Goal: Task Accomplishment & Management: Complete application form

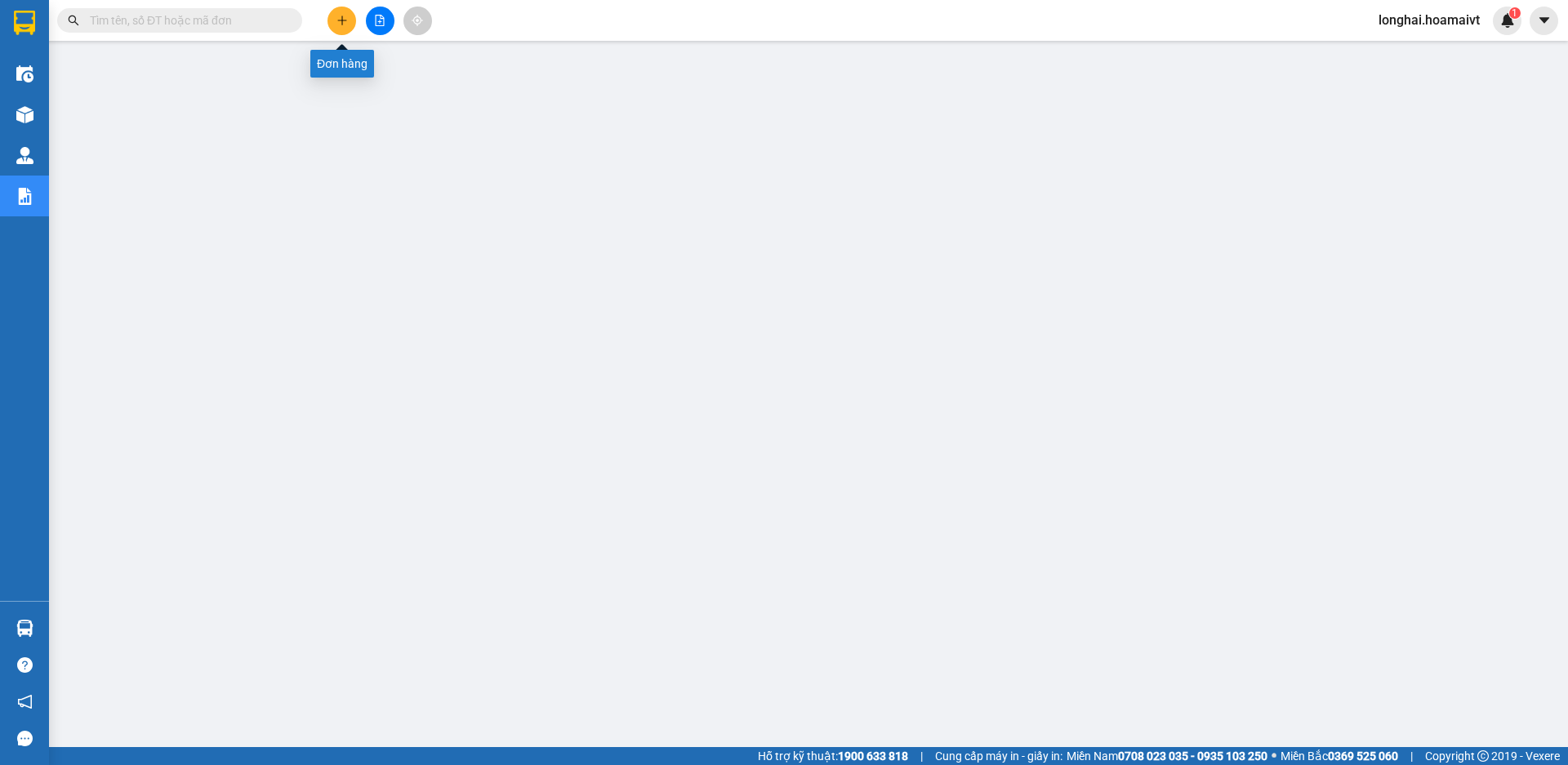
click at [346, 24] on icon "plus" at bounding box center [343, 20] width 12 height 12
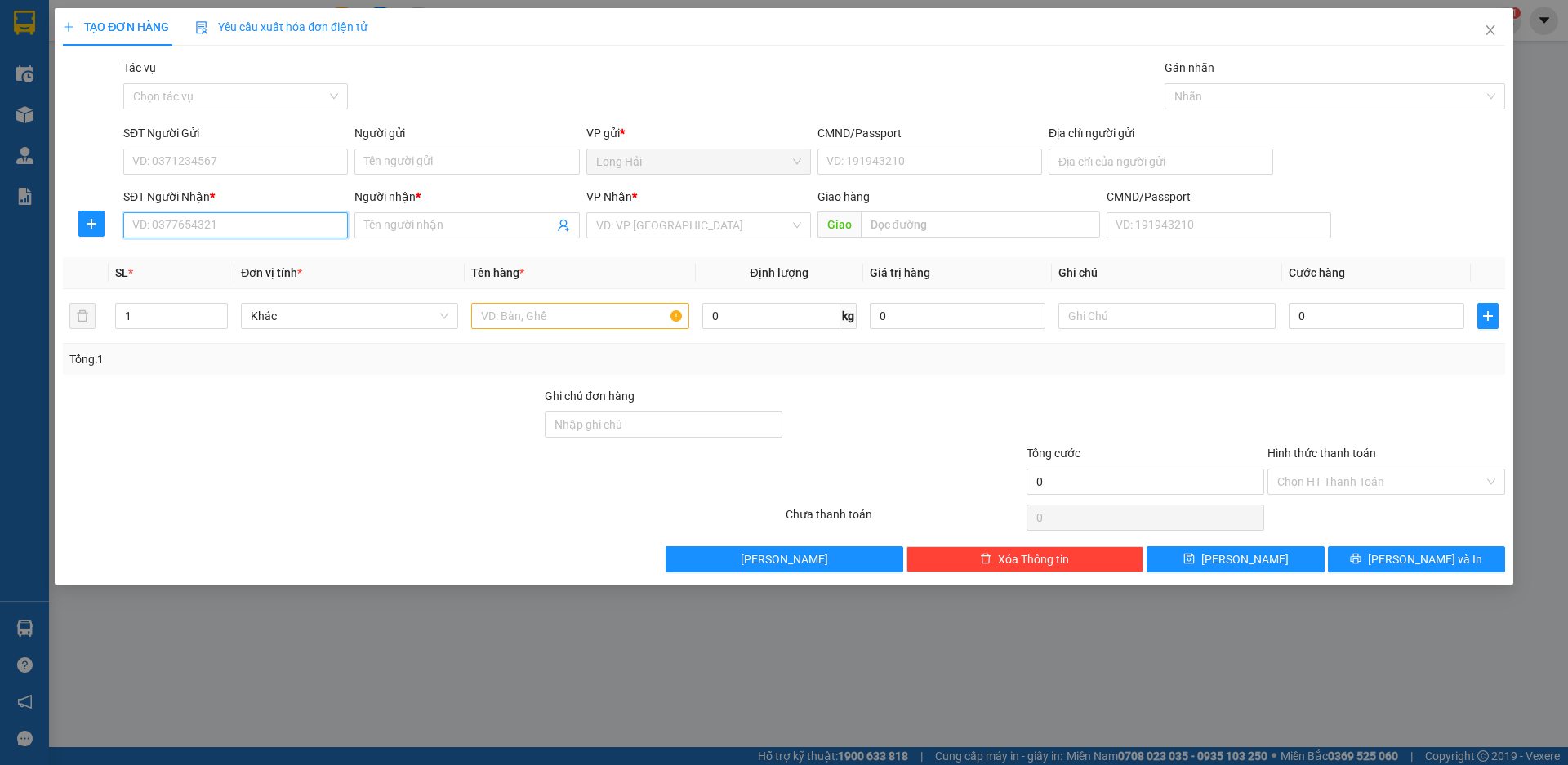
click at [241, 224] on input "SĐT Người Nhận *" at bounding box center [236, 225] width 225 height 26
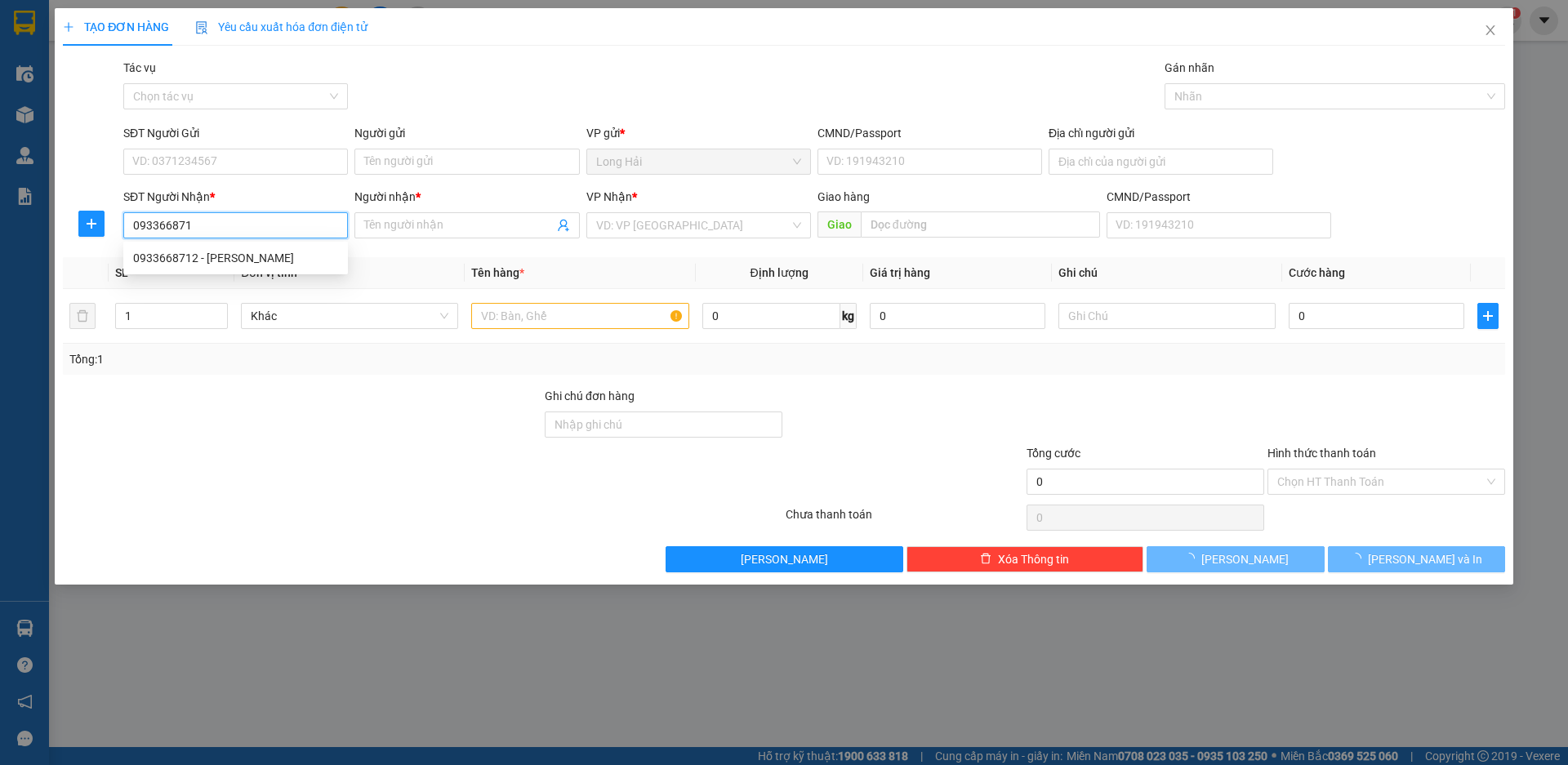
type input "0933668712"
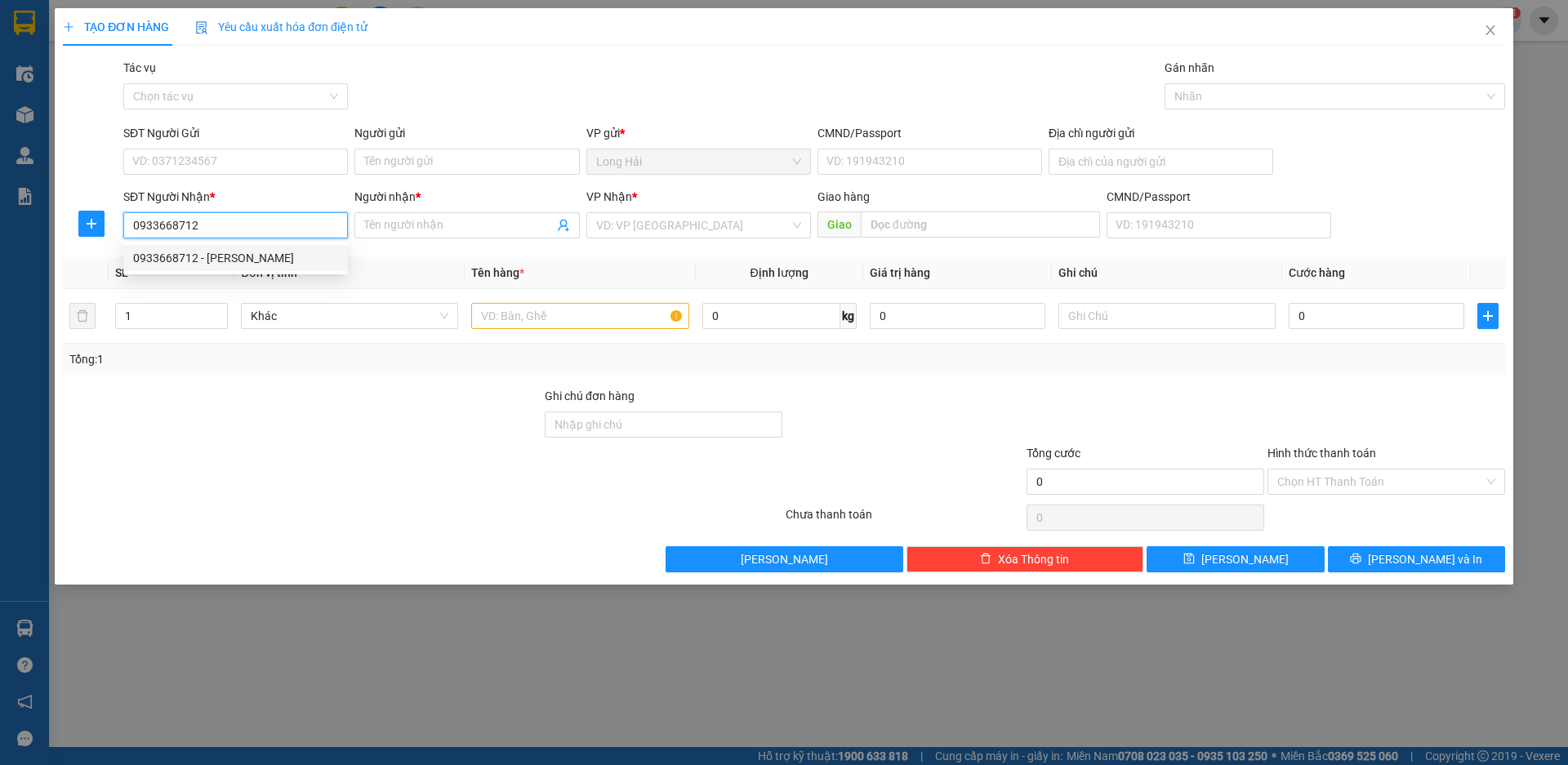
click at [217, 262] on div "0933668712 - [PERSON_NAME]" at bounding box center [236, 258] width 205 height 18
type input "LONG HAI"
type input "DANG"
type input "0933668712"
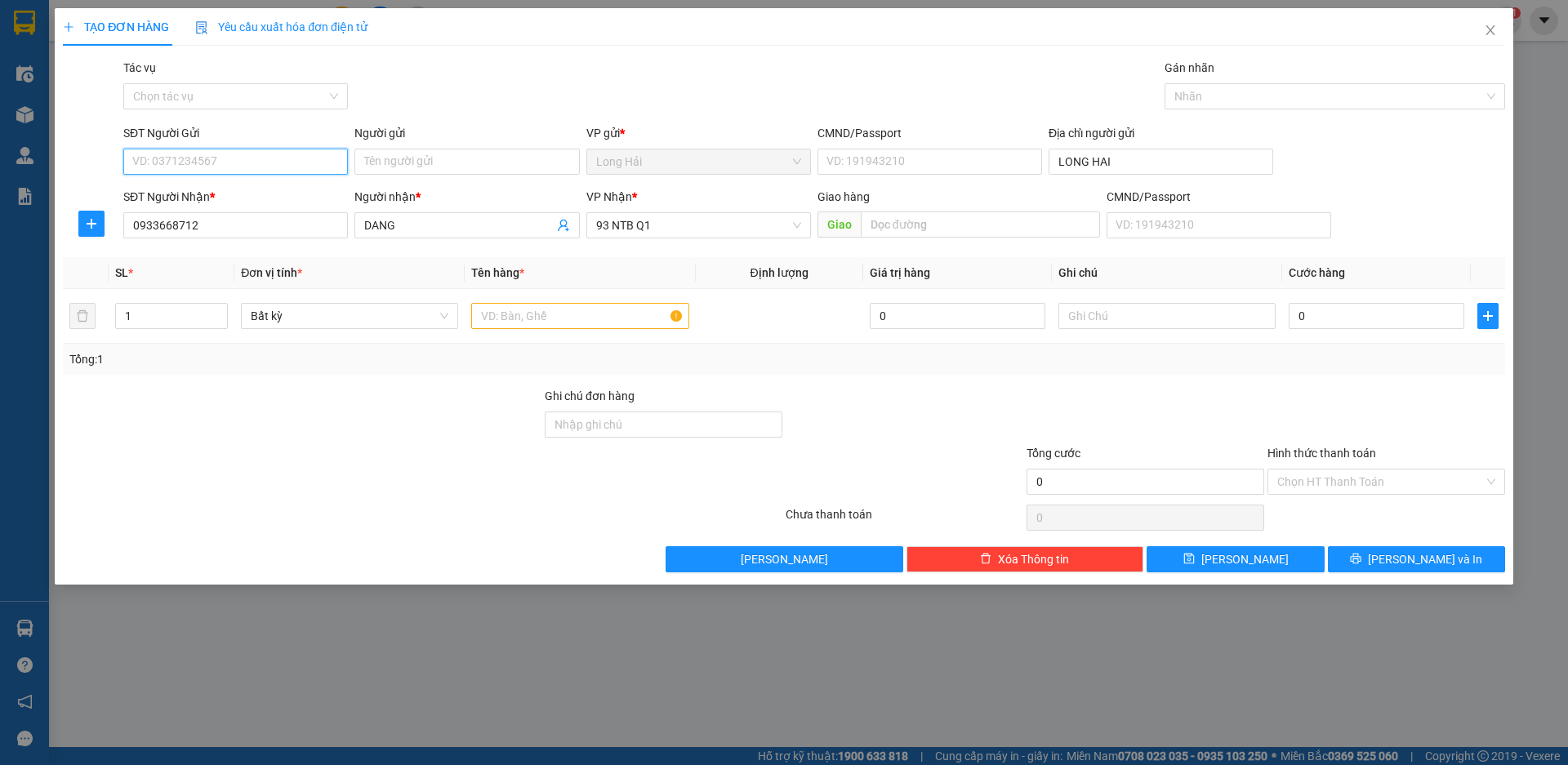
click at [255, 155] on input "SĐT Người Gửi" at bounding box center [236, 161] width 225 height 26
click at [229, 246] on div "0906386156 - TUYỀN" at bounding box center [236, 246] width 205 height 18
type input "0906386156"
type input "TUYỀN"
type input "077186001243"
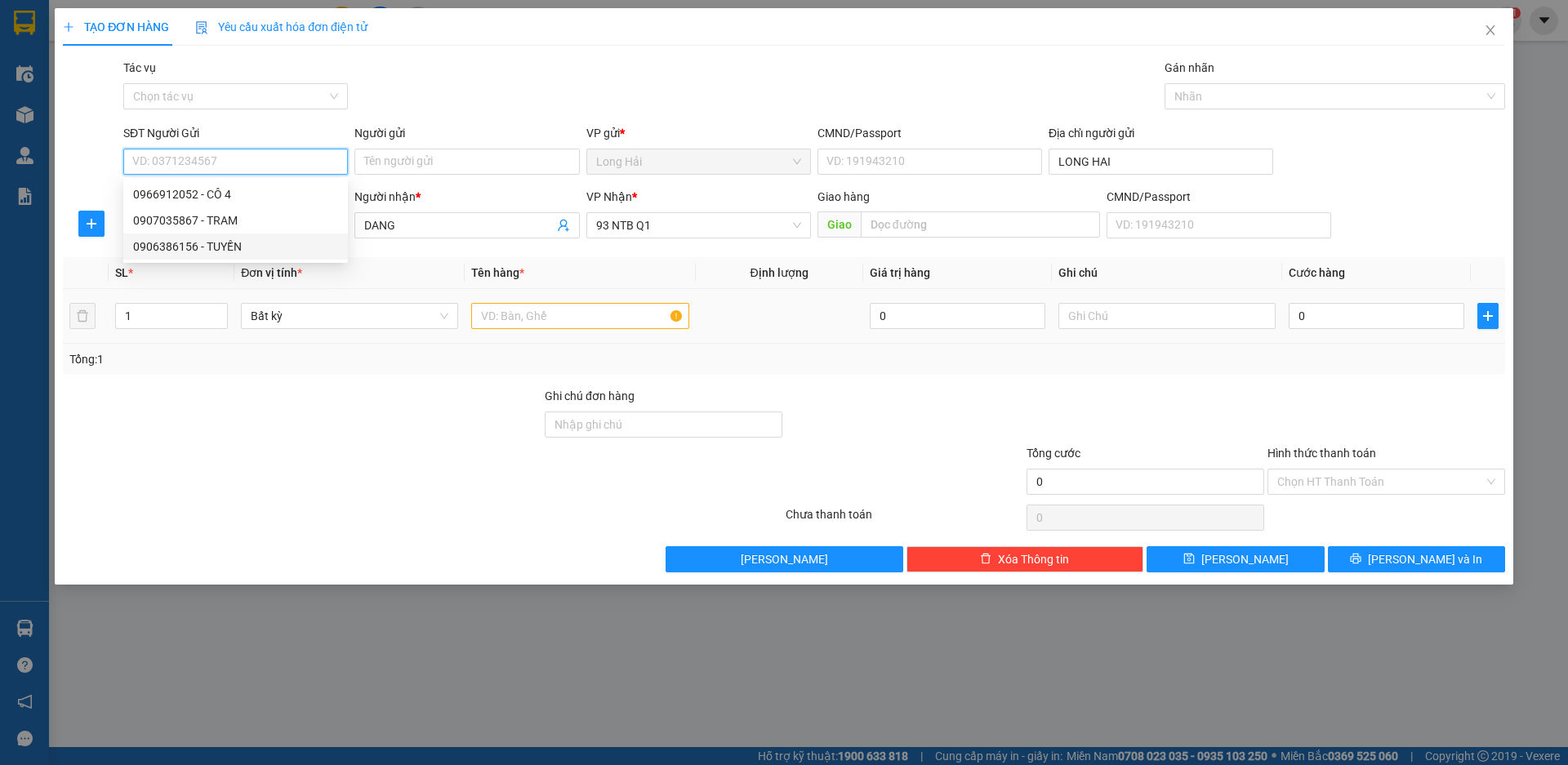
type input "P TINH"
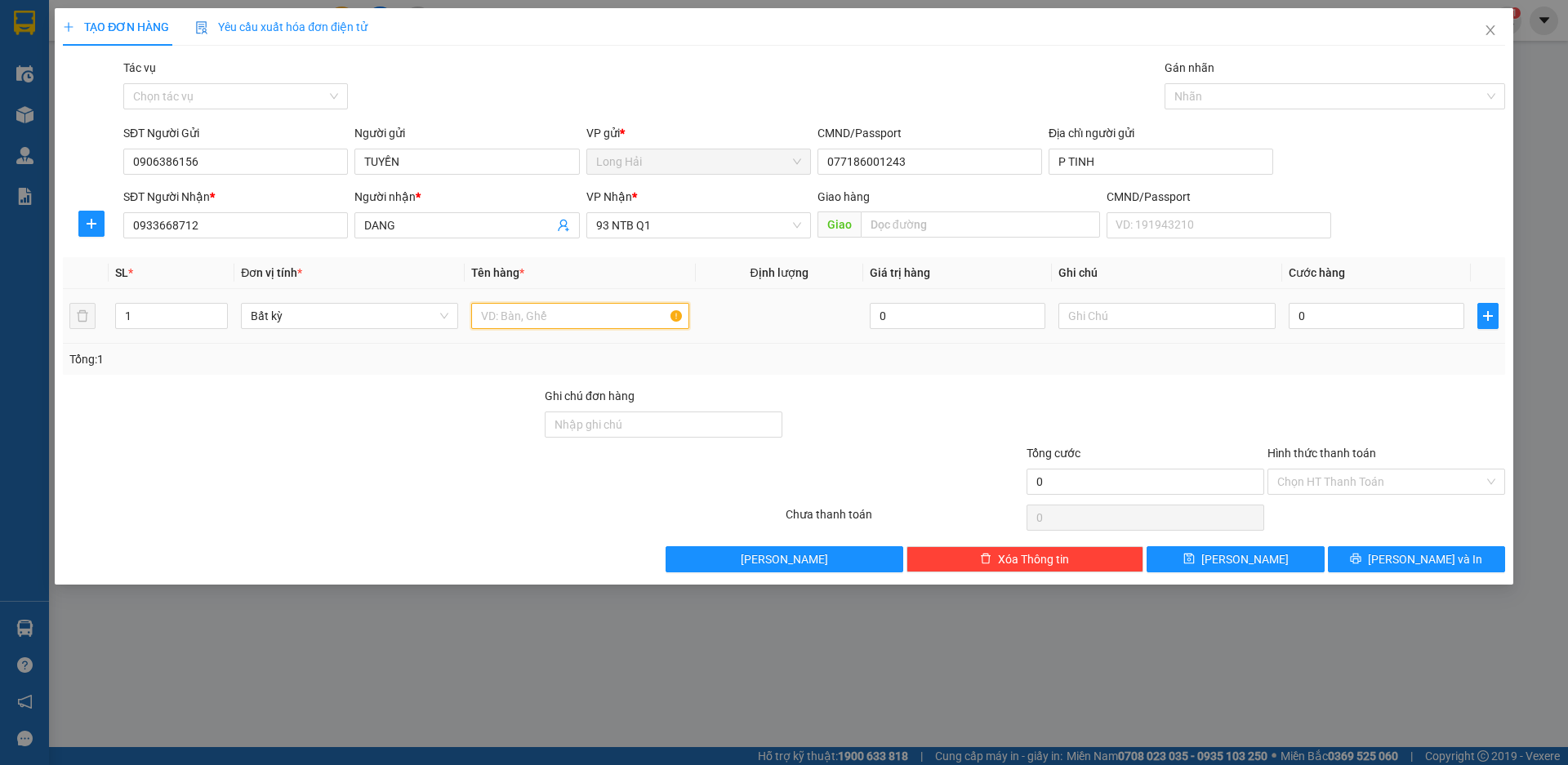
click at [537, 316] on input "text" at bounding box center [579, 316] width 217 height 26
type input "TEP HS"
click at [1369, 323] on input "0" at bounding box center [1376, 316] width 176 height 26
type input "3"
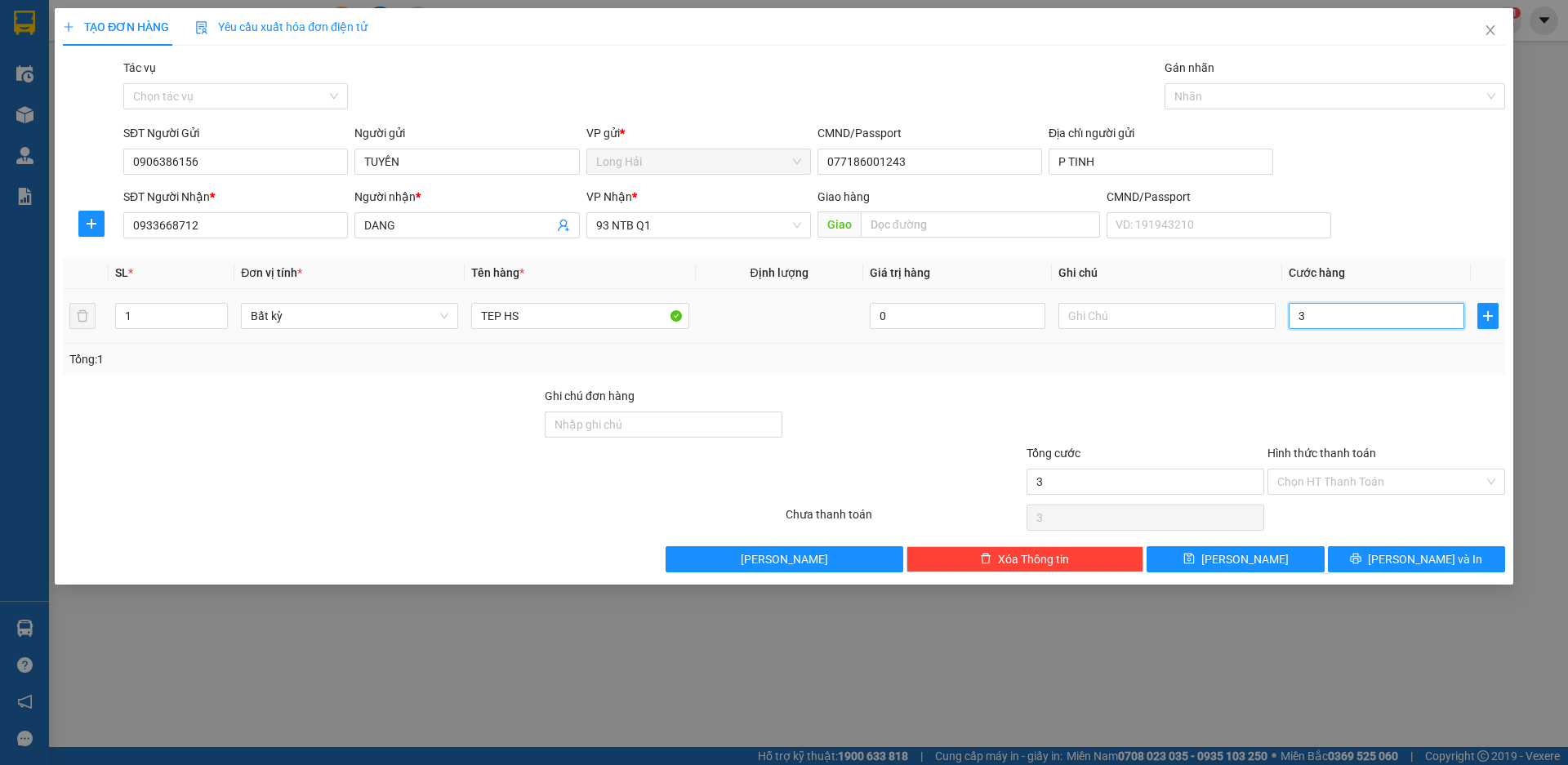
type input "3"
type input "30"
type input "30.000"
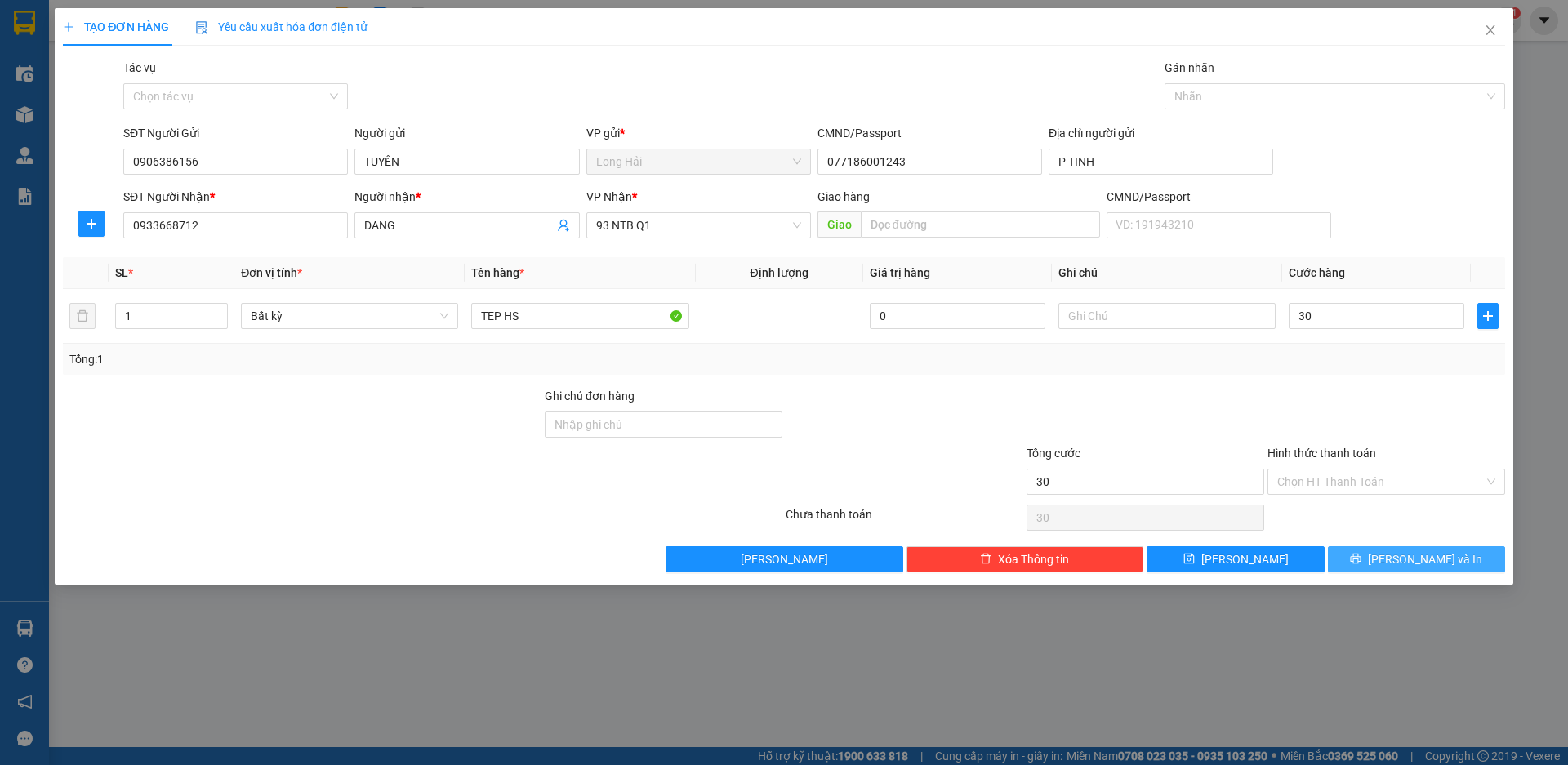
type input "30.000"
click at [1408, 560] on span "[PERSON_NAME] và In" at bounding box center [1424, 559] width 114 height 18
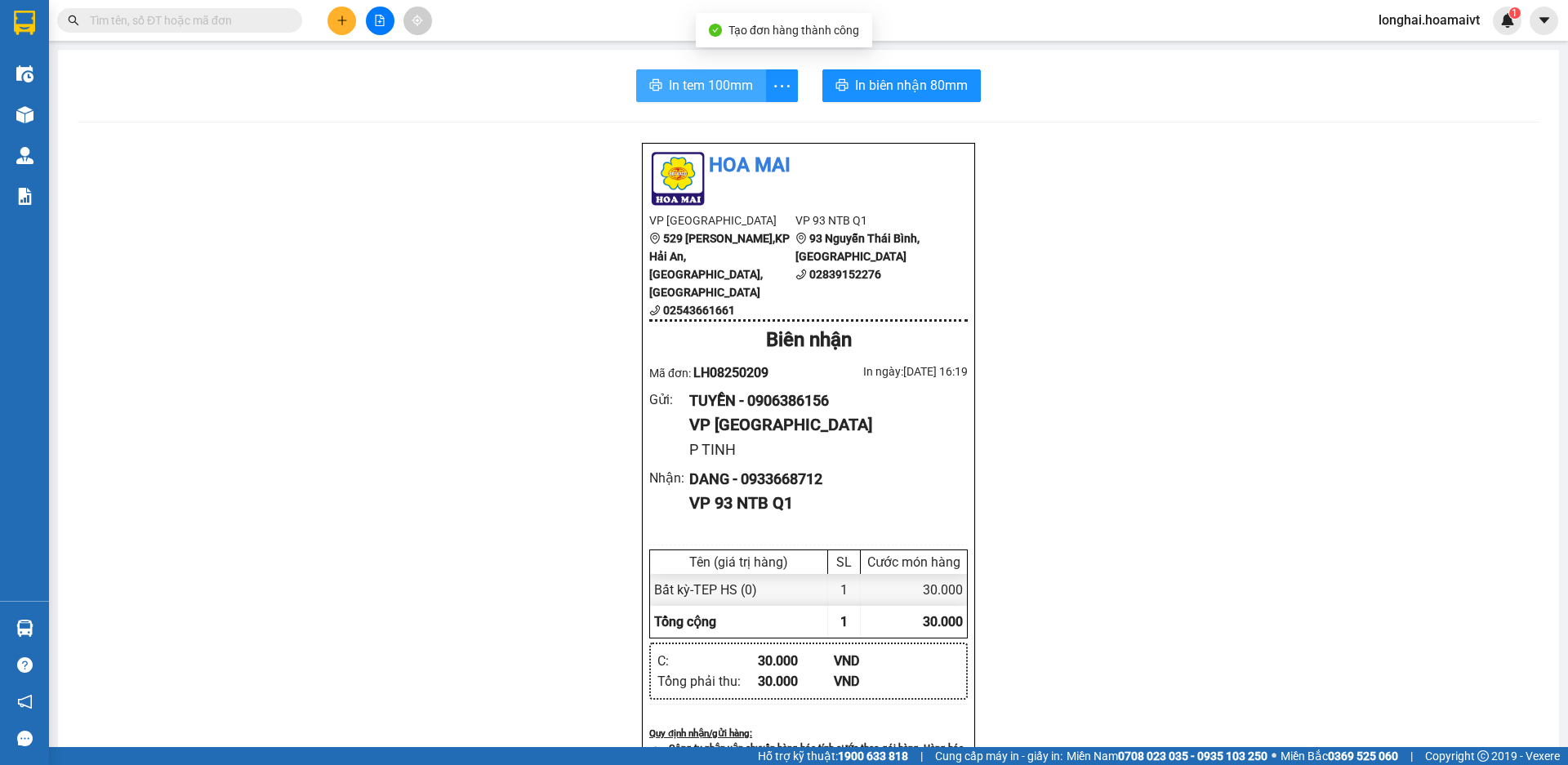
click at [692, 84] on span "In tem 100mm" at bounding box center [711, 85] width 84 height 20
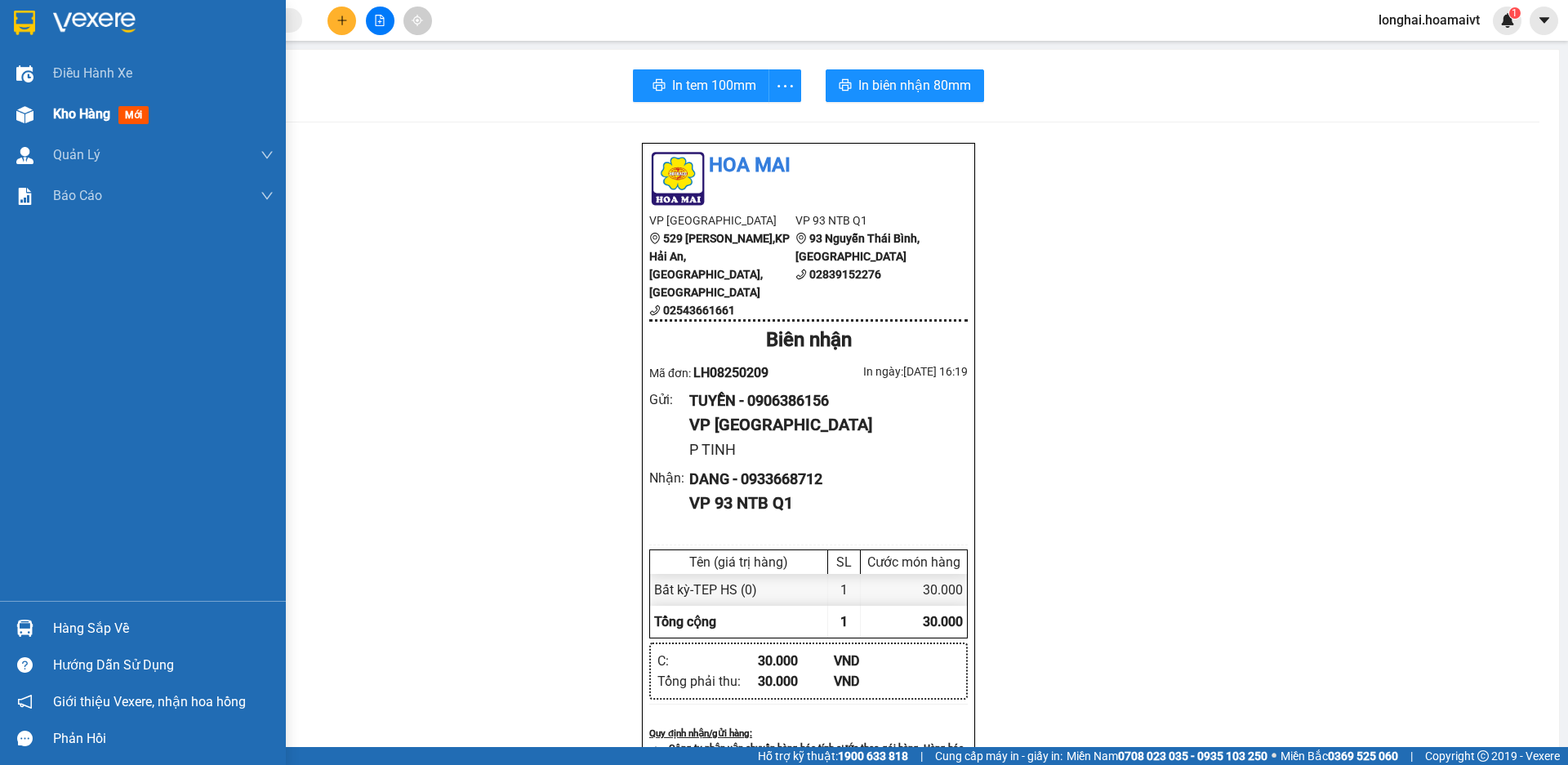
click at [67, 118] on span "Kho hàng" at bounding box center [82, 114] width 57 height 15
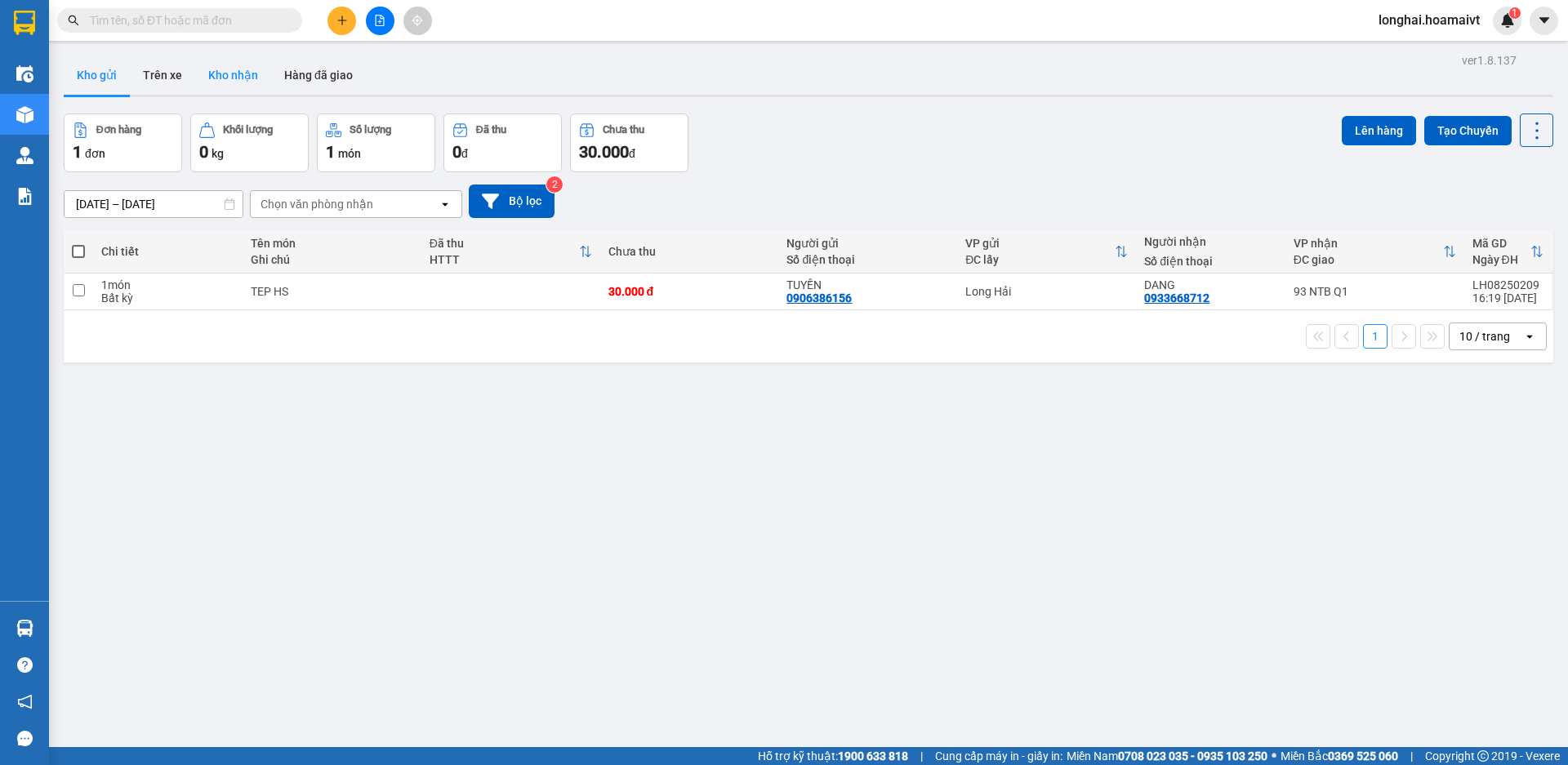
click at [226, 79] on button "Kho nhận" at bounding box center [233, 75] width 76 height 39
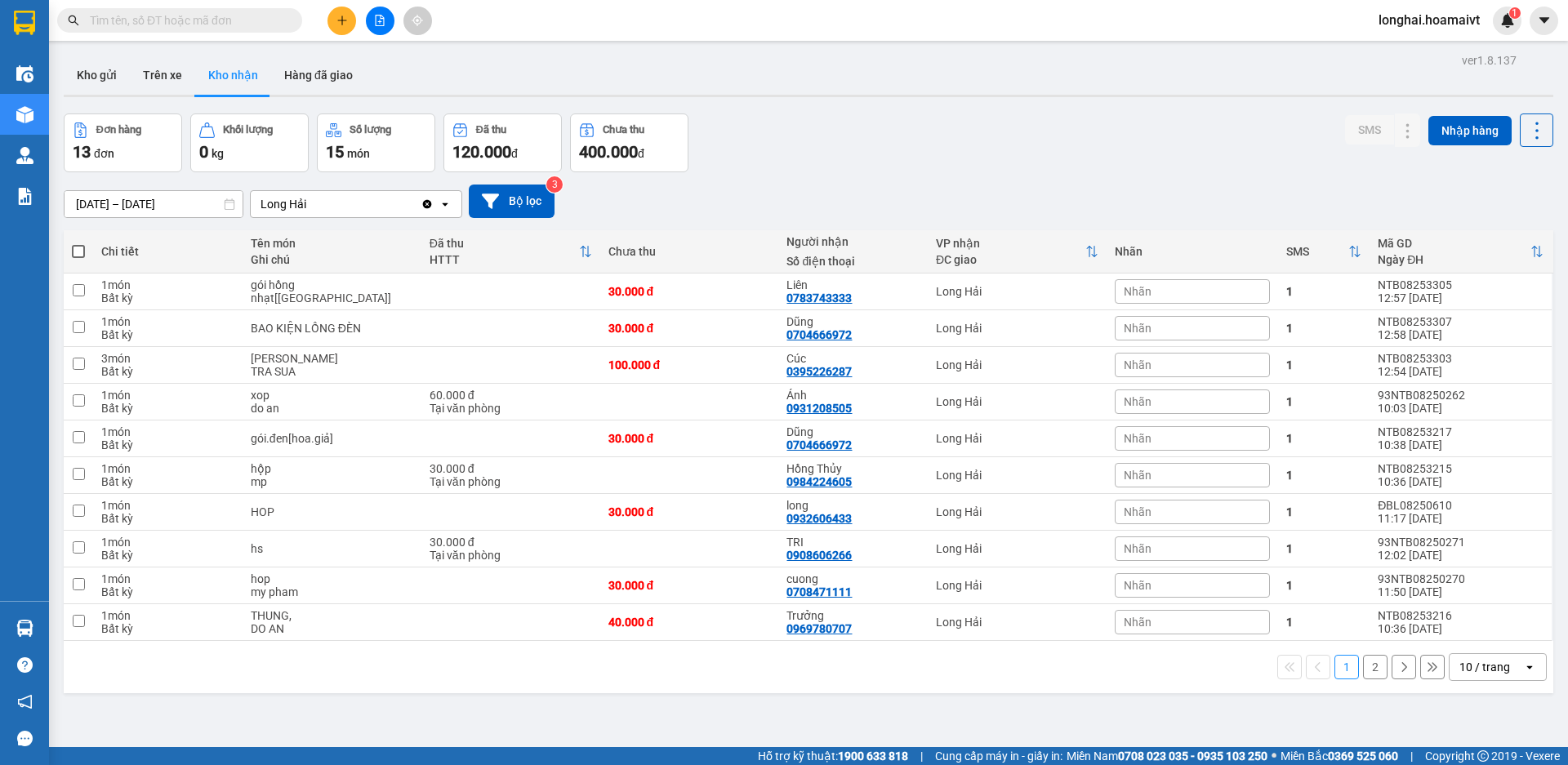
click at [1363, 669] on button "2" at bounding box center [1375, 667] width 24 height 24
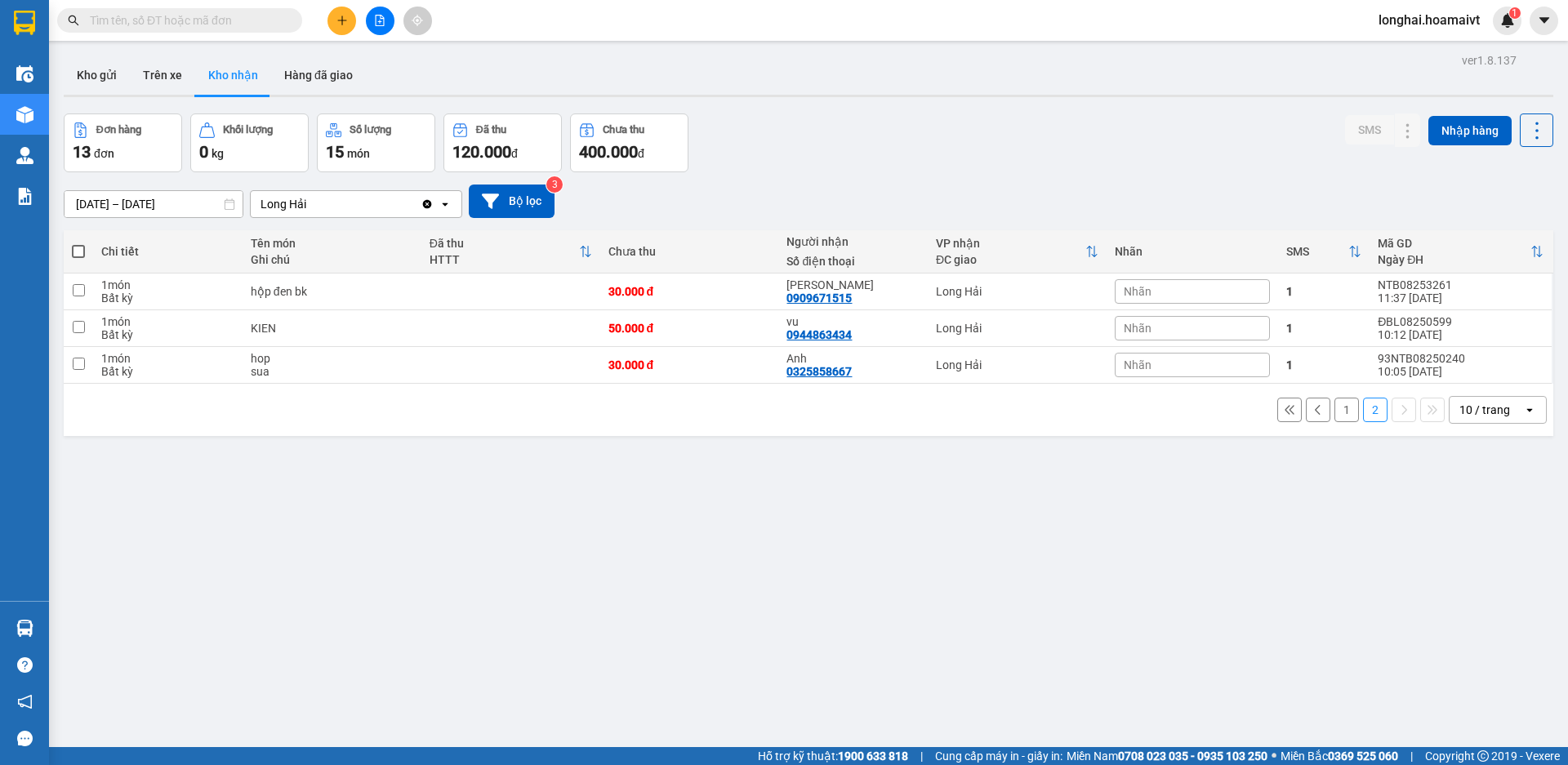
click at [1334, 414] on button "1" at bounding box center [1346, 410] width 24 height 24
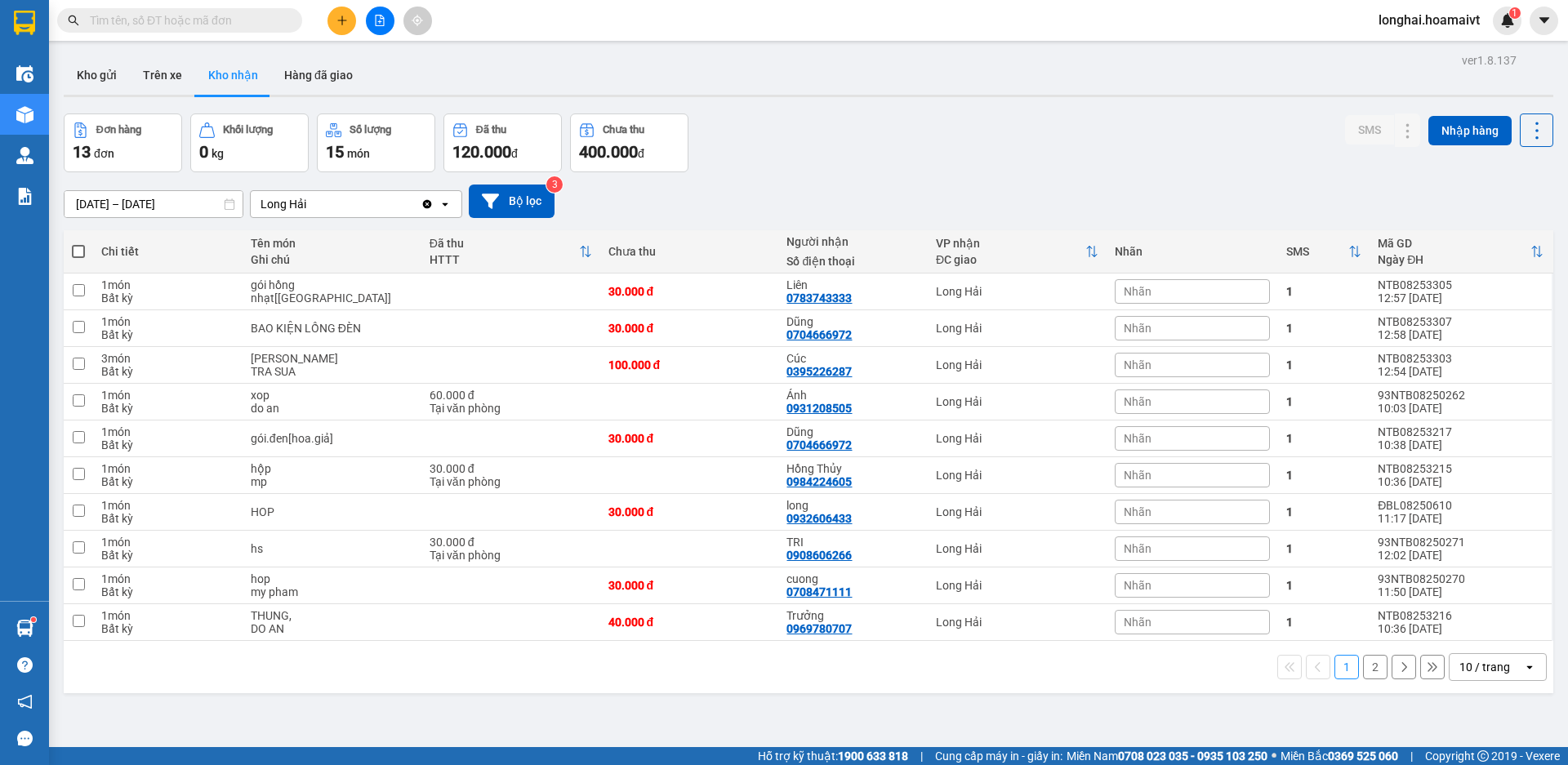
click at [1366, 671] on button "2" at bounding box center [1375, 667] width 24 height 24
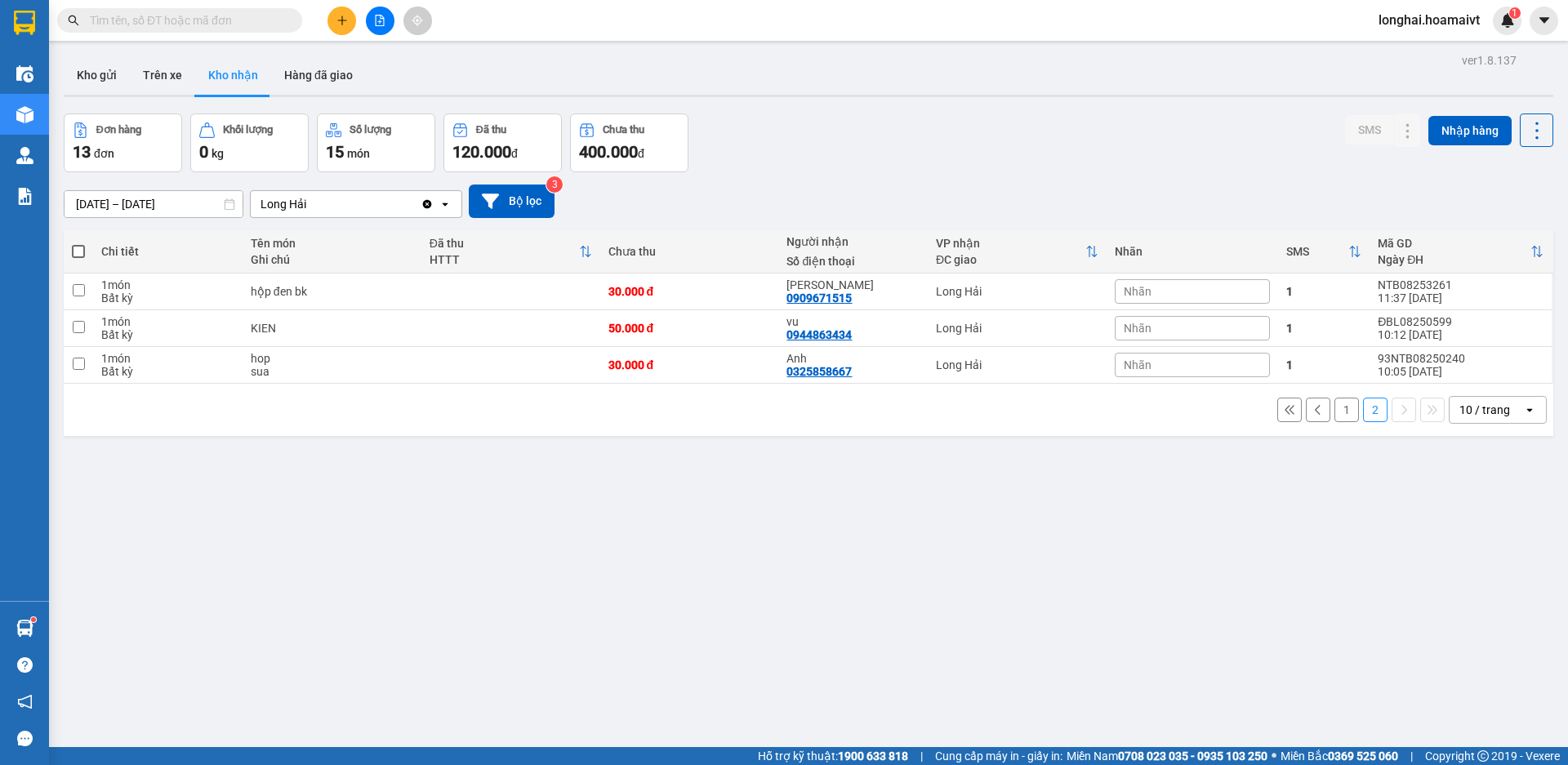
click at [1334, 410] on button "1" at bounding box center [1346, 410] width 24 height 24
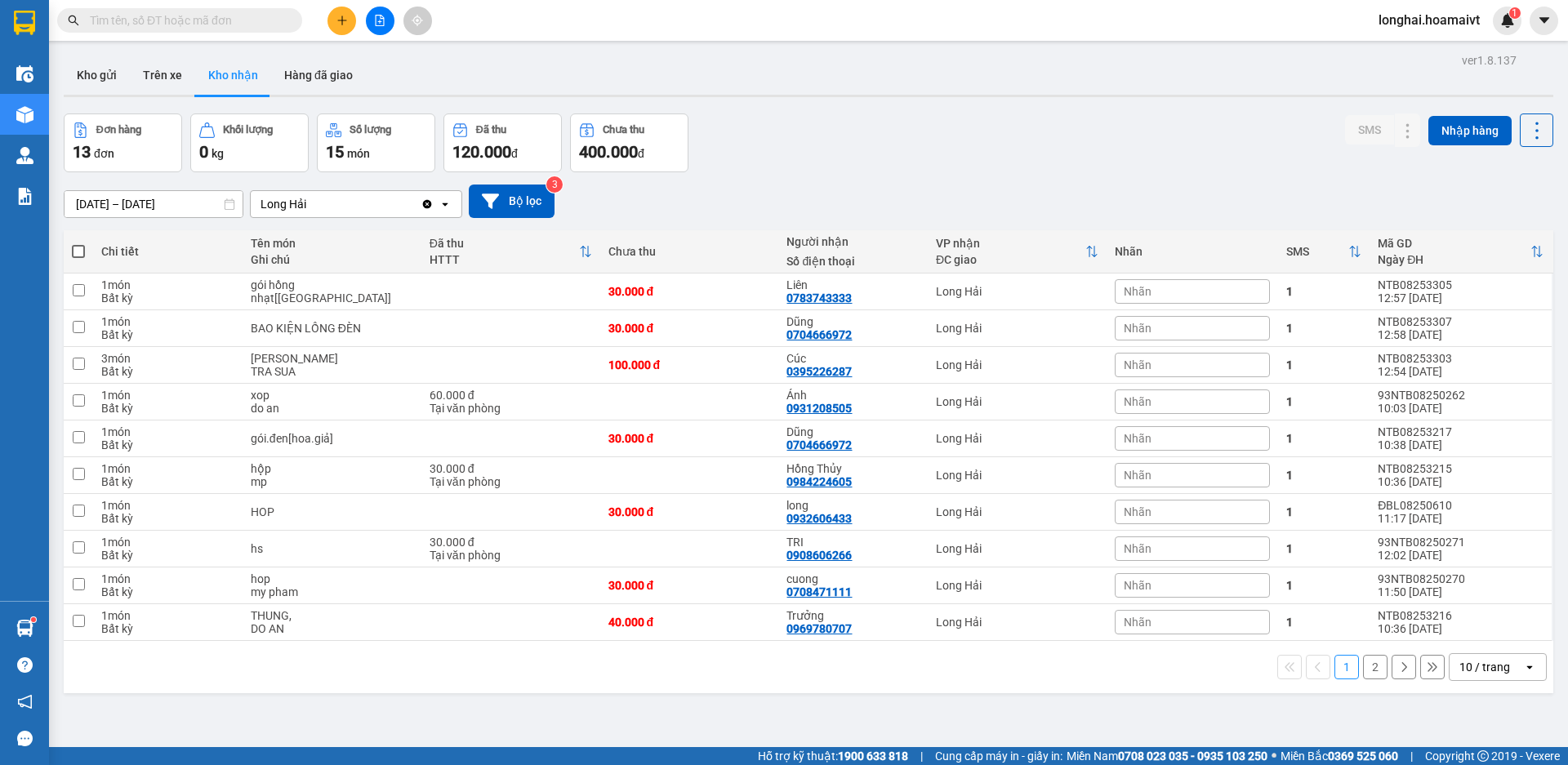
click at [250, 24] on input "text" at bounding box center [186, 20] width 193 height 18
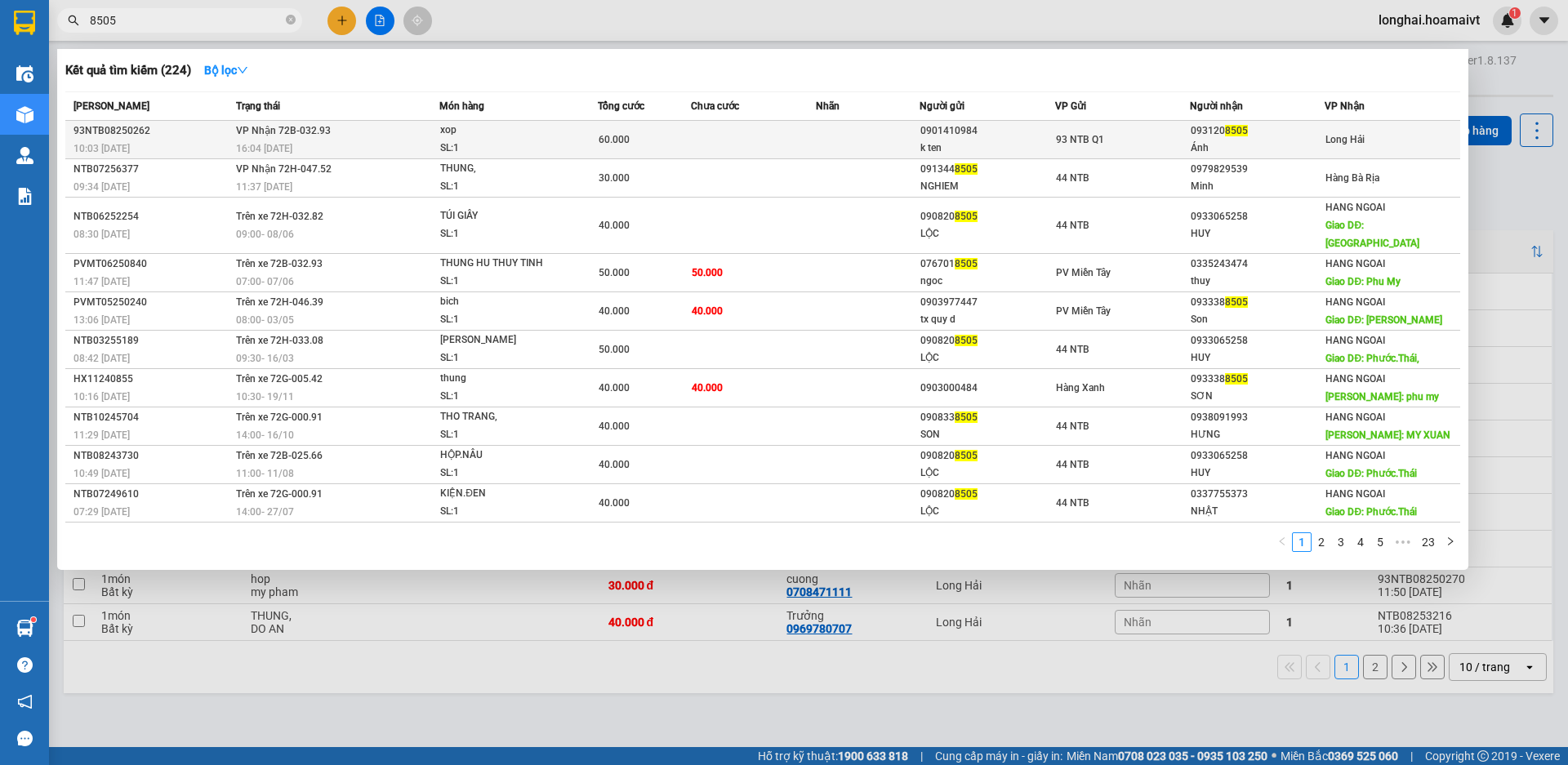
type input "8505"
click at [572, 140] on span "xop SL: 1" at bounding box center [518, 139] width 156 height 35
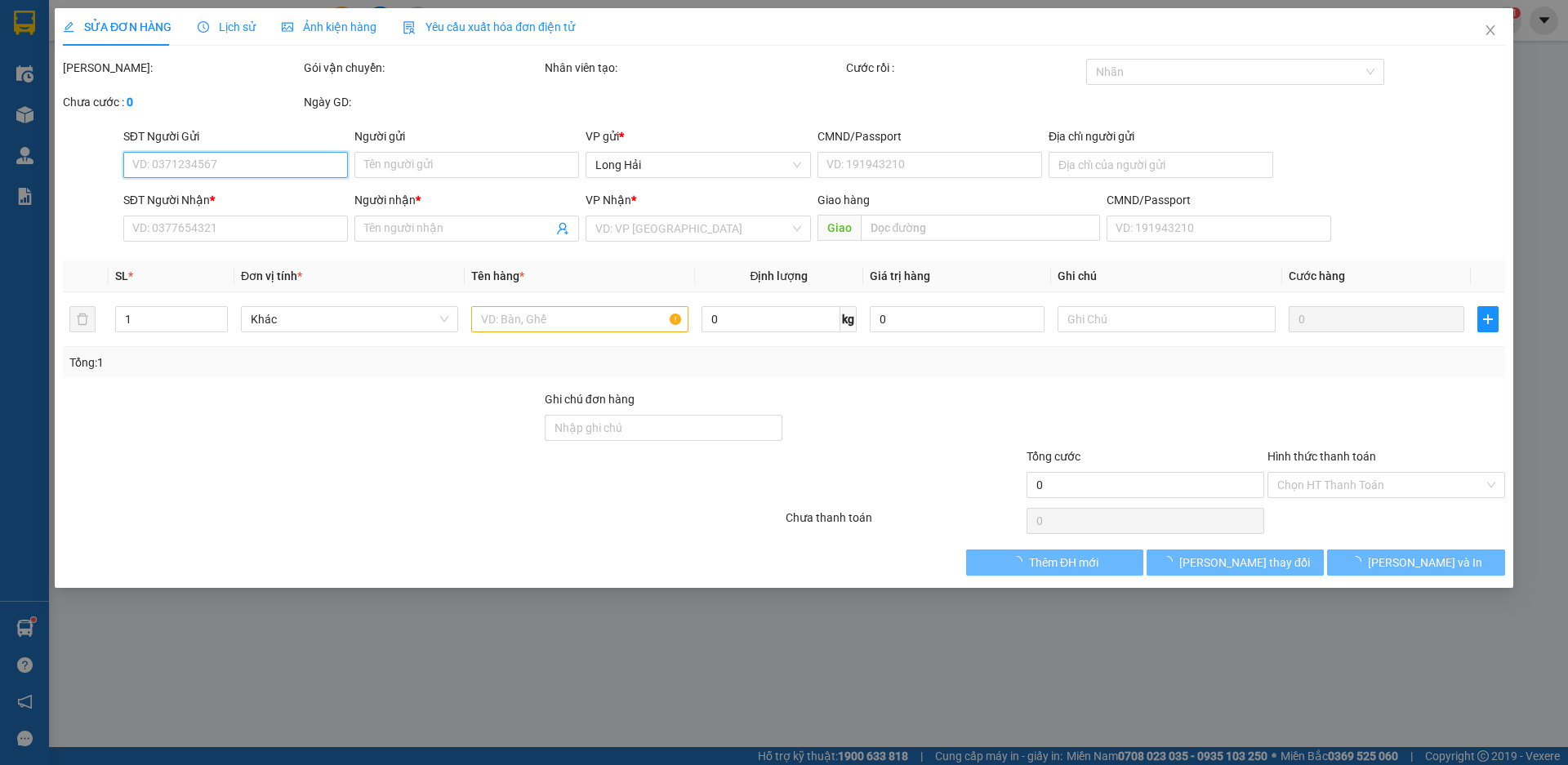
type input "0901410984"
type input "k ten"
type input "11 Ds 4A KDC Dai Phuc Binh Chanh"
type input "0931208505"
type input "Ánh"
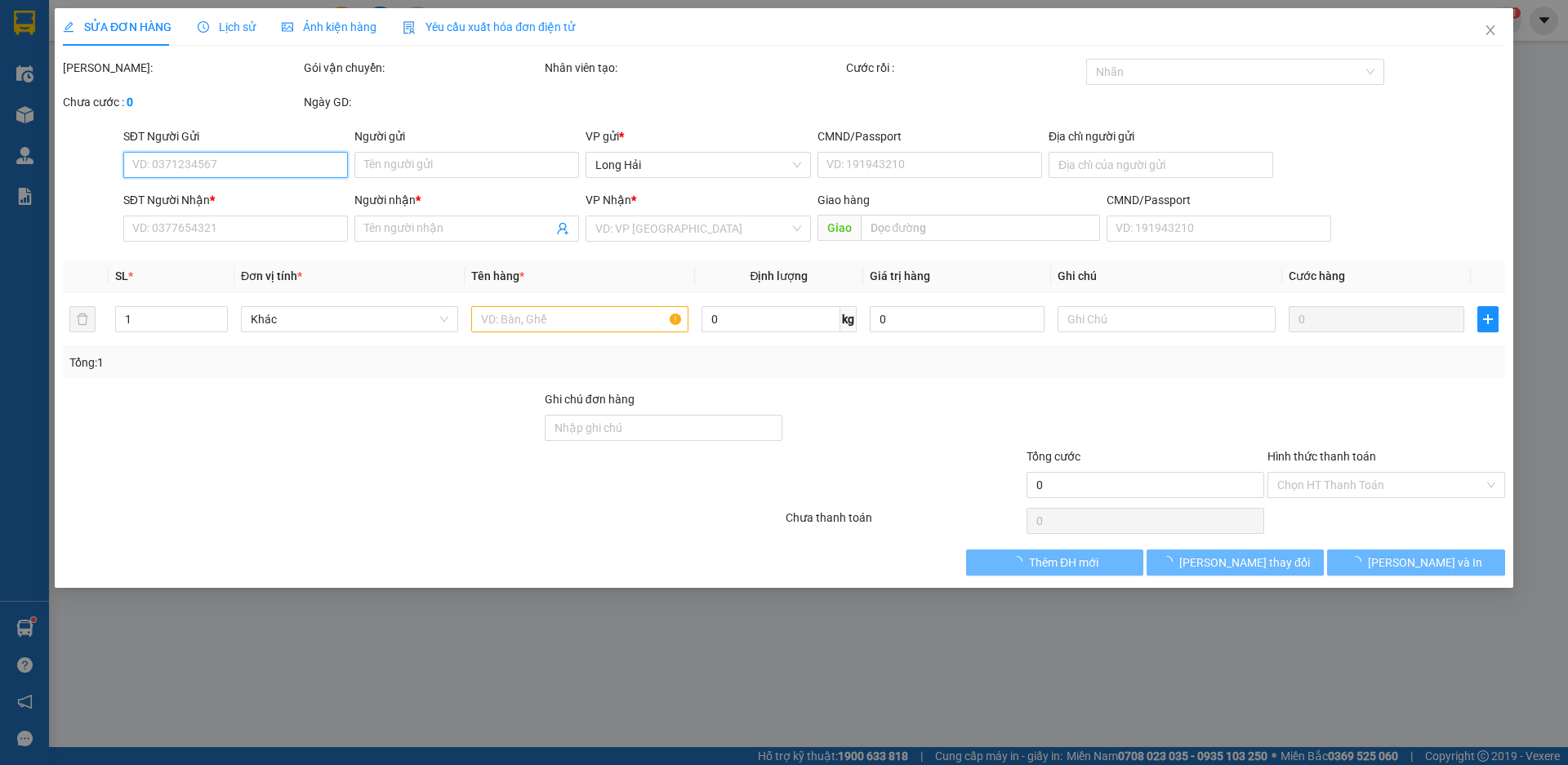
type input "60.000"
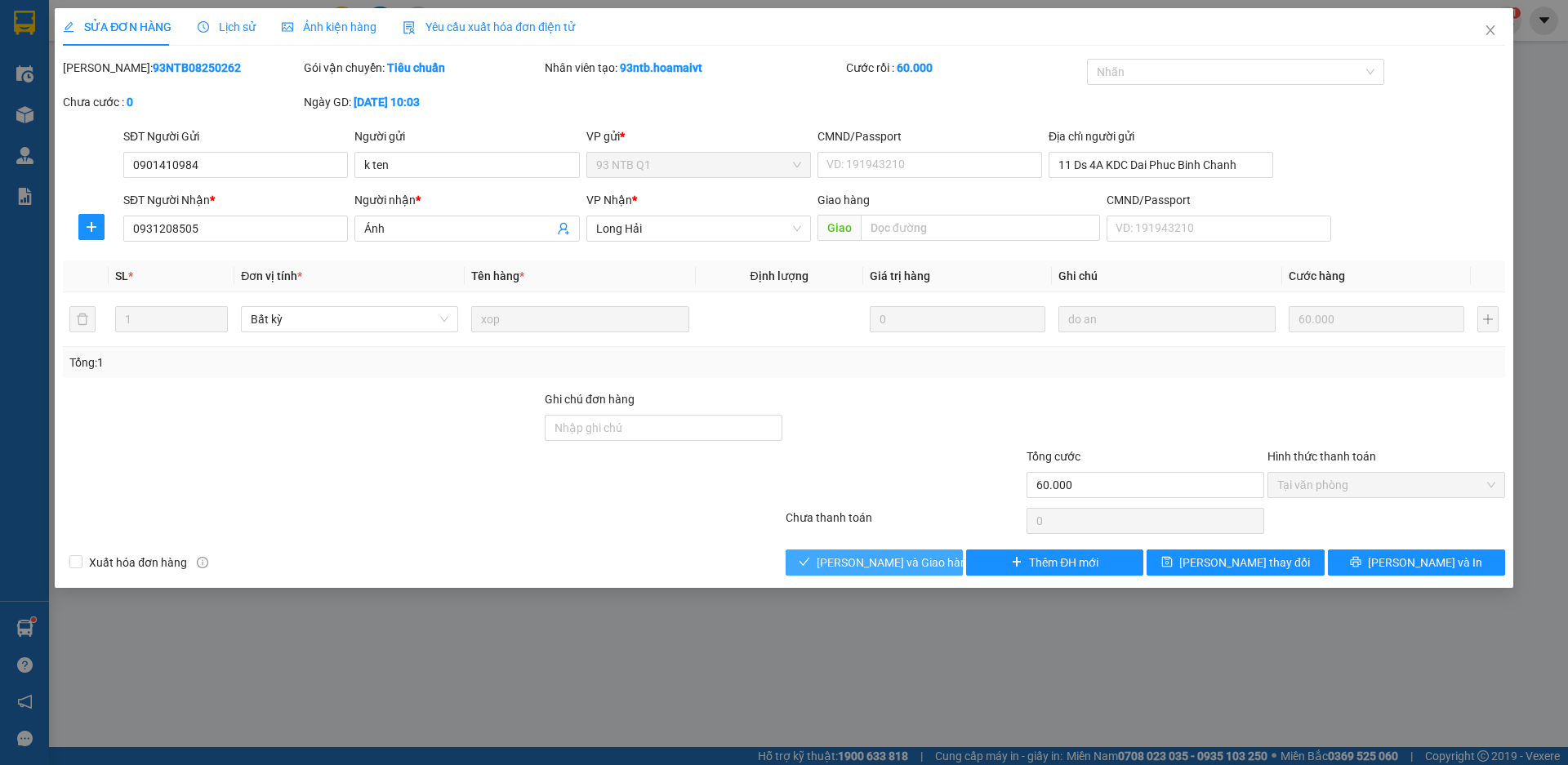
click at [916, 564] on span "[PERSON_NAME] và Giao hàng" at bounding box center [895, 562] width 157 height 18
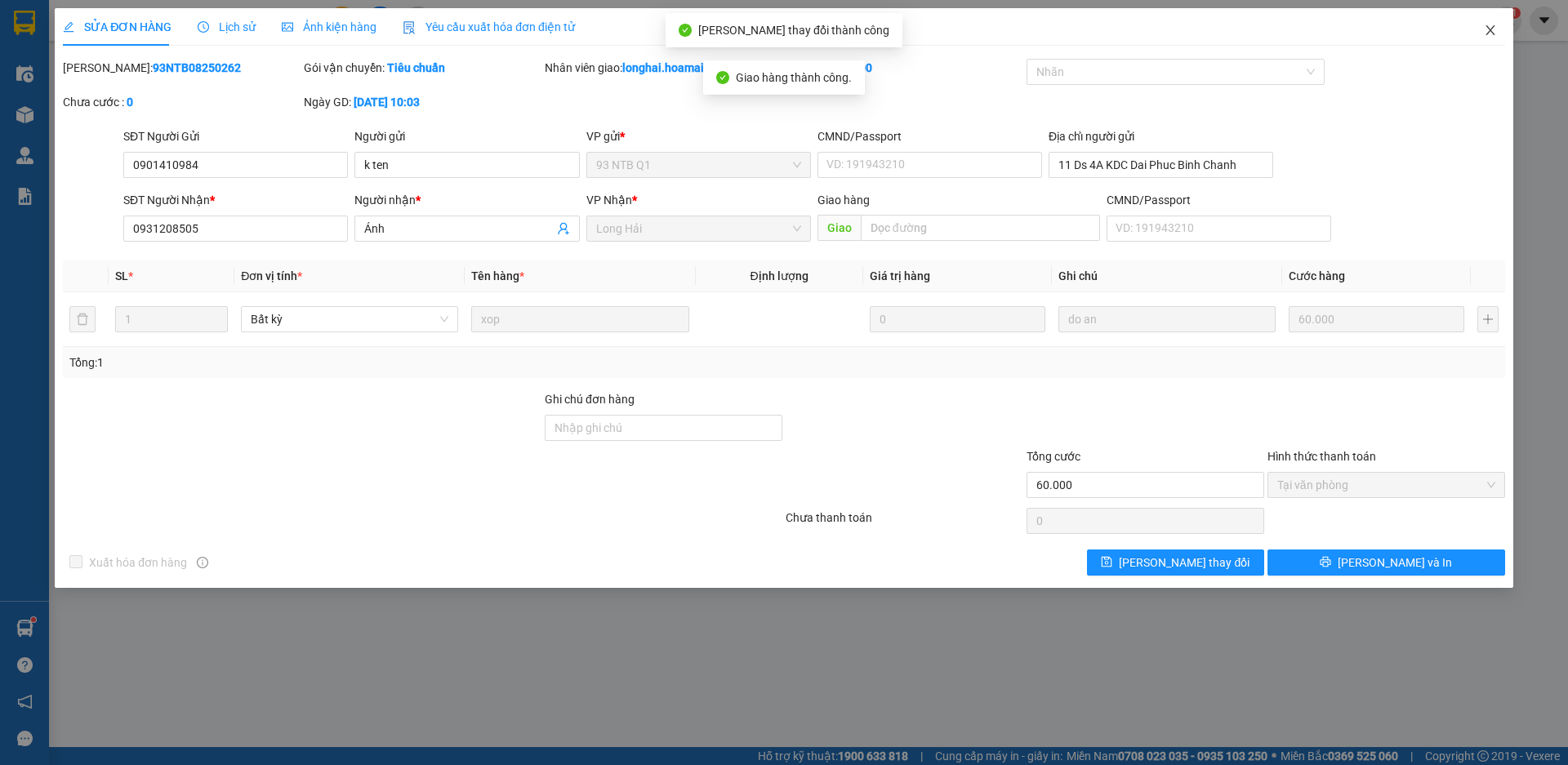
click at [1487, 30] on icon "close" at bounding box center [1490, 30] width 13 height 13
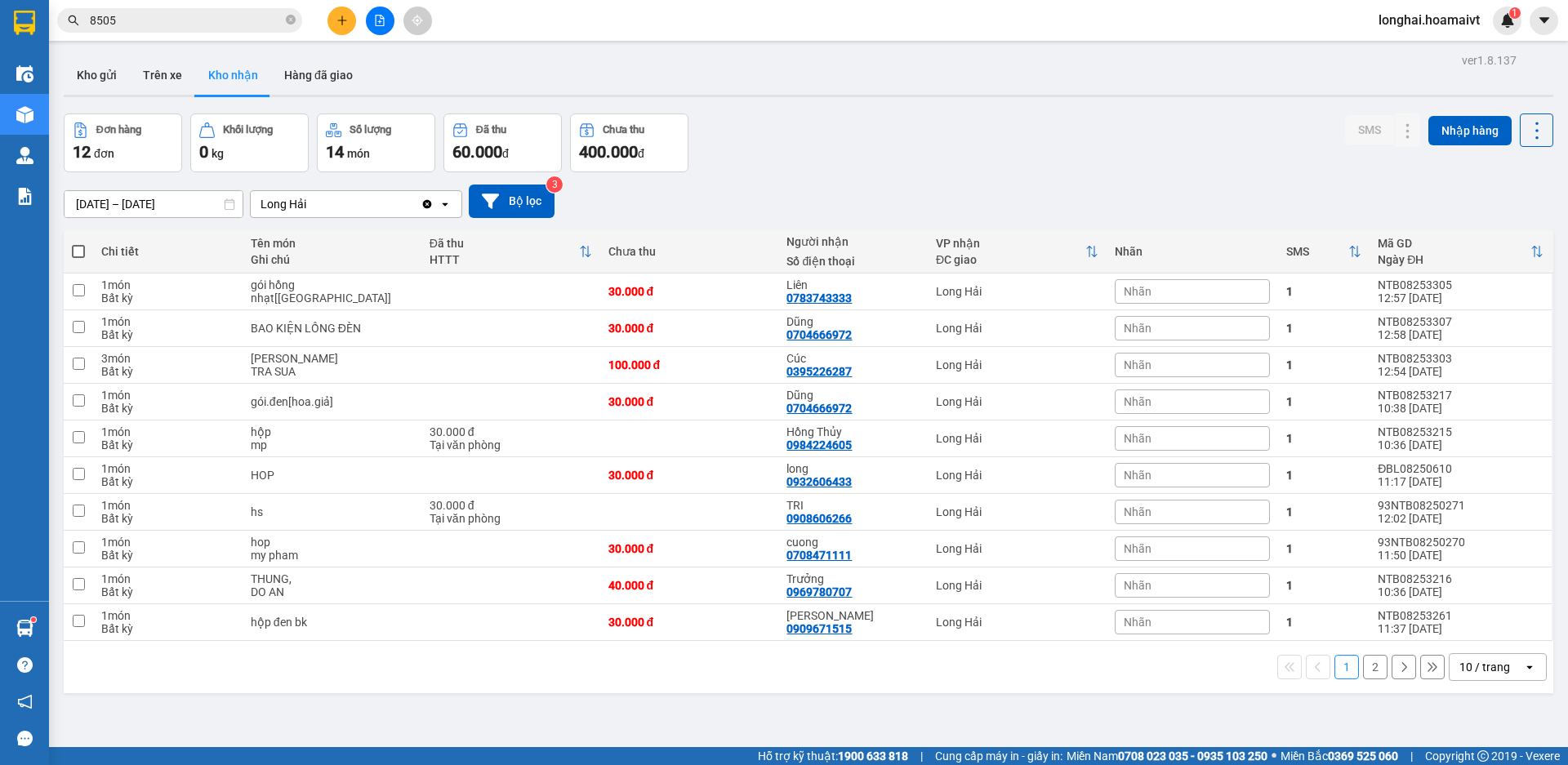
click at [1363, 670] on button "2" at bounding box center [1375, 667] width 24 height 24
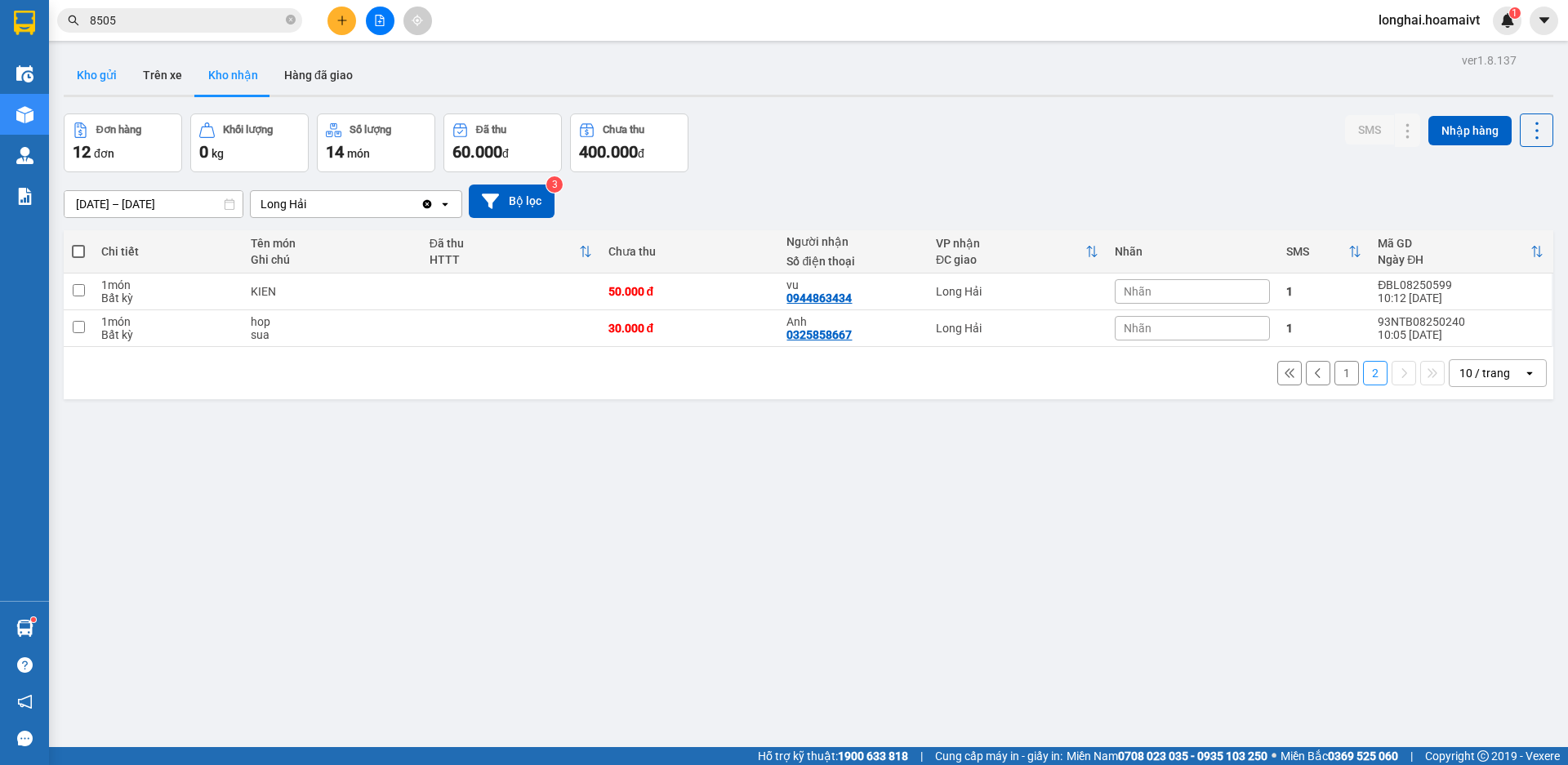
click at [105, 77] on button "Kho gửi" at bounding box center [96, 75] width 66 height 39
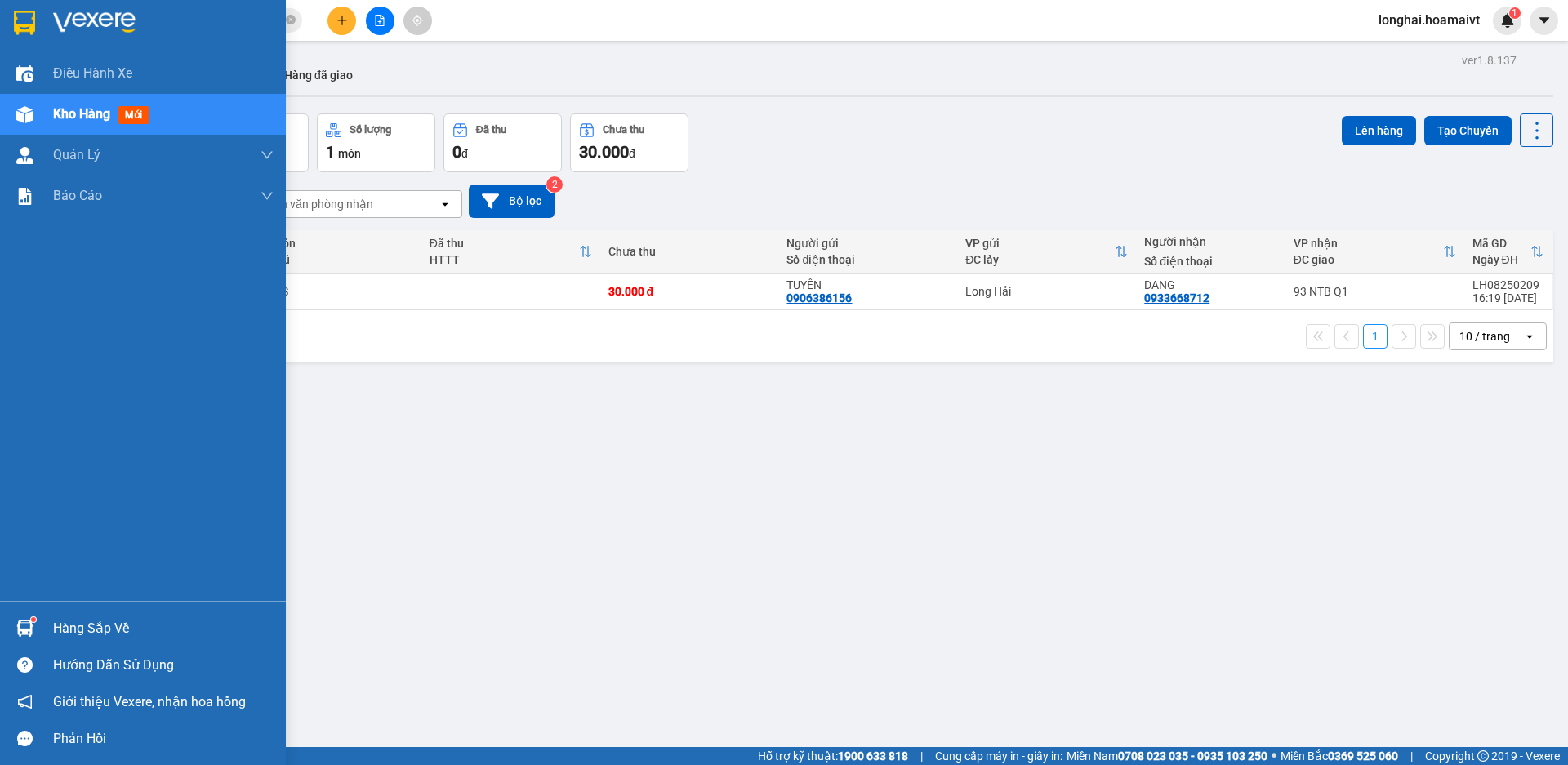
click at [63, 630] on div "Hàng sắp về" at bounding box center [163, 628] width 220 height 24
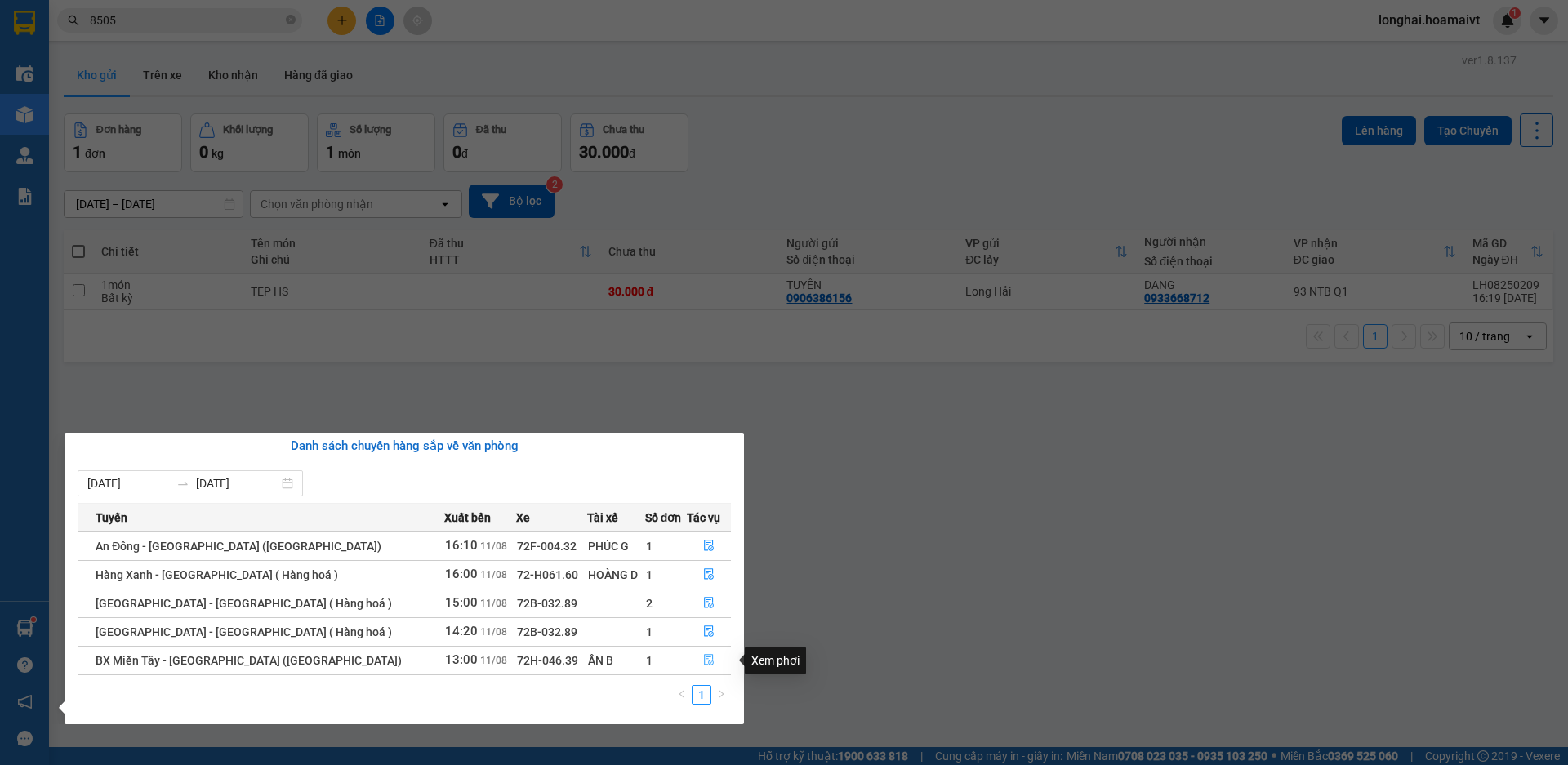
click at [705, 656] on icon "file-done" at bounding box center [709, 660] width 12 height 12
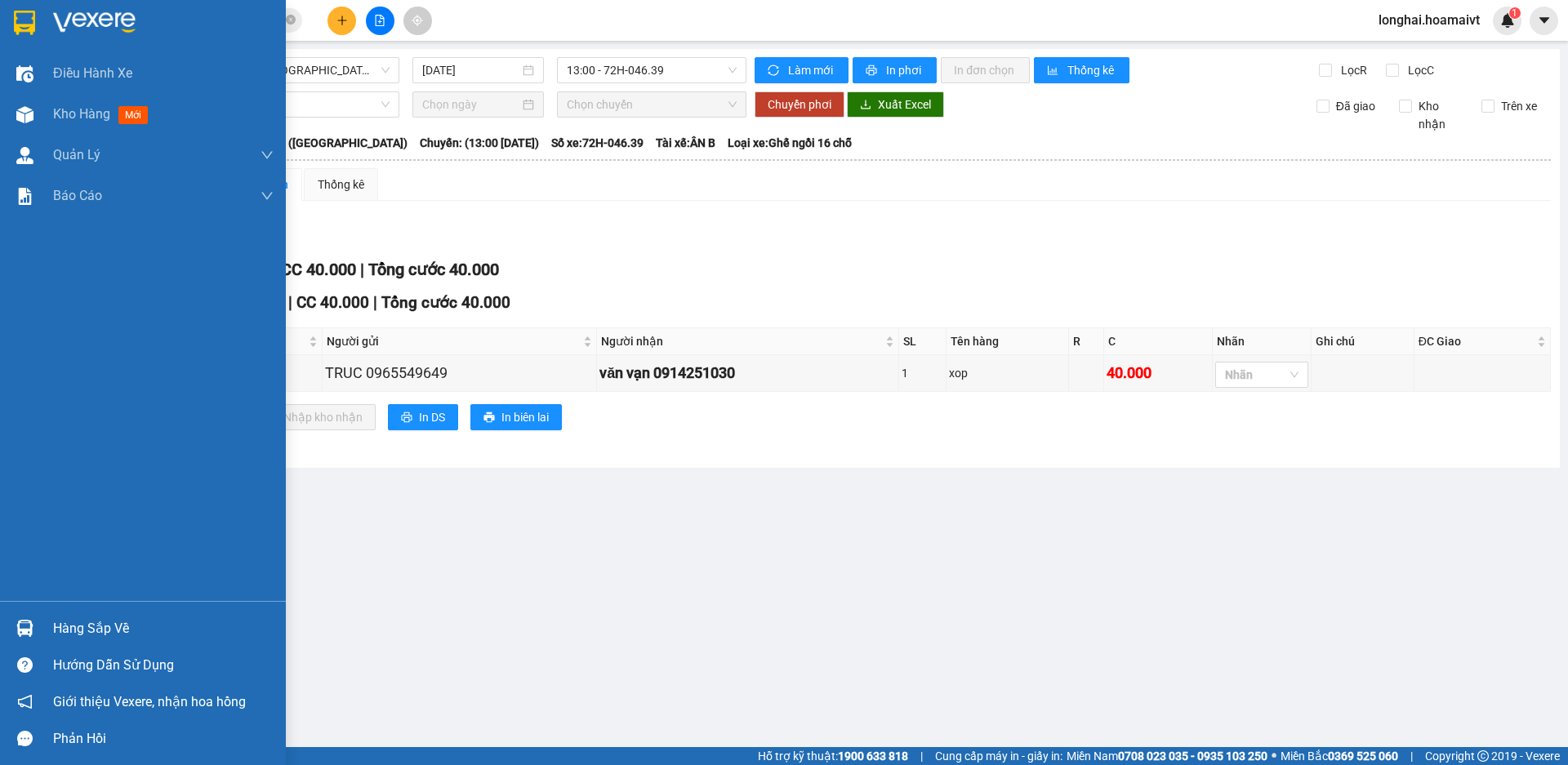
click at [83, 637] on div "Hàng sắp về" at bounding box center [163, 628] width 220 height 24
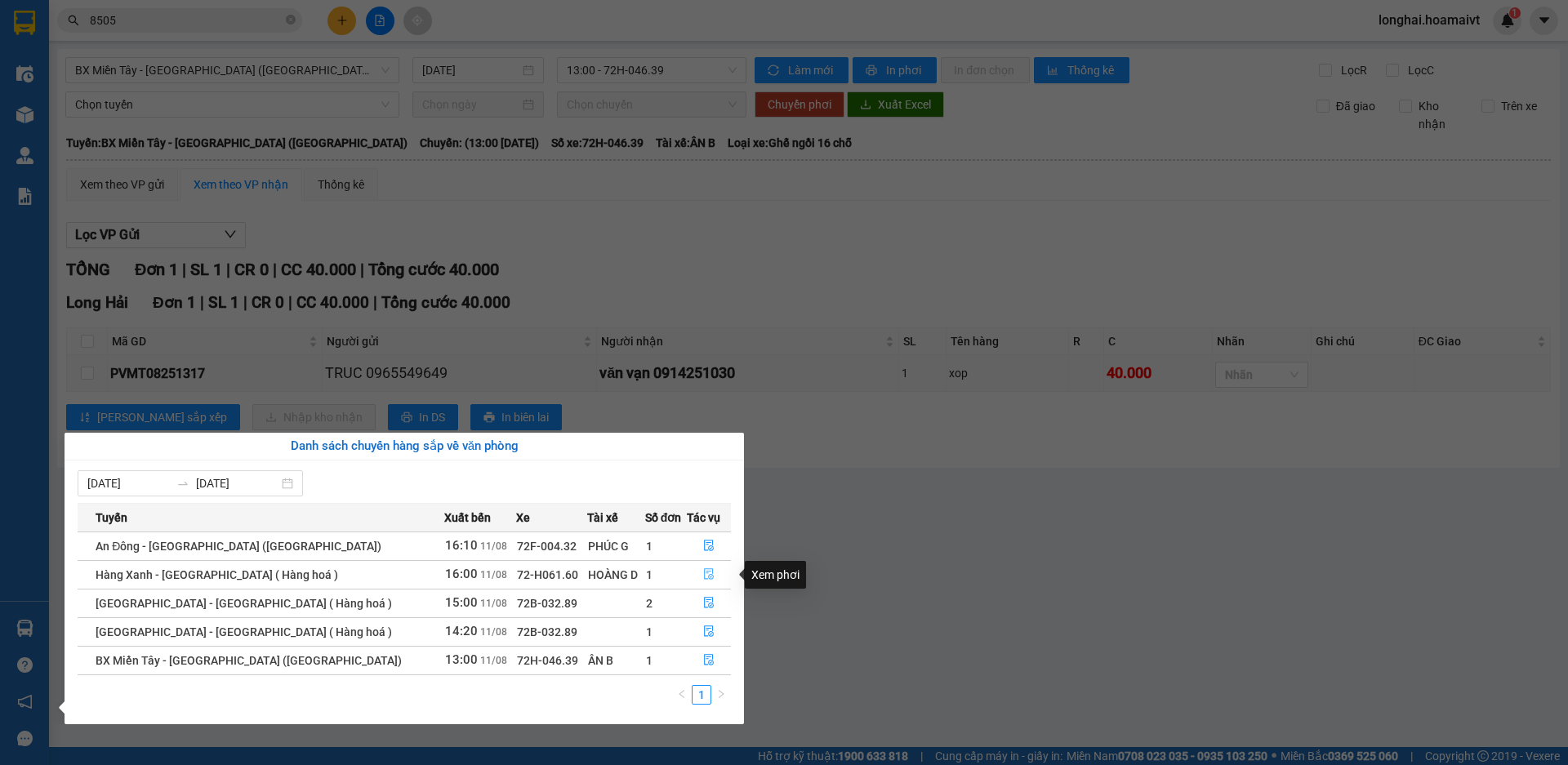
click at [704, 572] on icon "file-done" at bounding box center [709, 575] width 10 height 12
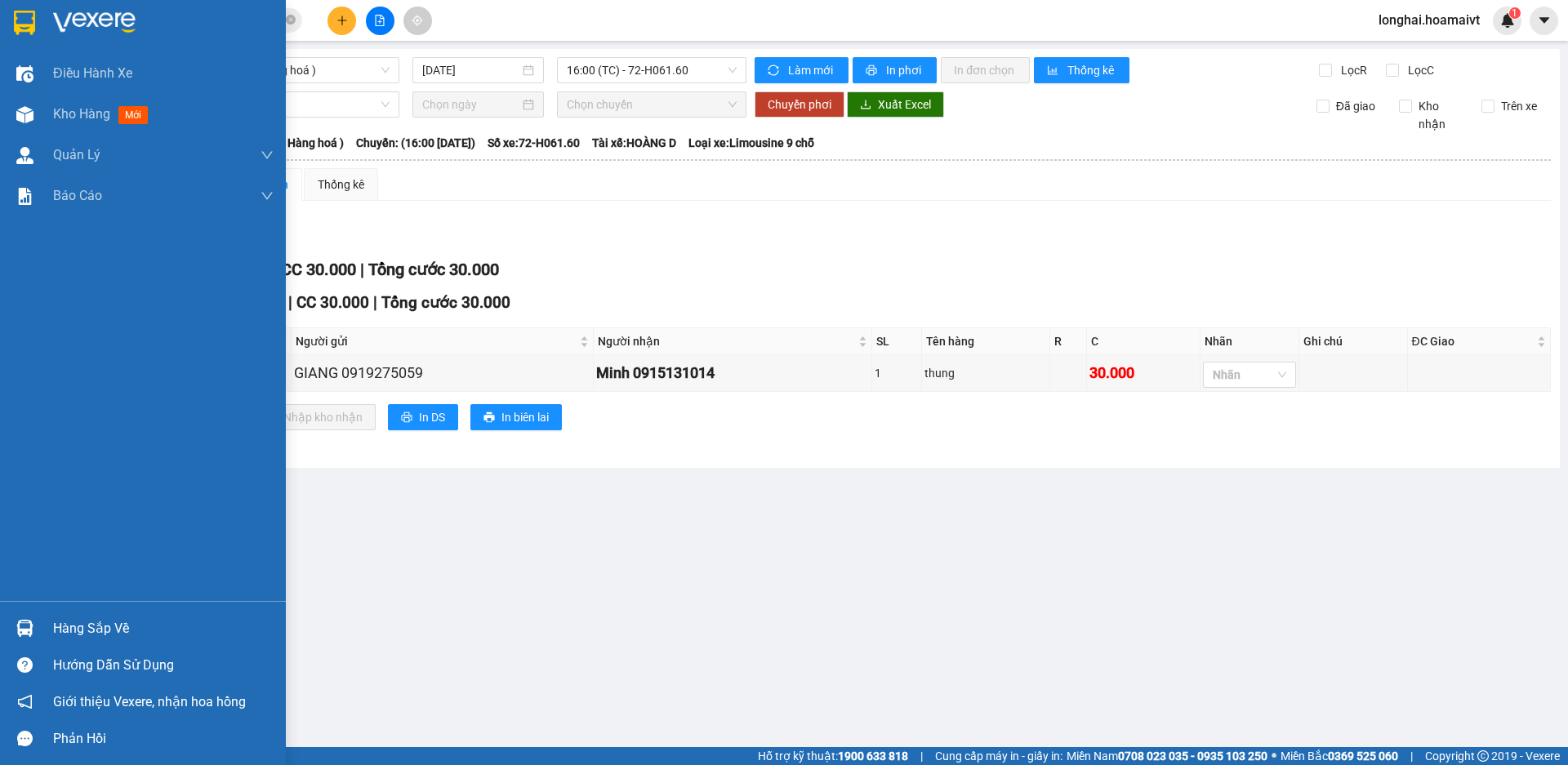
drag, startPoint x: 68, startPoint y: 626, endPoint x: 78, endPoint y: 621, distance: 11.2
click at [70, 626] on div "Hàng sắp về" at bounding box center [163, 628] width 220 height 24
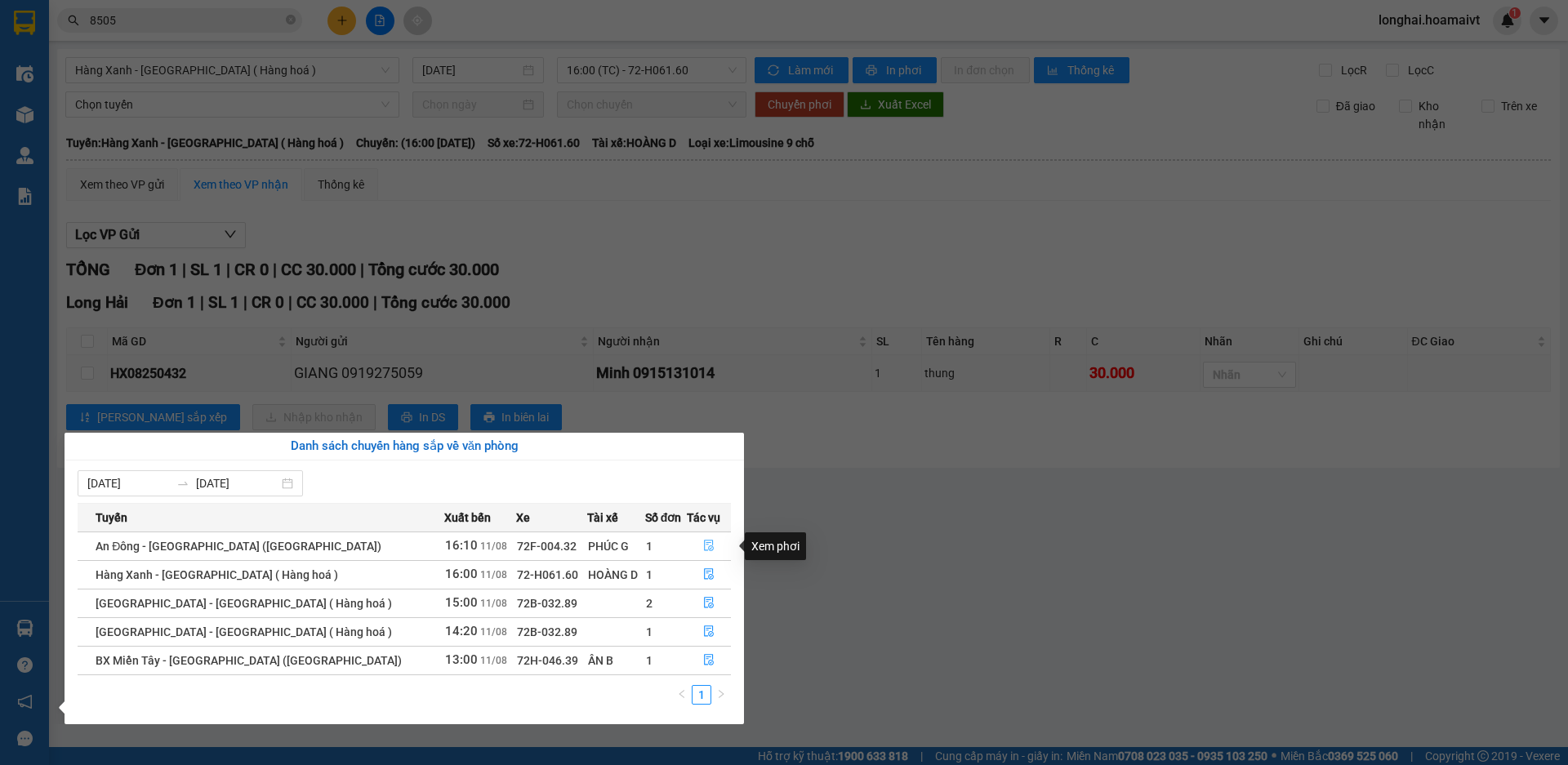
click at [703, 547] on icon "file-done" at bounding box center [709, 545] width 12 height 12
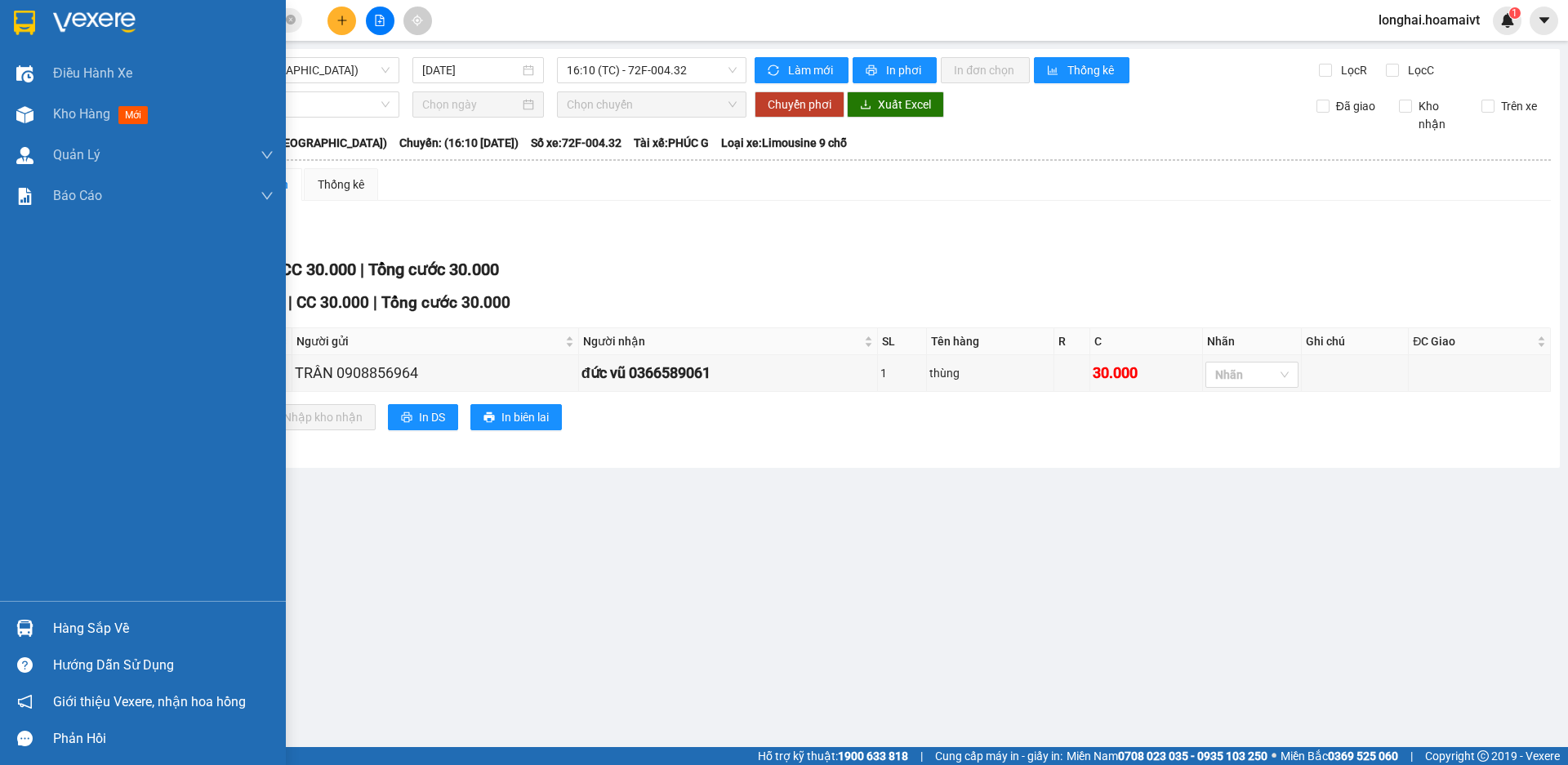
click at [71, 625] on div "Hàng sắp về" at bounding box center [163, 628] width 220 height 24
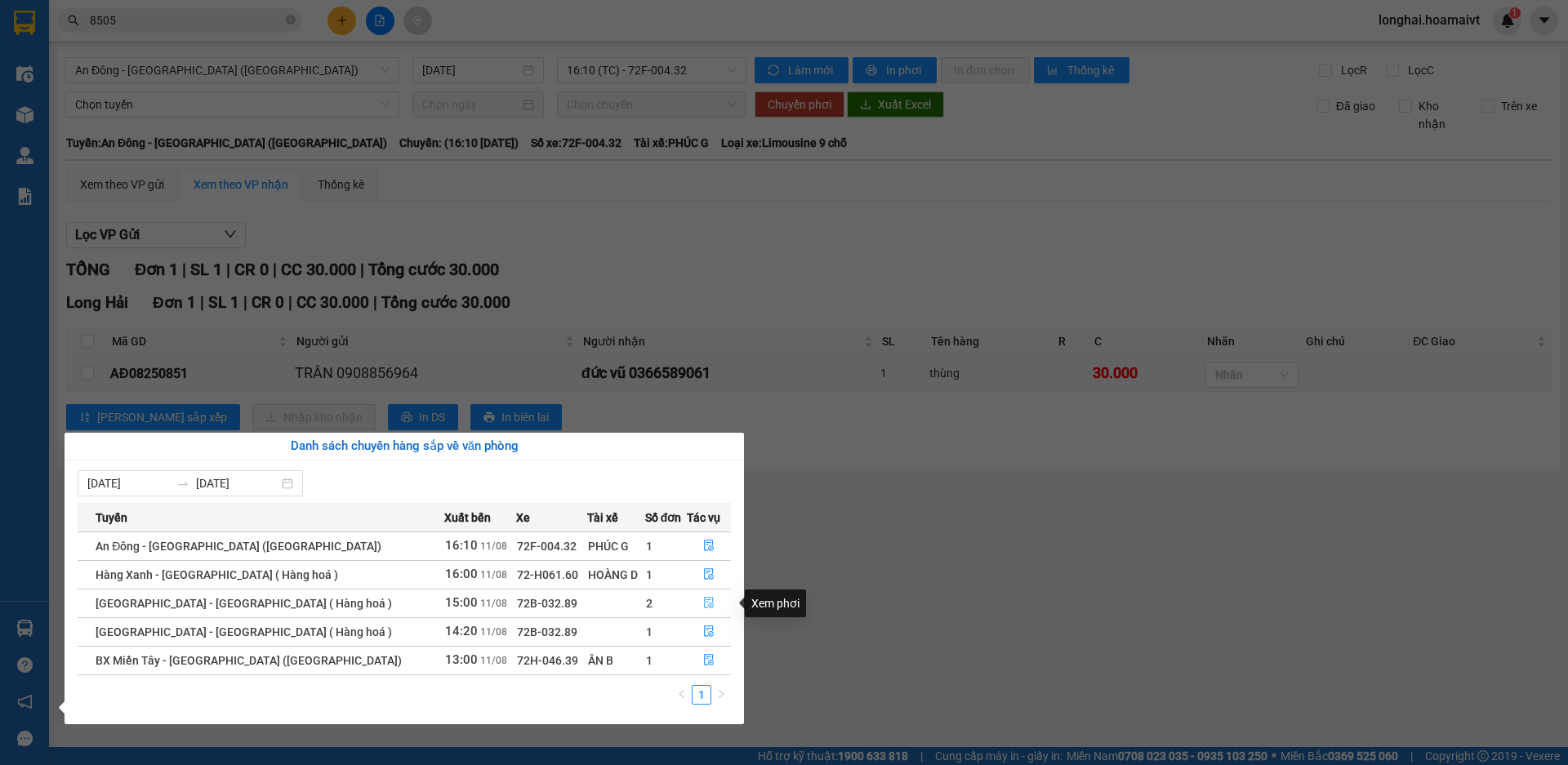
click at [703, 597] on icon "file-done" at bounding box center [709, 603] width 12 height 12
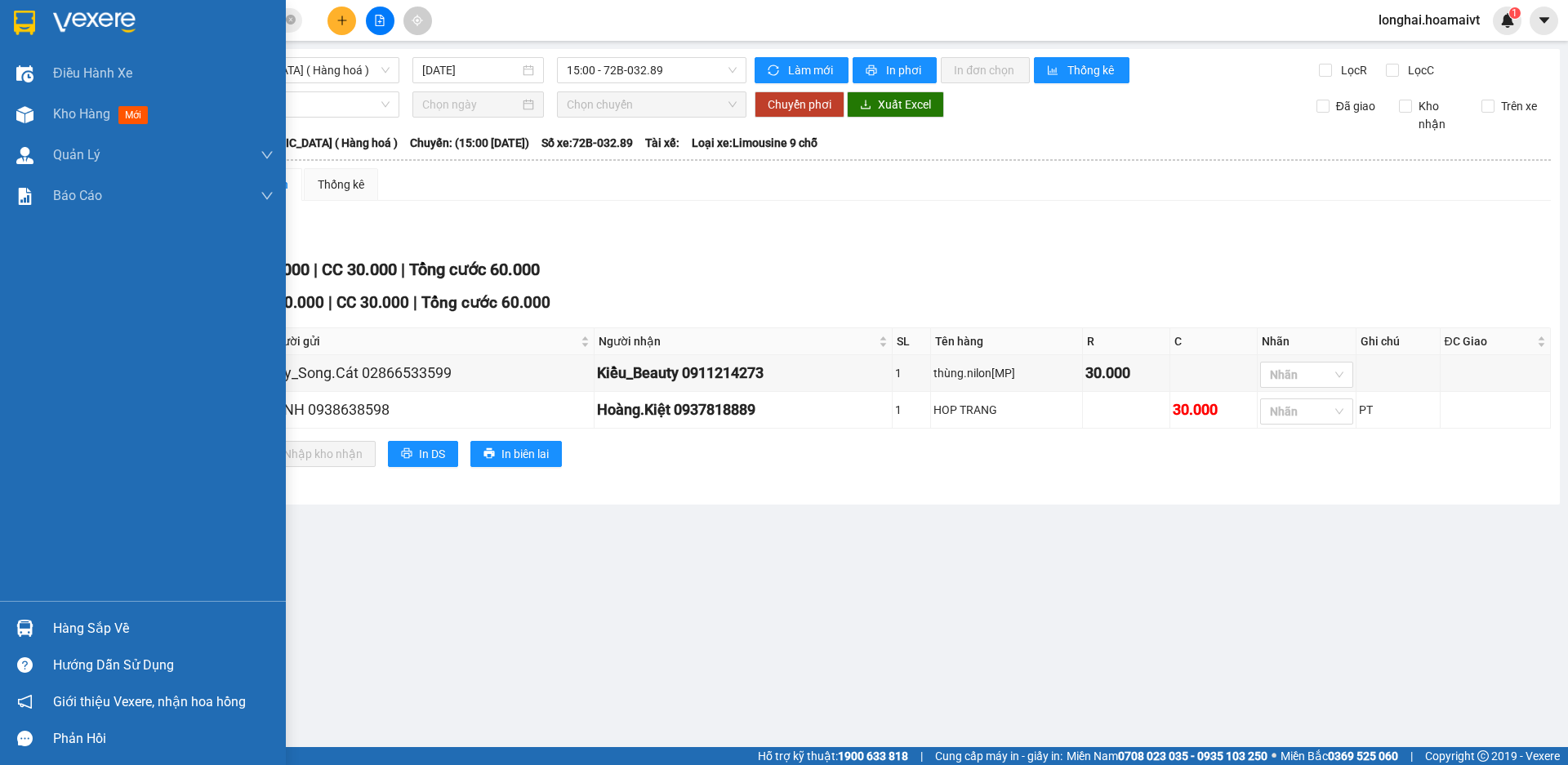
click at [81, 629] on div "Hàng sắp về" at bounding box center [163, 628] width 220 height 24
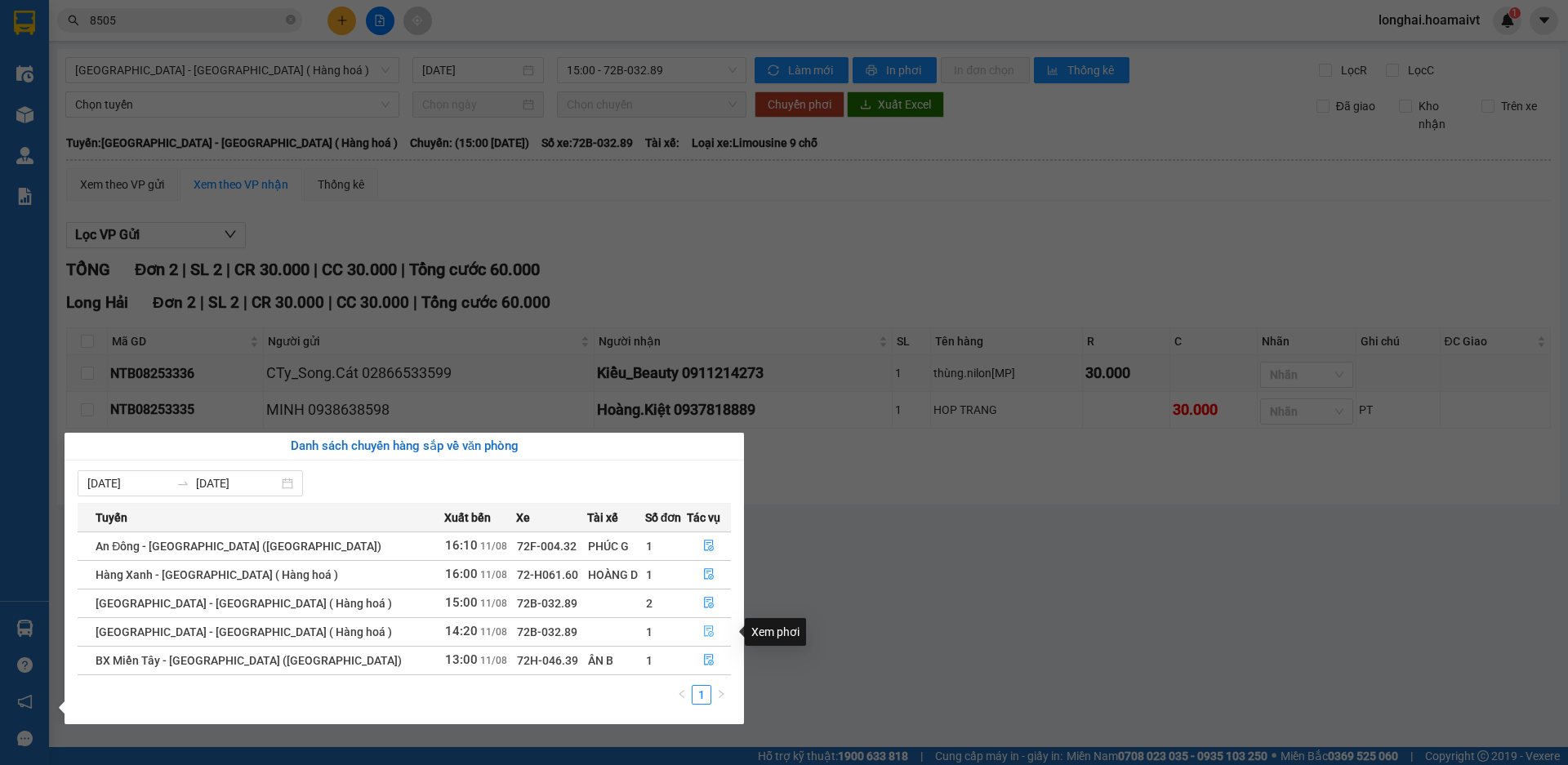
click at [703, 632] on icon "file-done" at bounding box center [709, 632] width 12 height 12
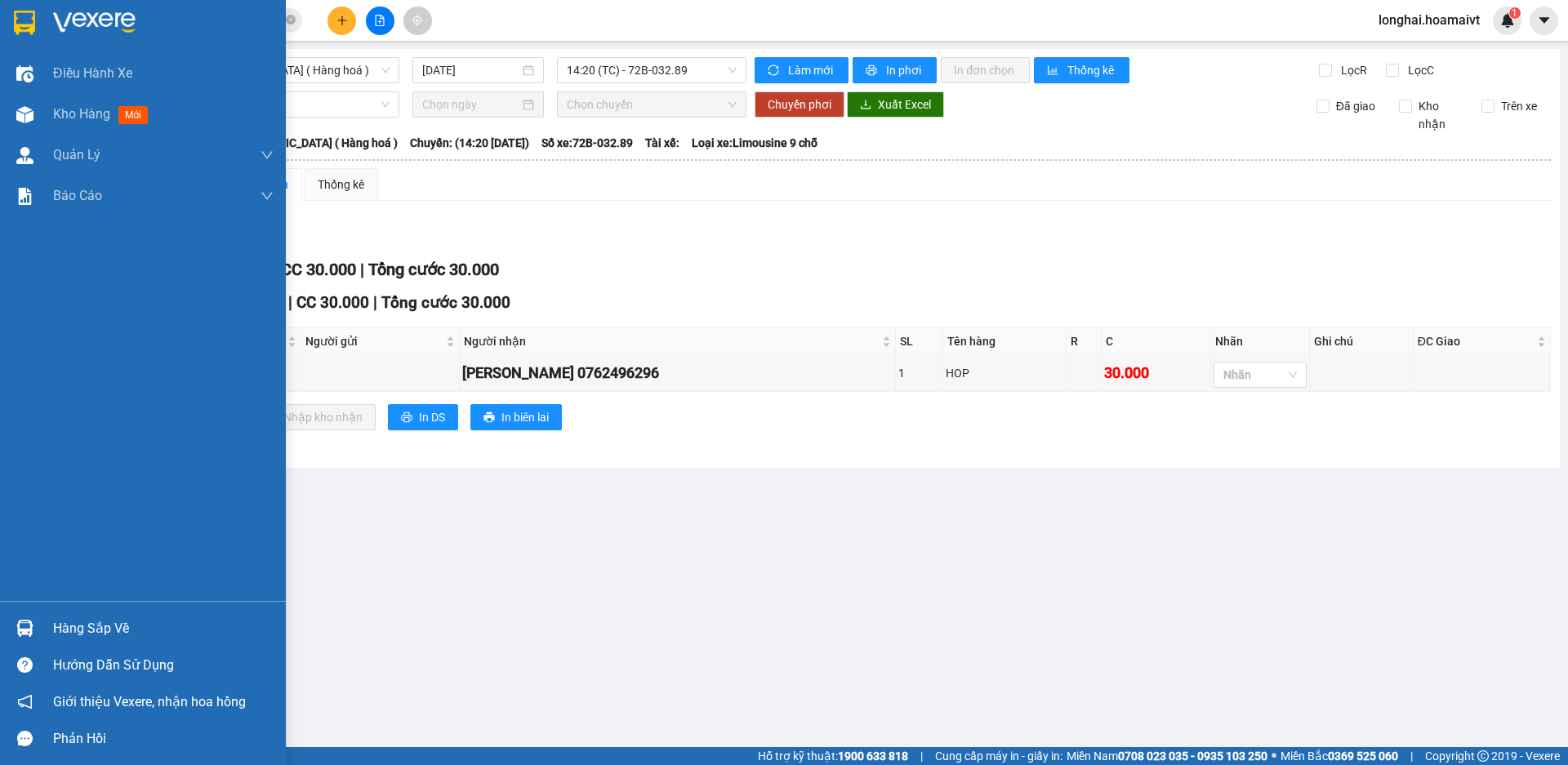
click at [88, 629] on div "Hàng sắp về" at bounding box center [163, 628] width 220 height 24
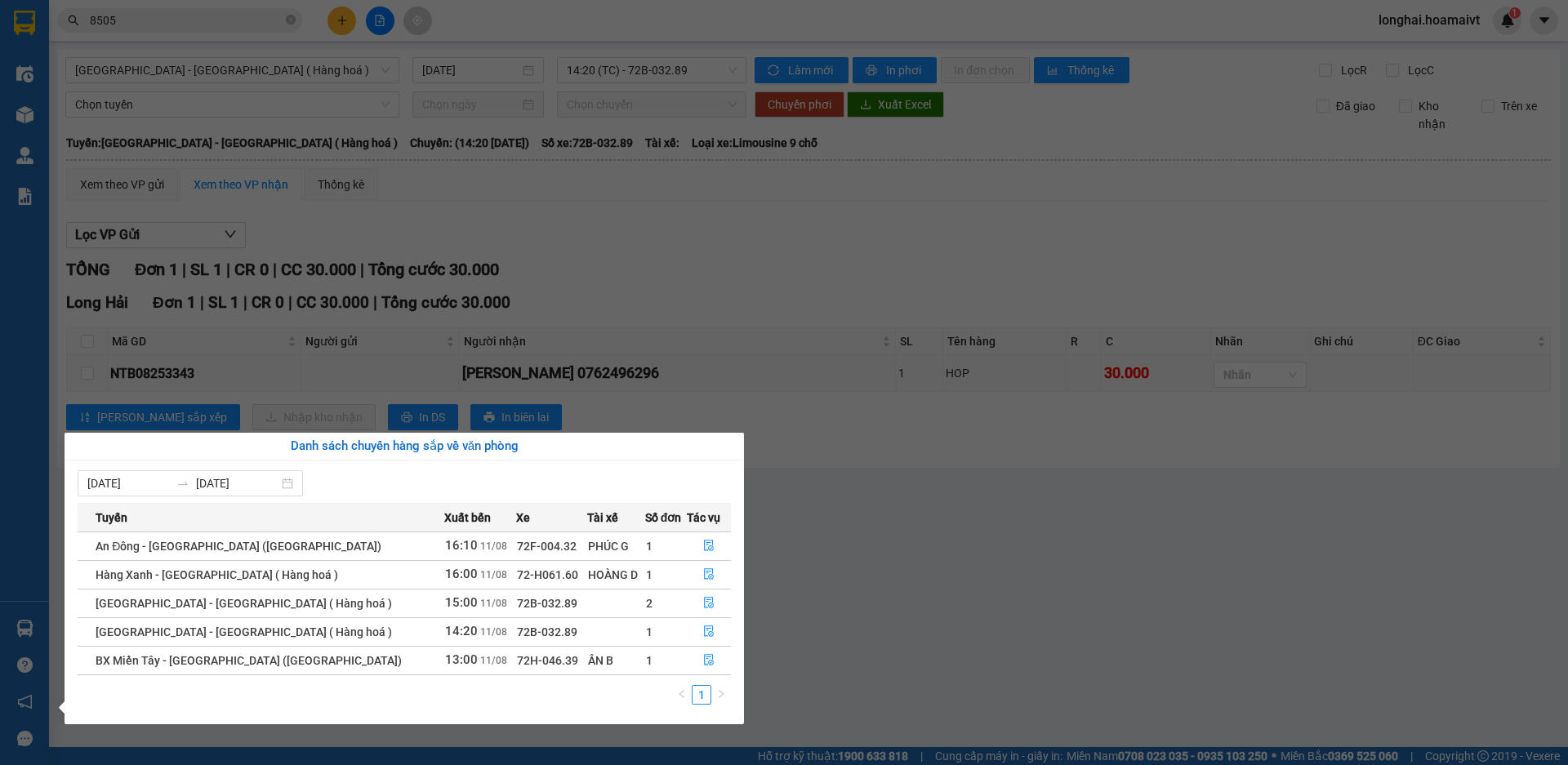
click at [789, 621] on section "Kết quả tìm kiếm ( 224 ) Bộ lọc Mã ĐH Trạng thái Món hàng Tổng cước Chưa cước N…" at bounding box center [784, 382] width 1568 height 765
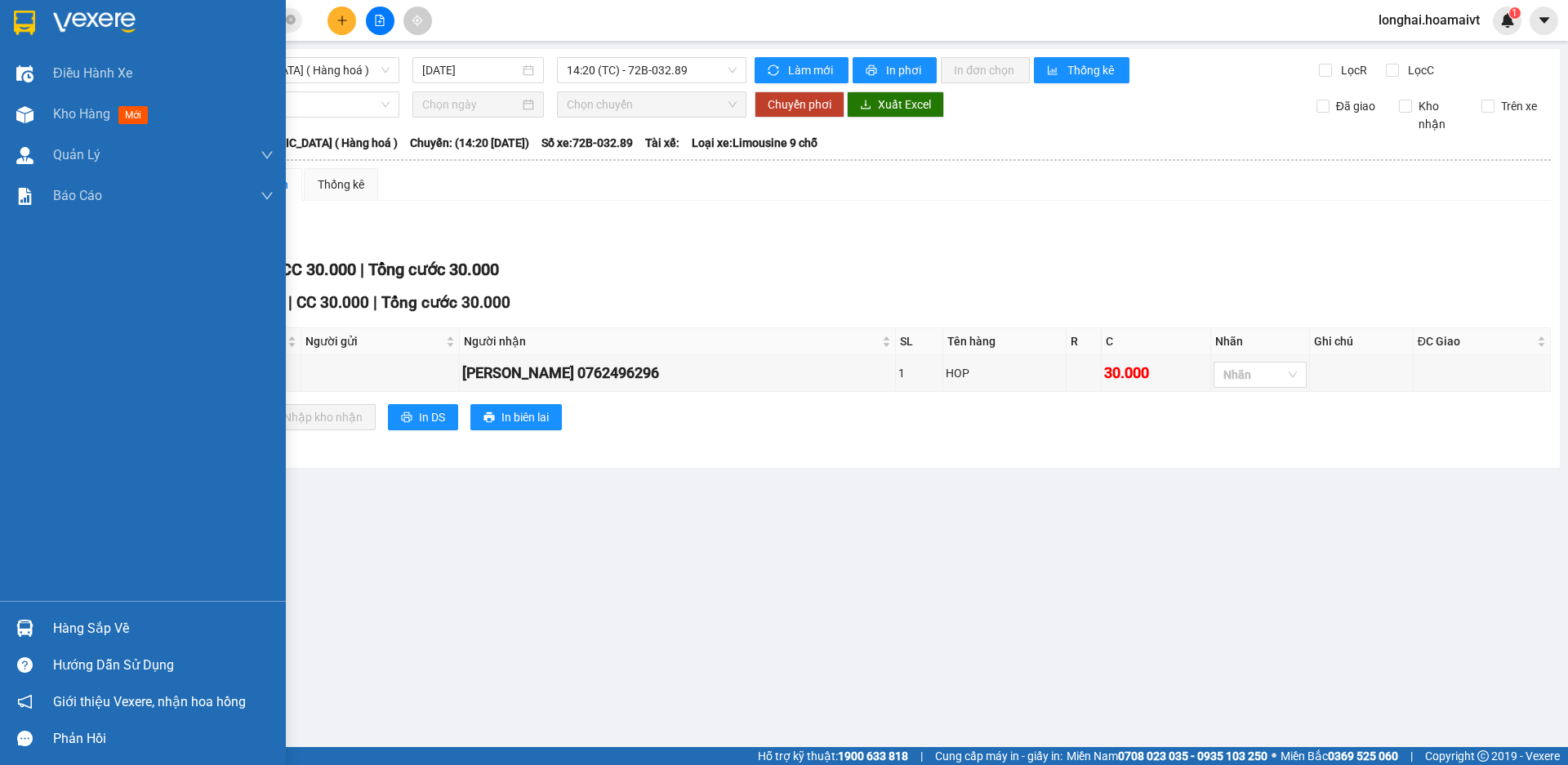
click at [97, 627] on div "Hàng sắp về" at bounding box center [163, 628] width 220 height 24
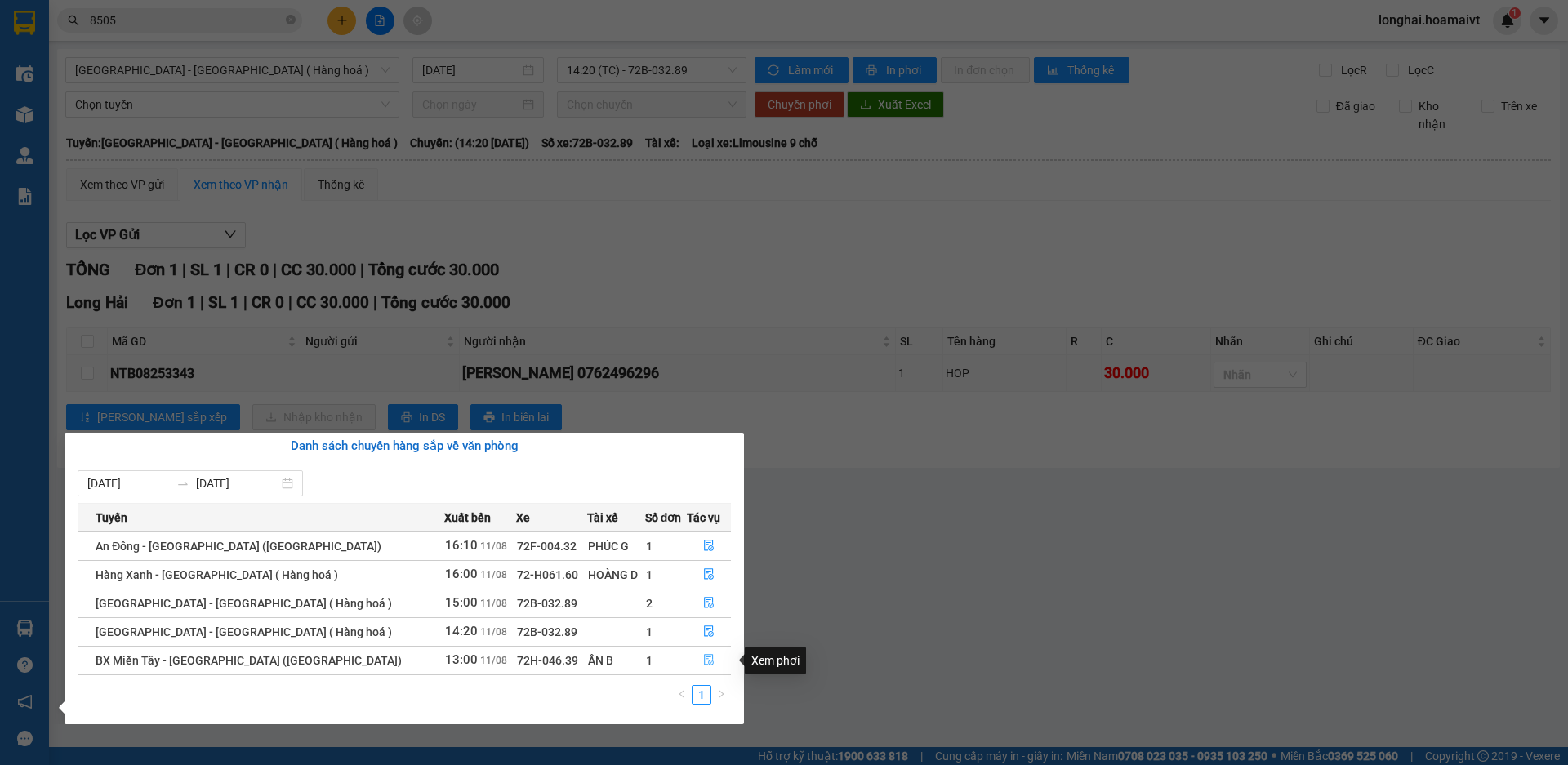
click at [708, 659] on icon "file-done" at bounding box center [709, 661] width 10 height 12
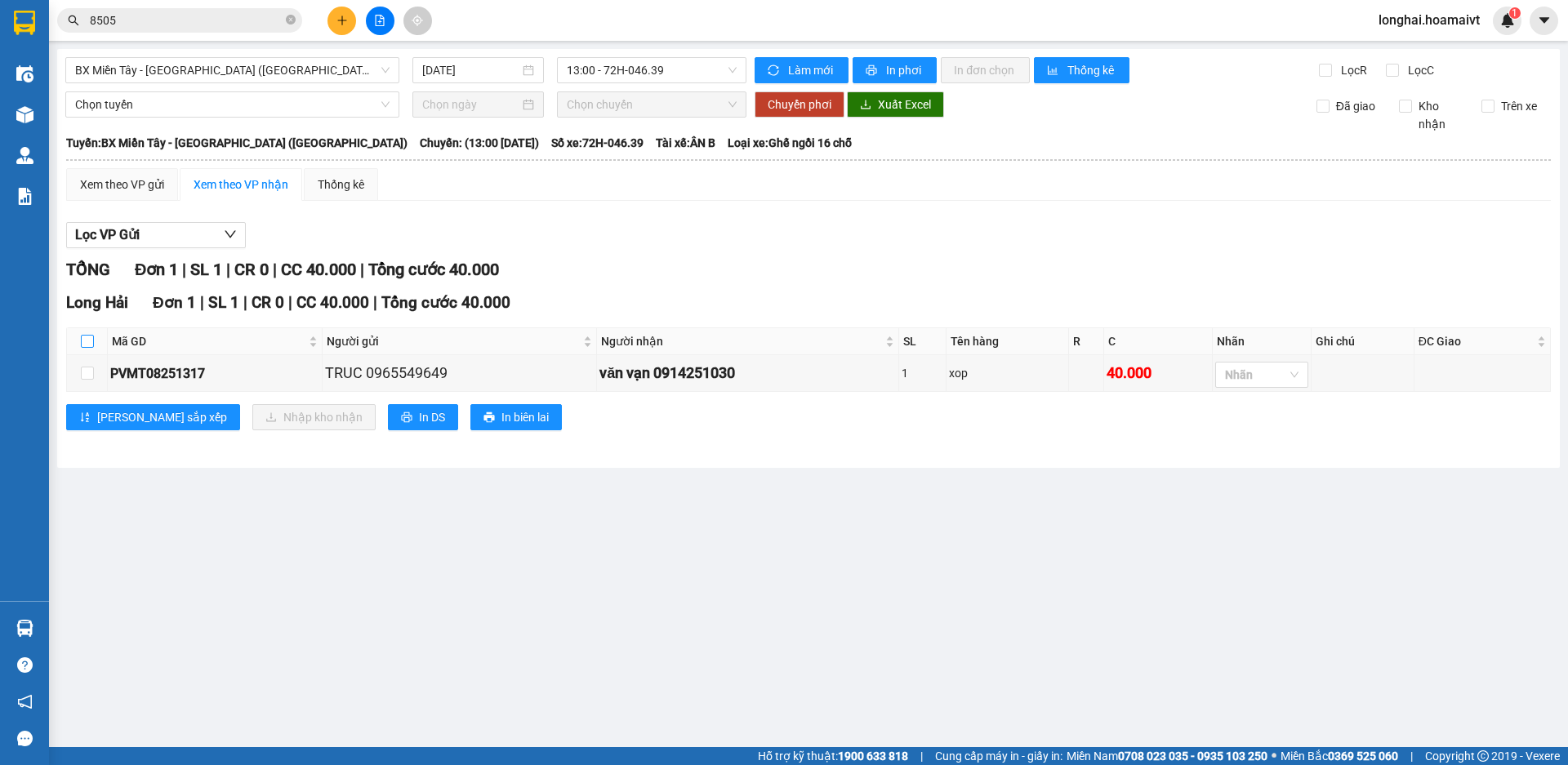
click at [88, 342] on input "checkbox" at bounding box center [87, 341] width 13 height 13
checkbox input "true"
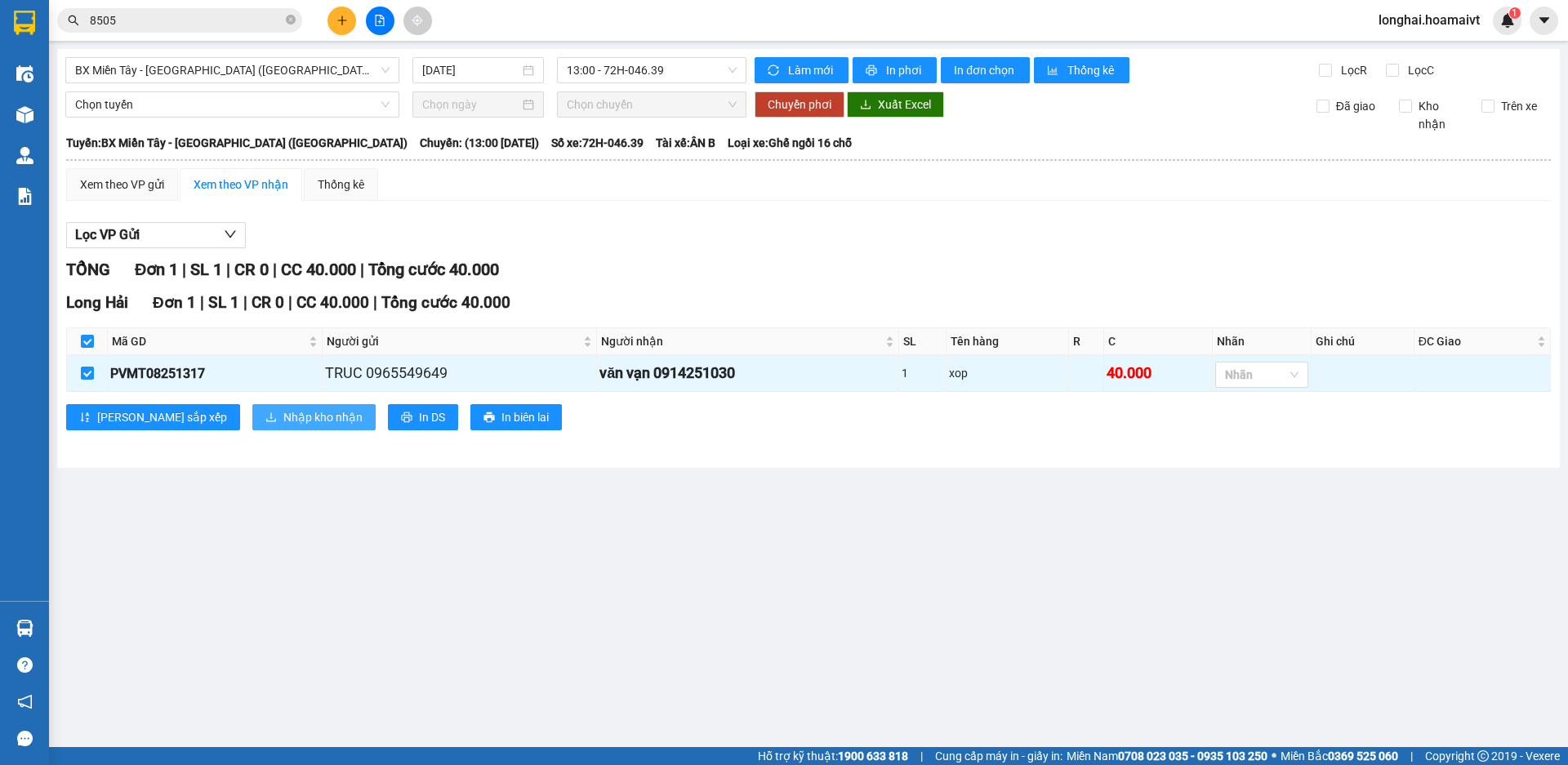
click at [284, 417] on span "Nhập kho nhận" at bounding box center [323, 417] width 79 height 18
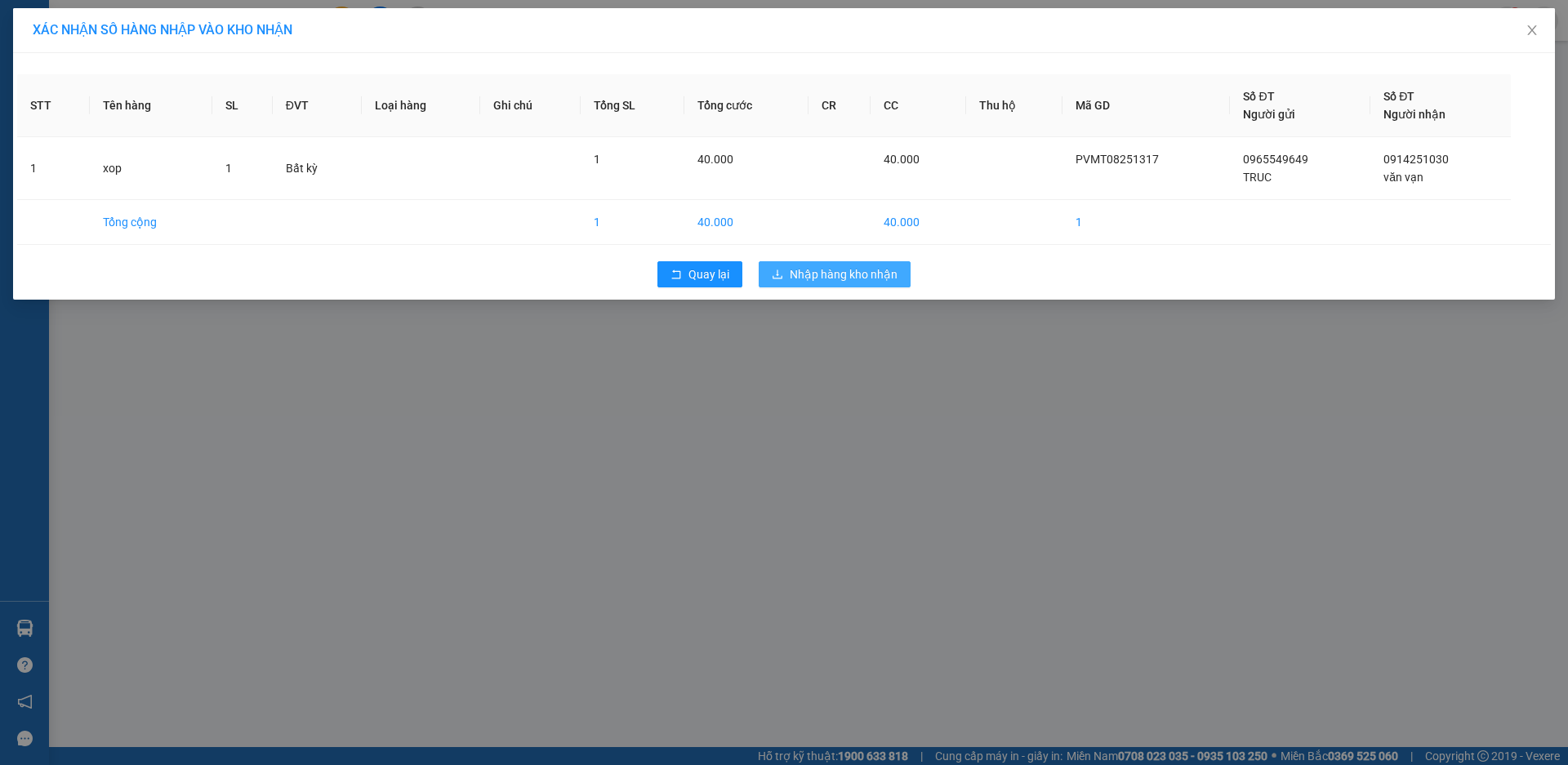
click at [838, 285] on button "Nhập hàng kho nhận" at bounding box center [835, 274] width 152 height 26
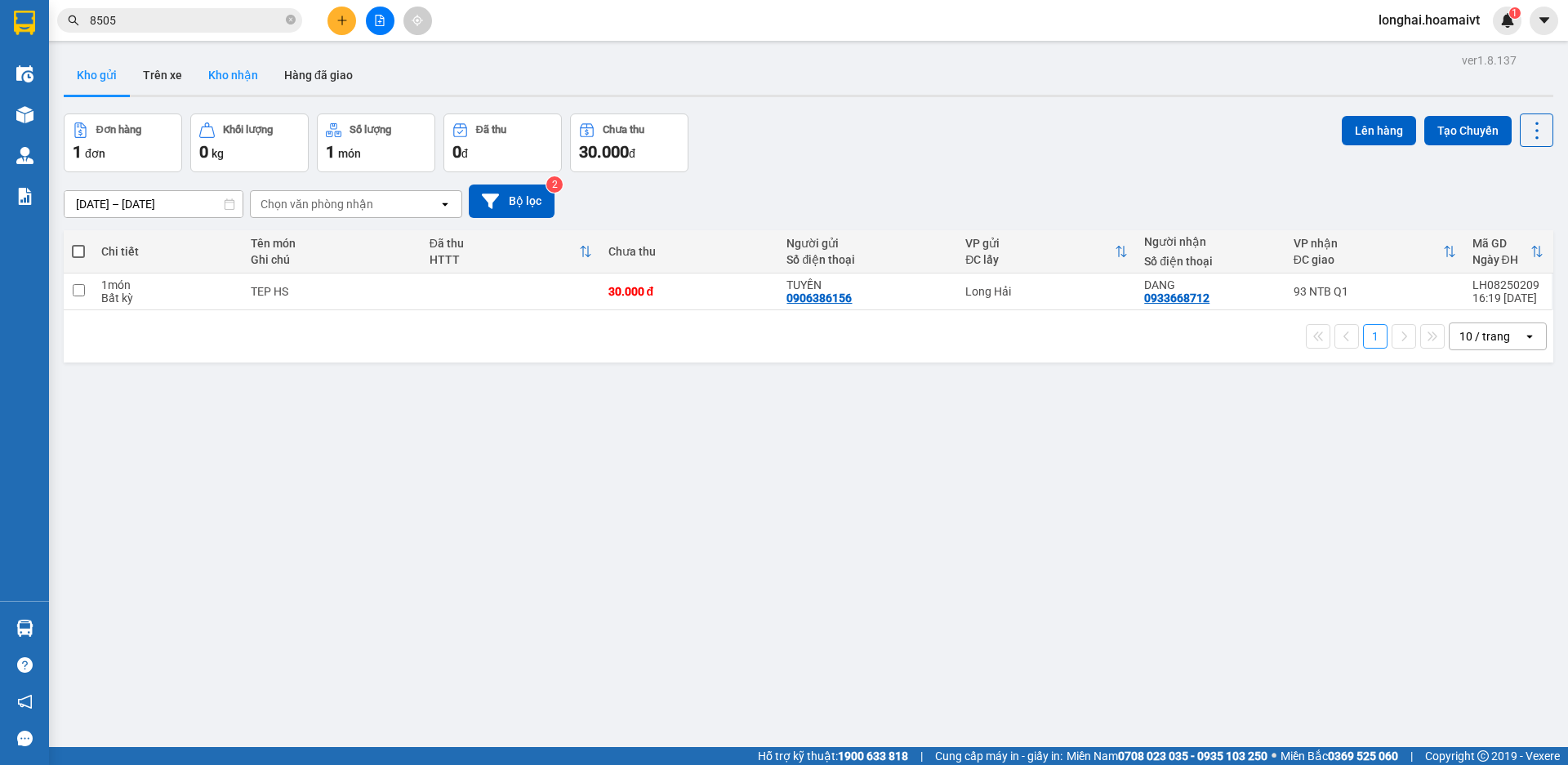
click at [241, 73] on button "Kho nhận" at bounding box center [233, 75] width 76 height 39
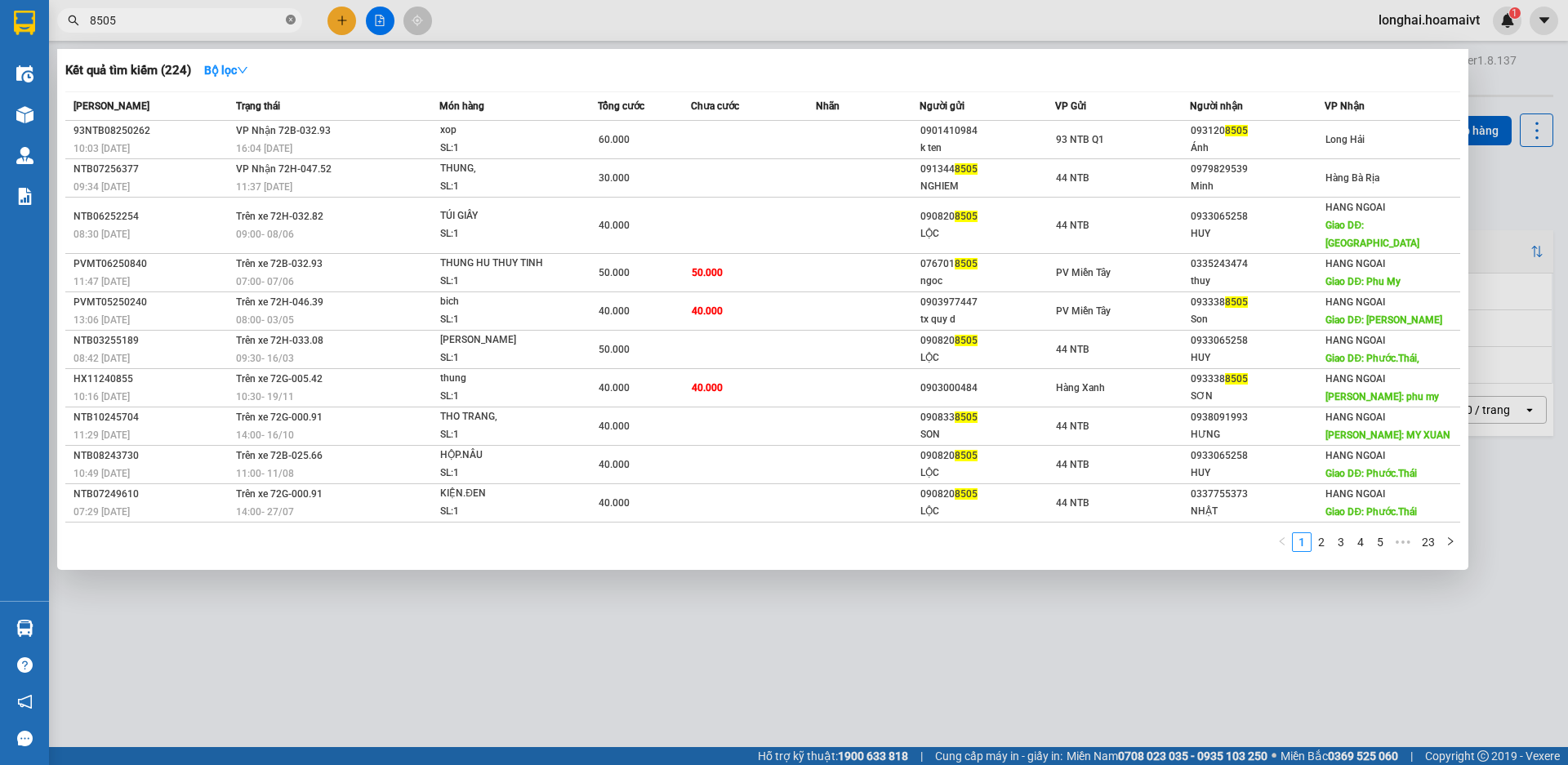
click at [291, 24] on icon "close-circle" at bounding box center [291, 19] width 10 height 10
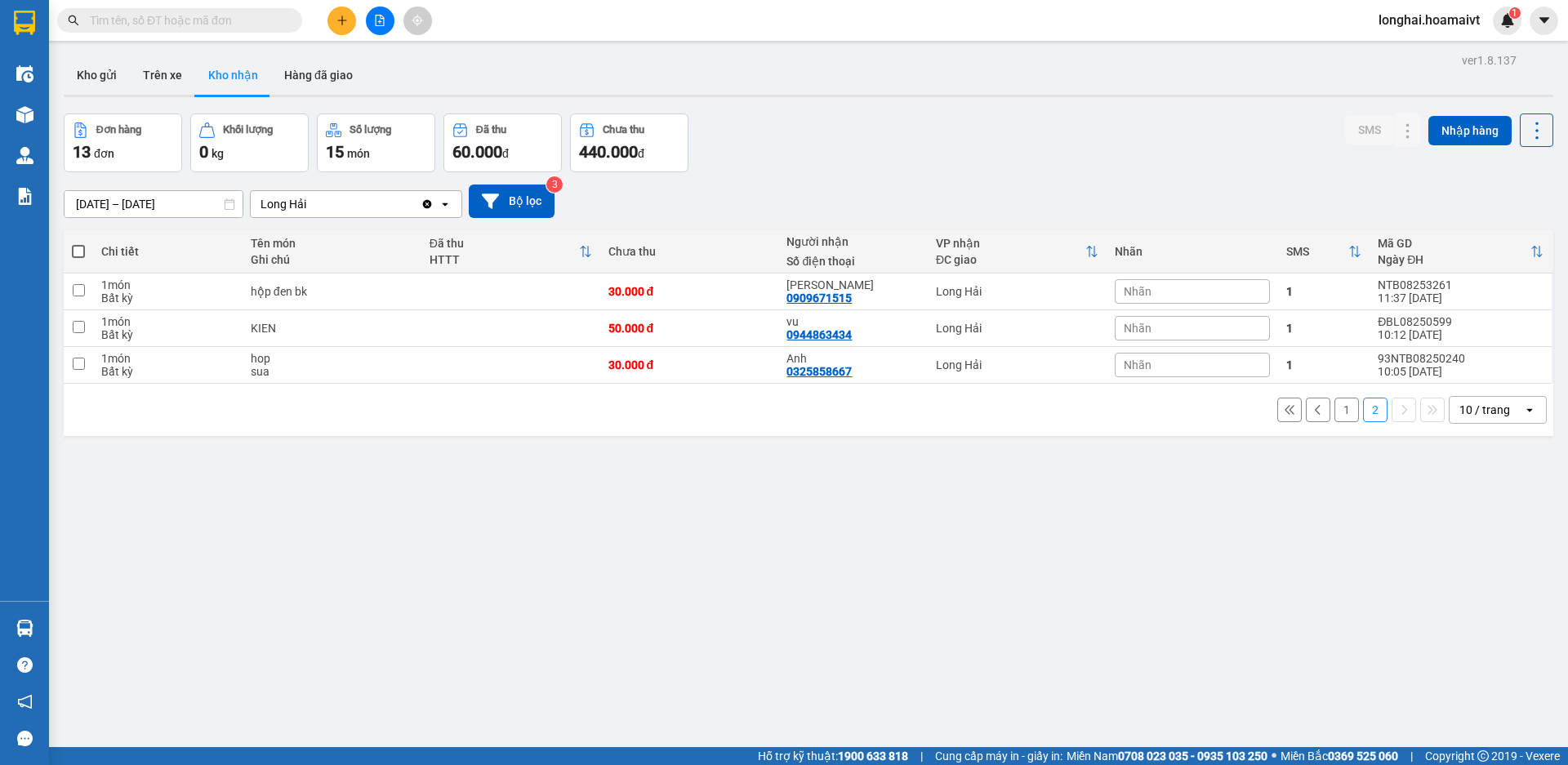
click at [261, 17] on input "text" at bounding box center [186, 20] width 193 height 18
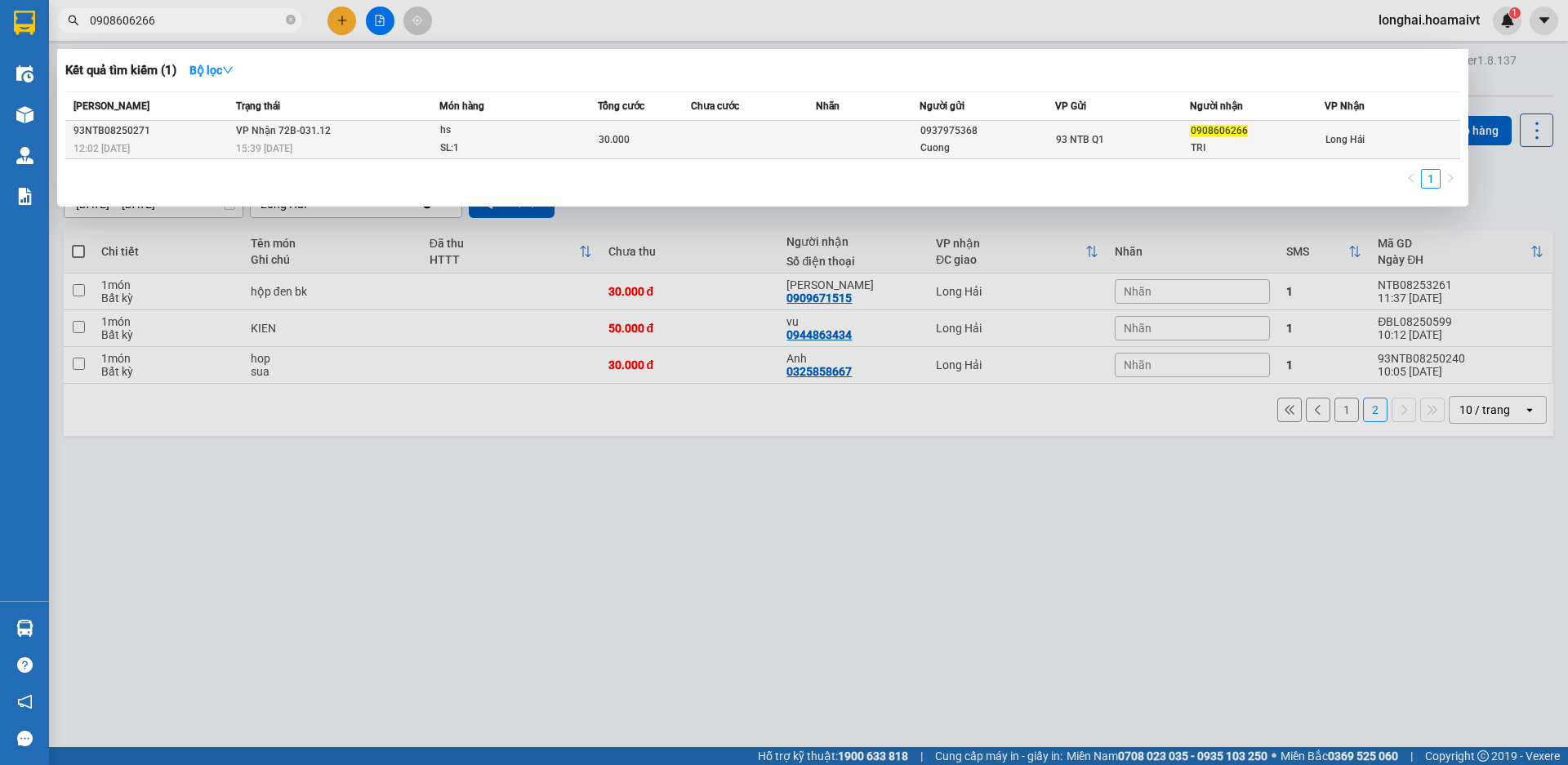
type input "0908606266"
click at [351, 142] on div "15:39 [DATE]" at bounding box center [338, 148] width 203 height 18
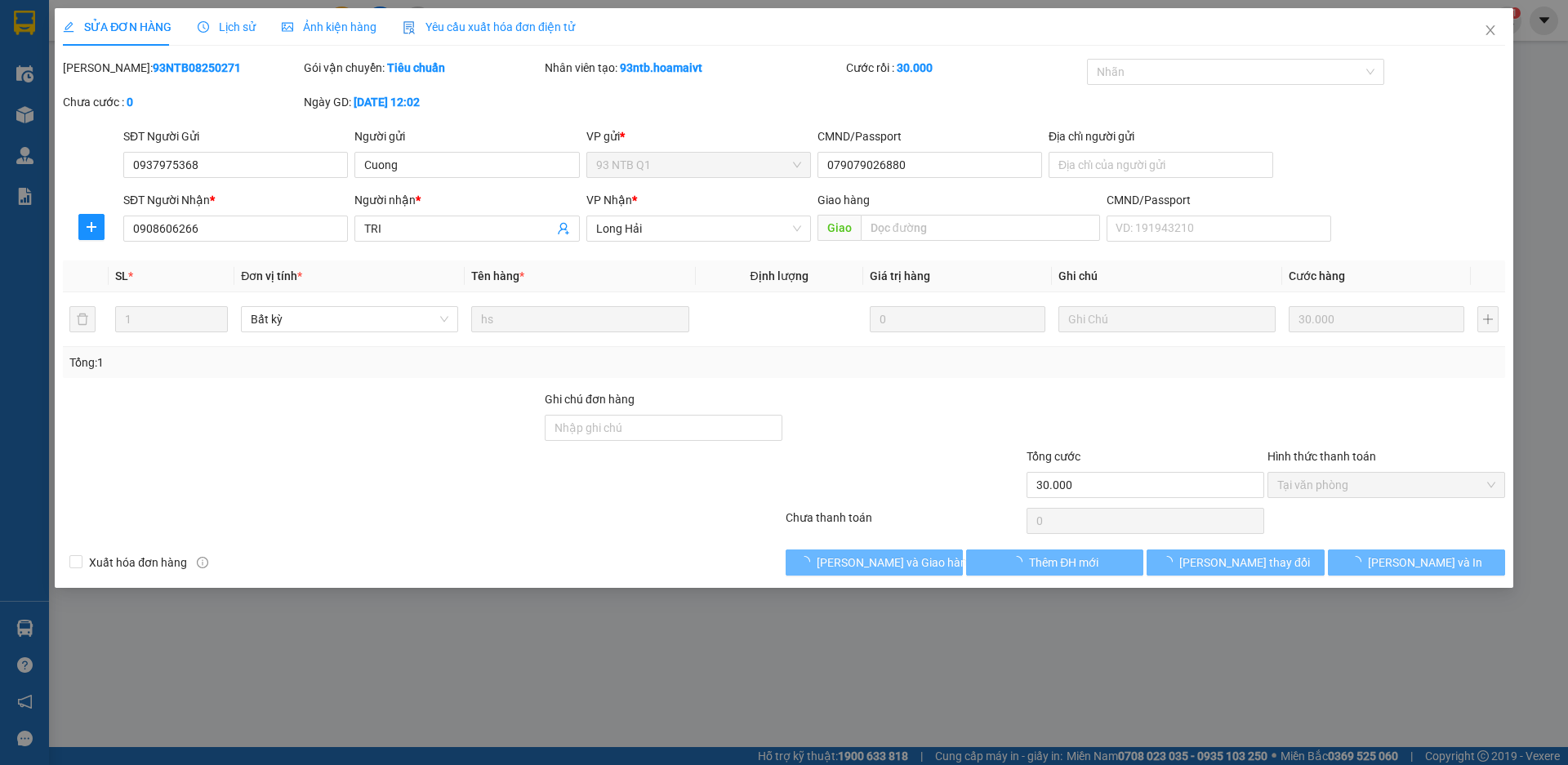
type input "0937975368"
type input "Cuong"
type input "079079026880"
type input "0908606266"
type input "TRI"
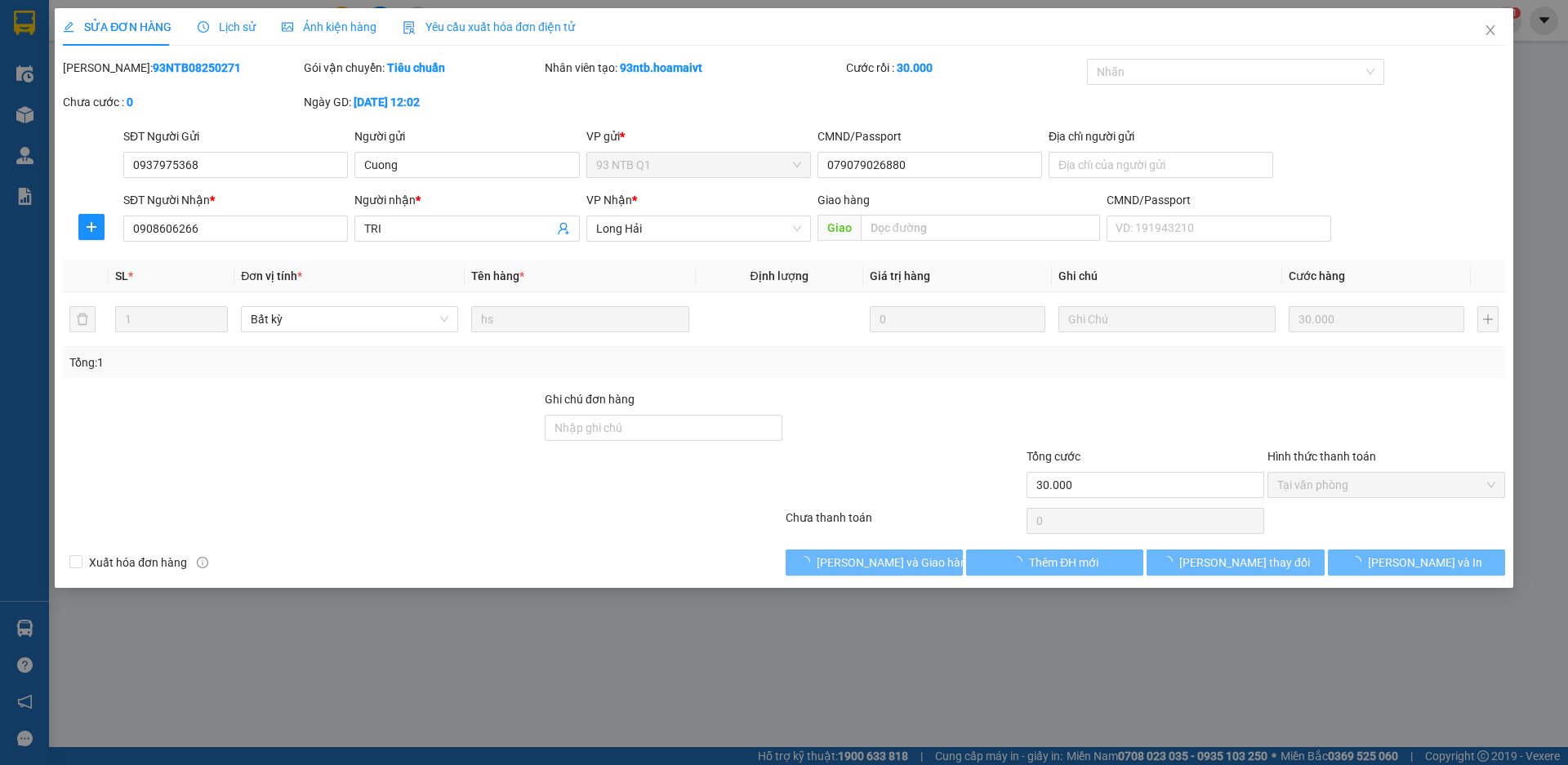
type input "30.000"
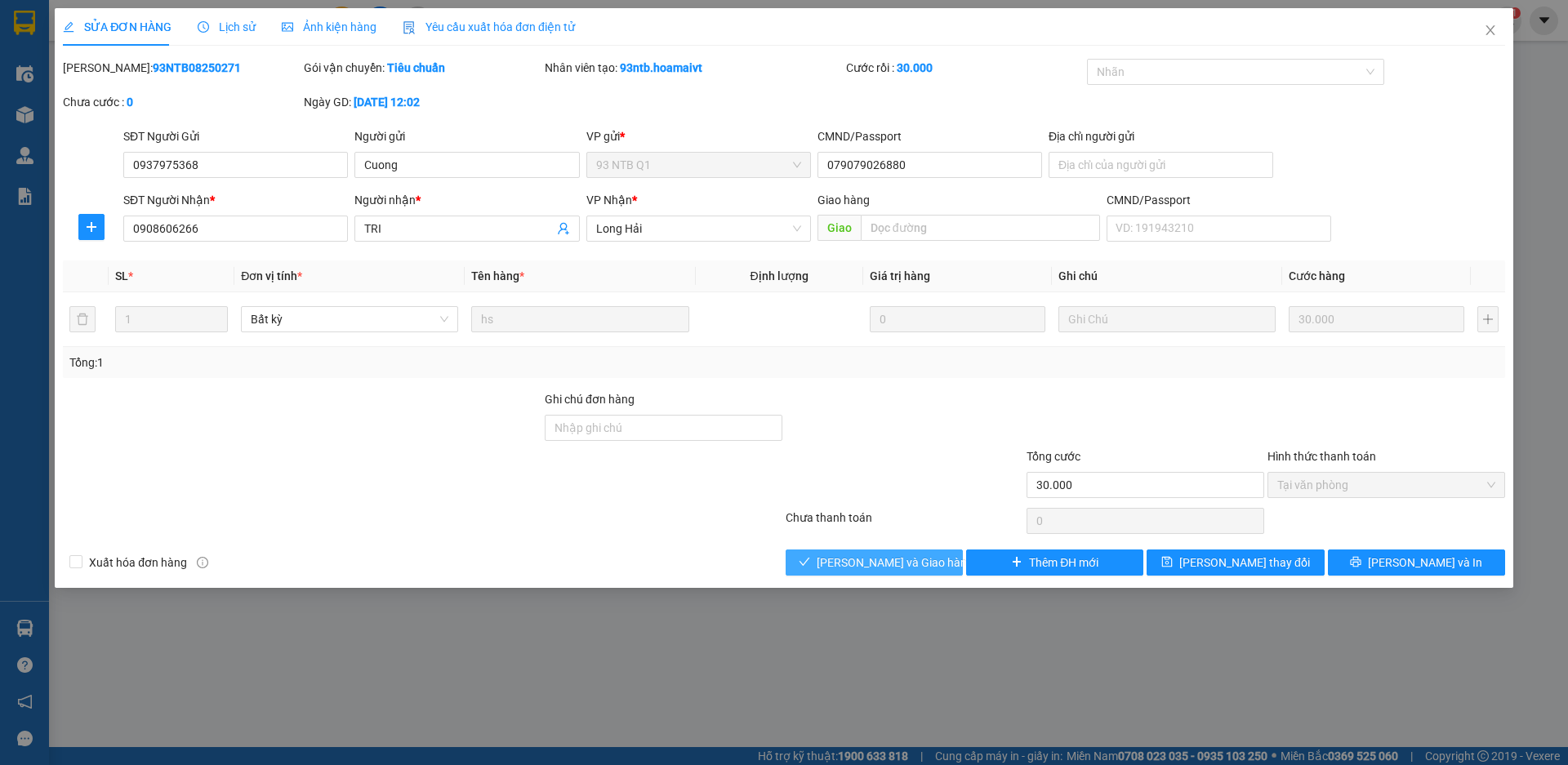
click at [900, 566] on span "[PERSON_NAME] và Giao hàng" at bounding box center [895, 562] width 157 height 18
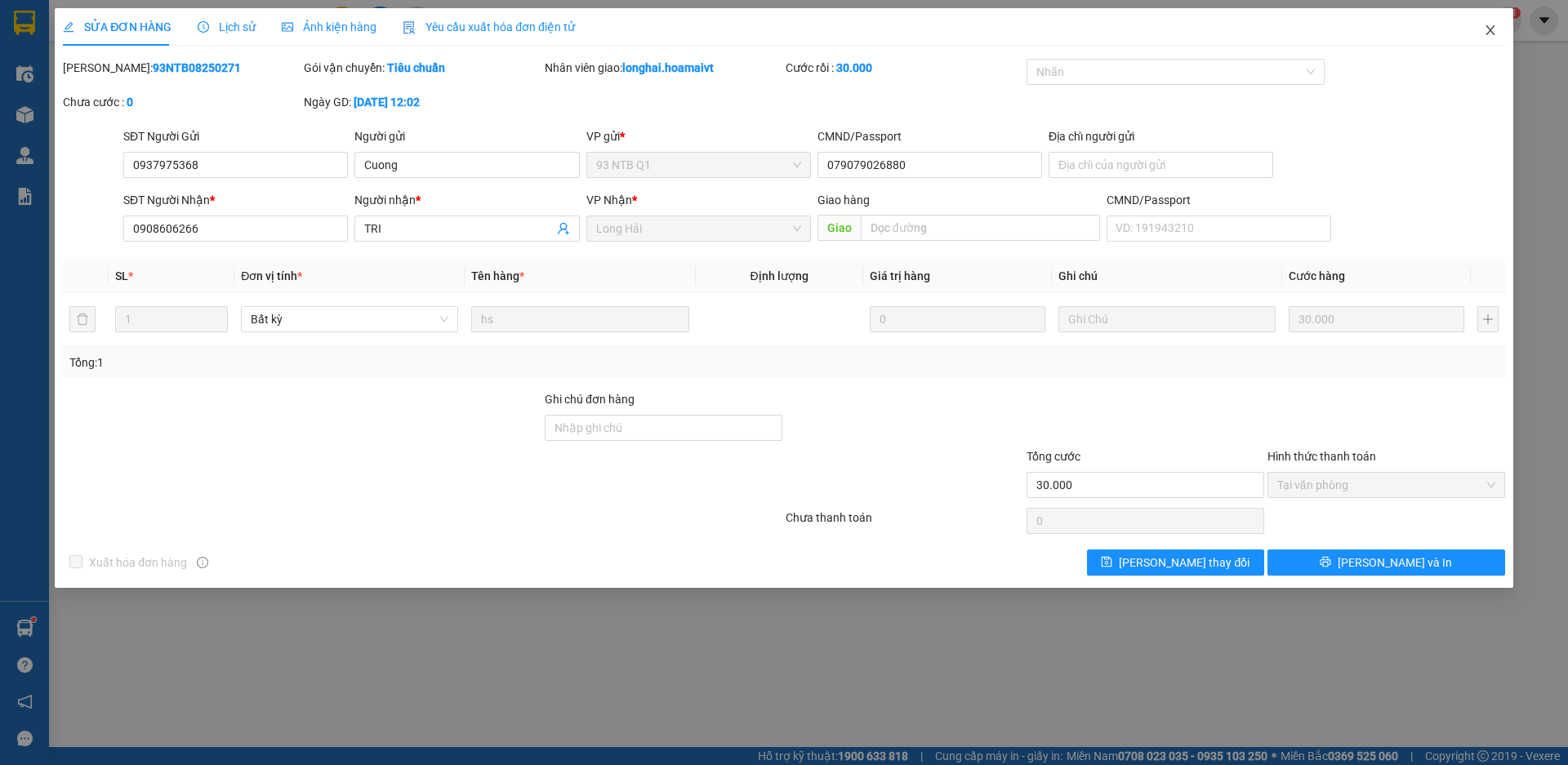
click at [1488, 30] on icon "close" at bounding box center [1490, 30] width 13 height 13
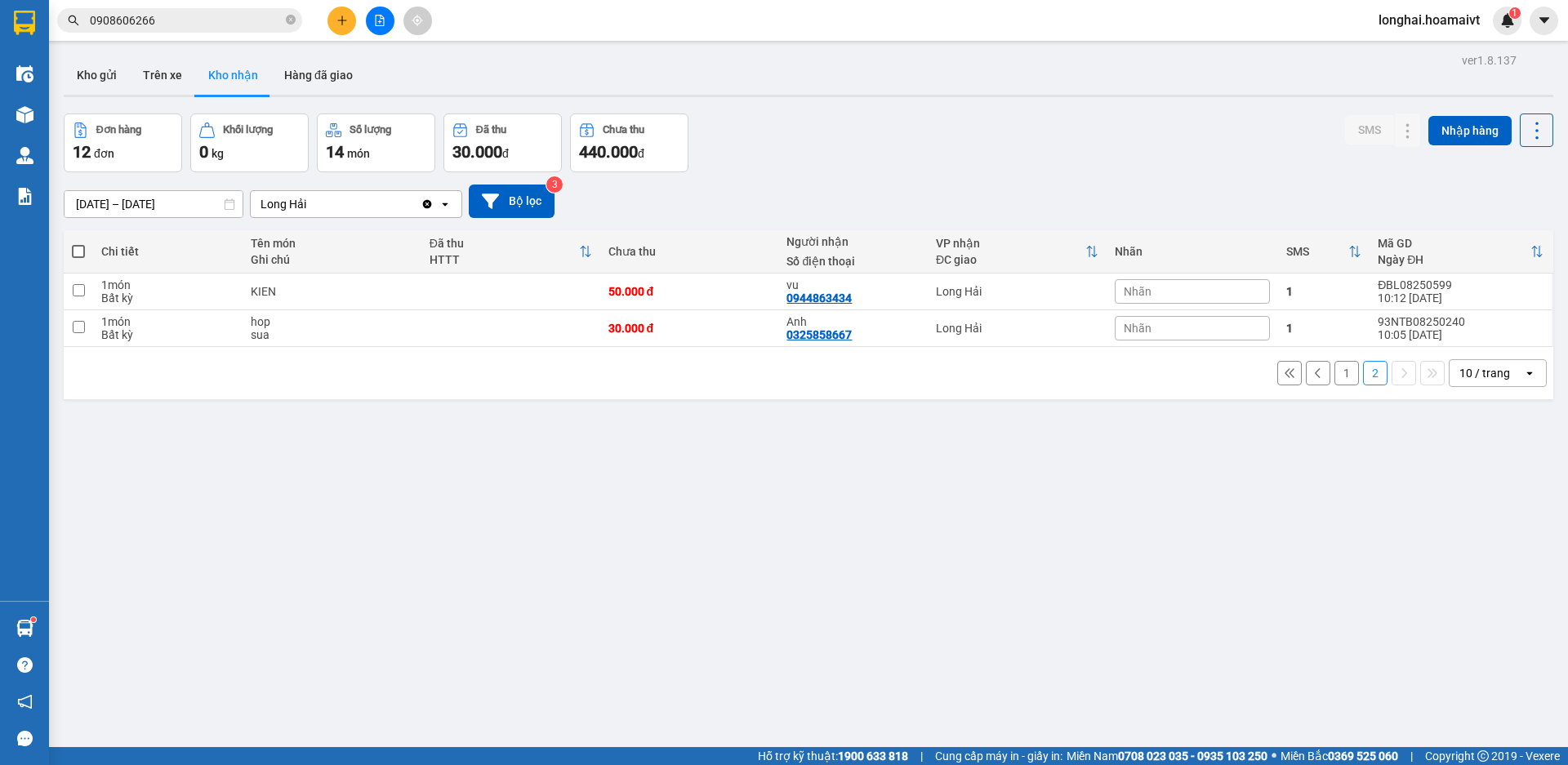
click at [1334, 371] on button "1" at bounding box center [1346, 373] width 24 height 24
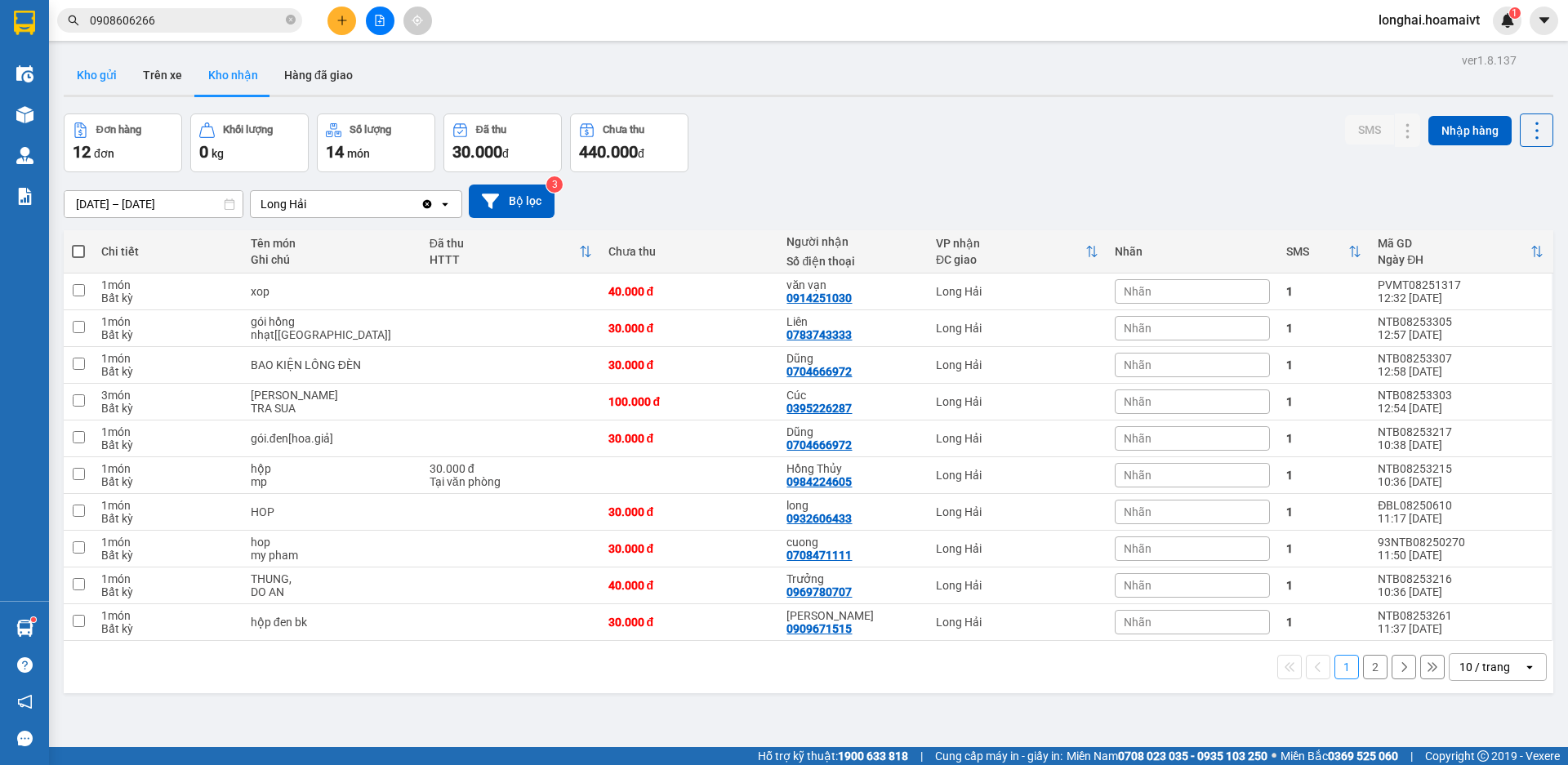
click at [102, 73] on button "Kho gửi" at bounding box center [96, 75] width 66 height 39
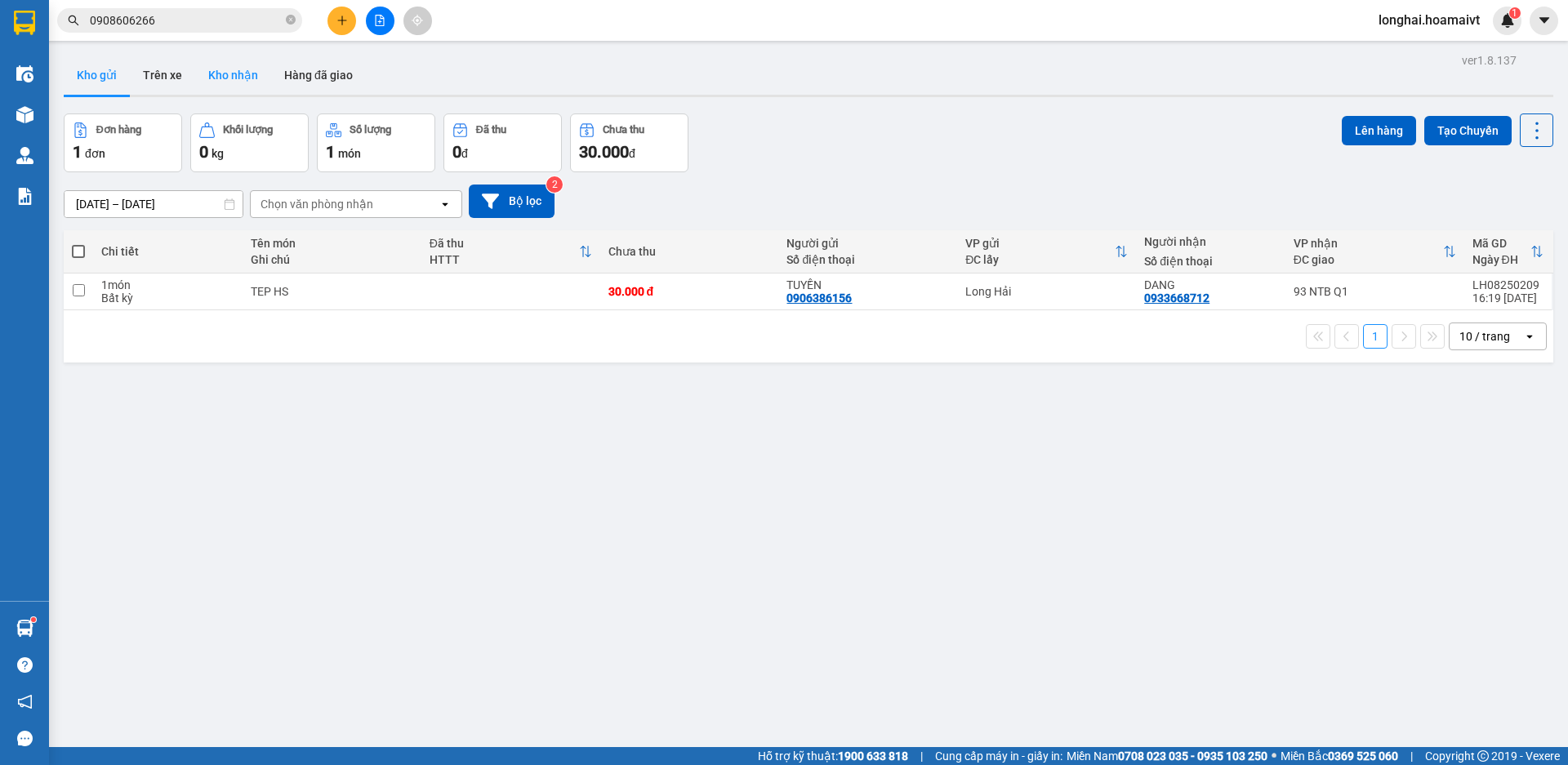
click at [238, 73] on button "Kho nhận" at bounding box center [233, 75] width 76 height 39
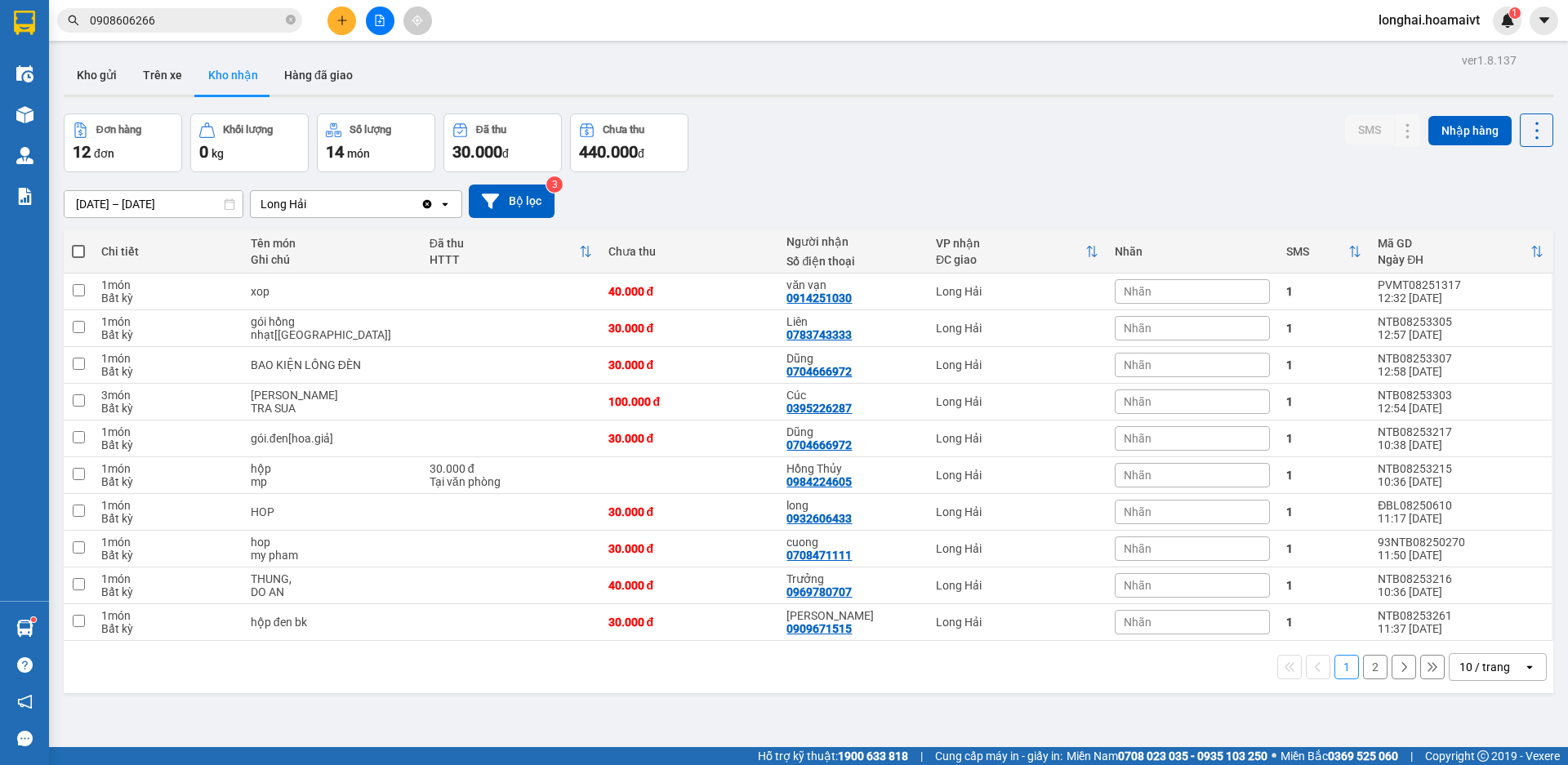
click at [1363, 668] on button "2" at bounding box center [1375, 667] width 24 height 24
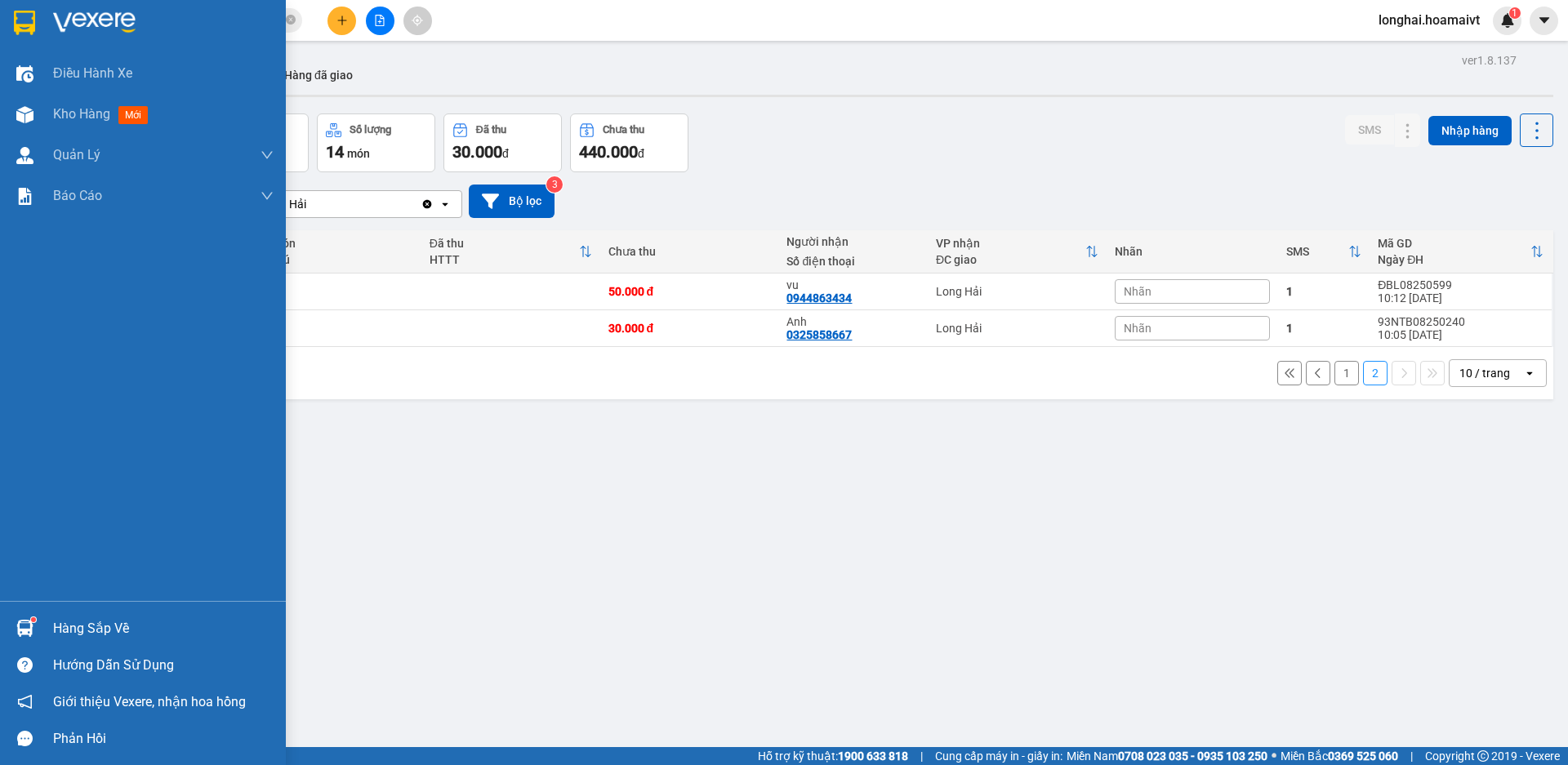
click at [75, 632] on div "Hàng sắp về" at bounding box center [163, 628] width 220 height 24
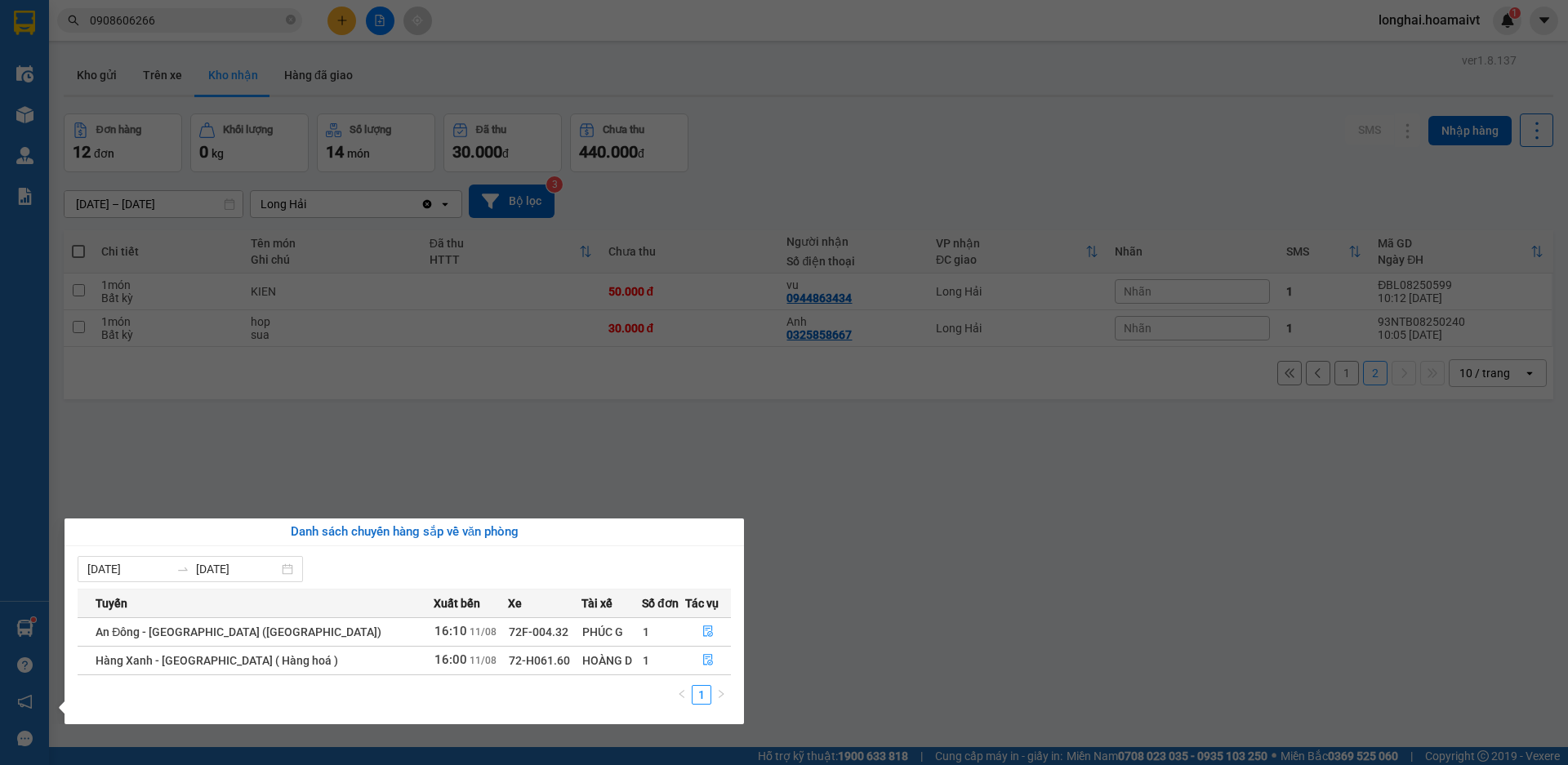
click at [929, 643] on section "Kết quả tìm kiếm ( 1 ) Bộ lọc Mã ĐH Trạng thái Món hàng Tổng cước Chưa cước Nhã…" at bounding box center [784, 382] width 1568 height 765
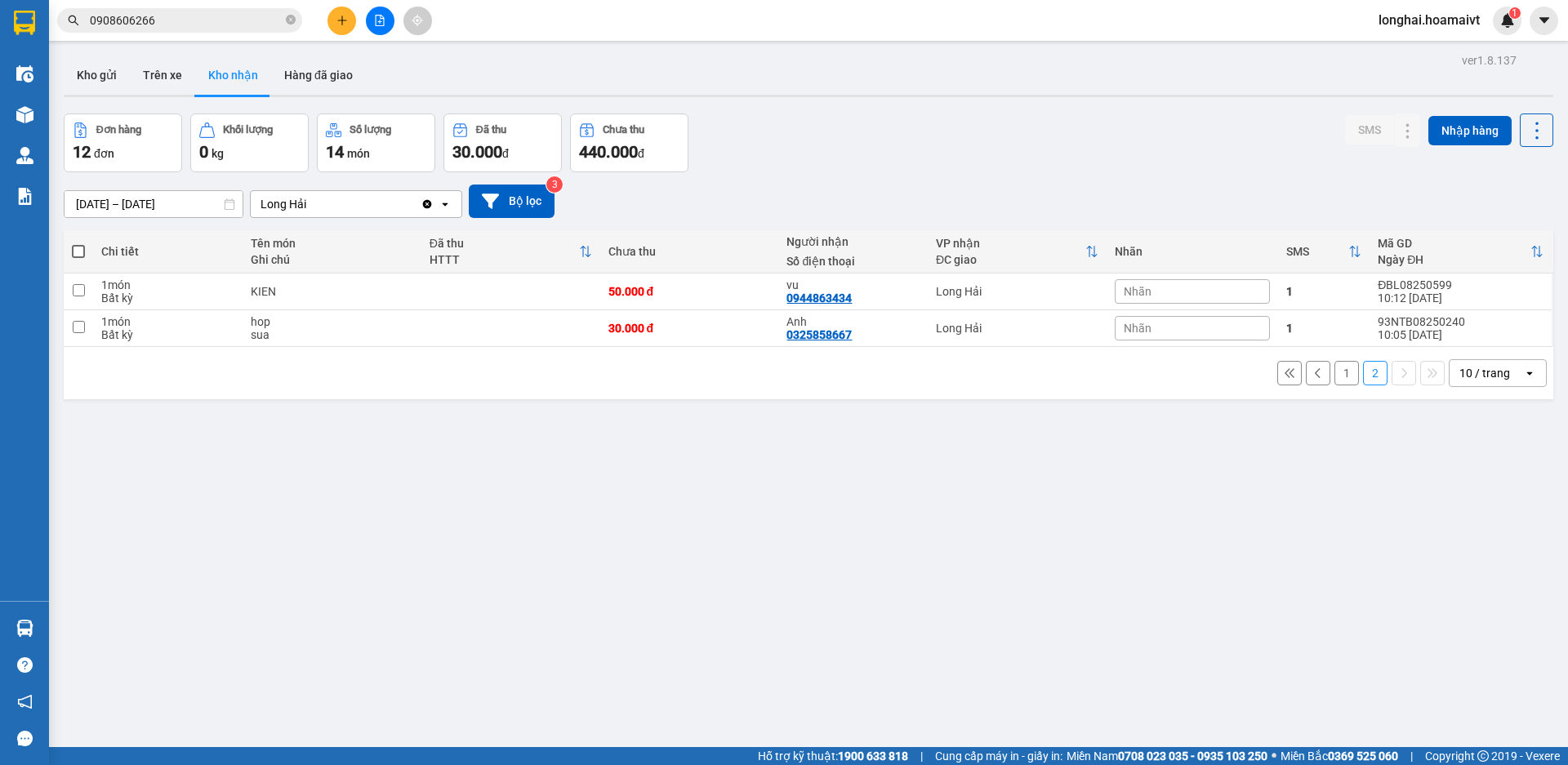
click at [1334, 376] on button "1" at bounding box center [1346, 373] width 24 height 24
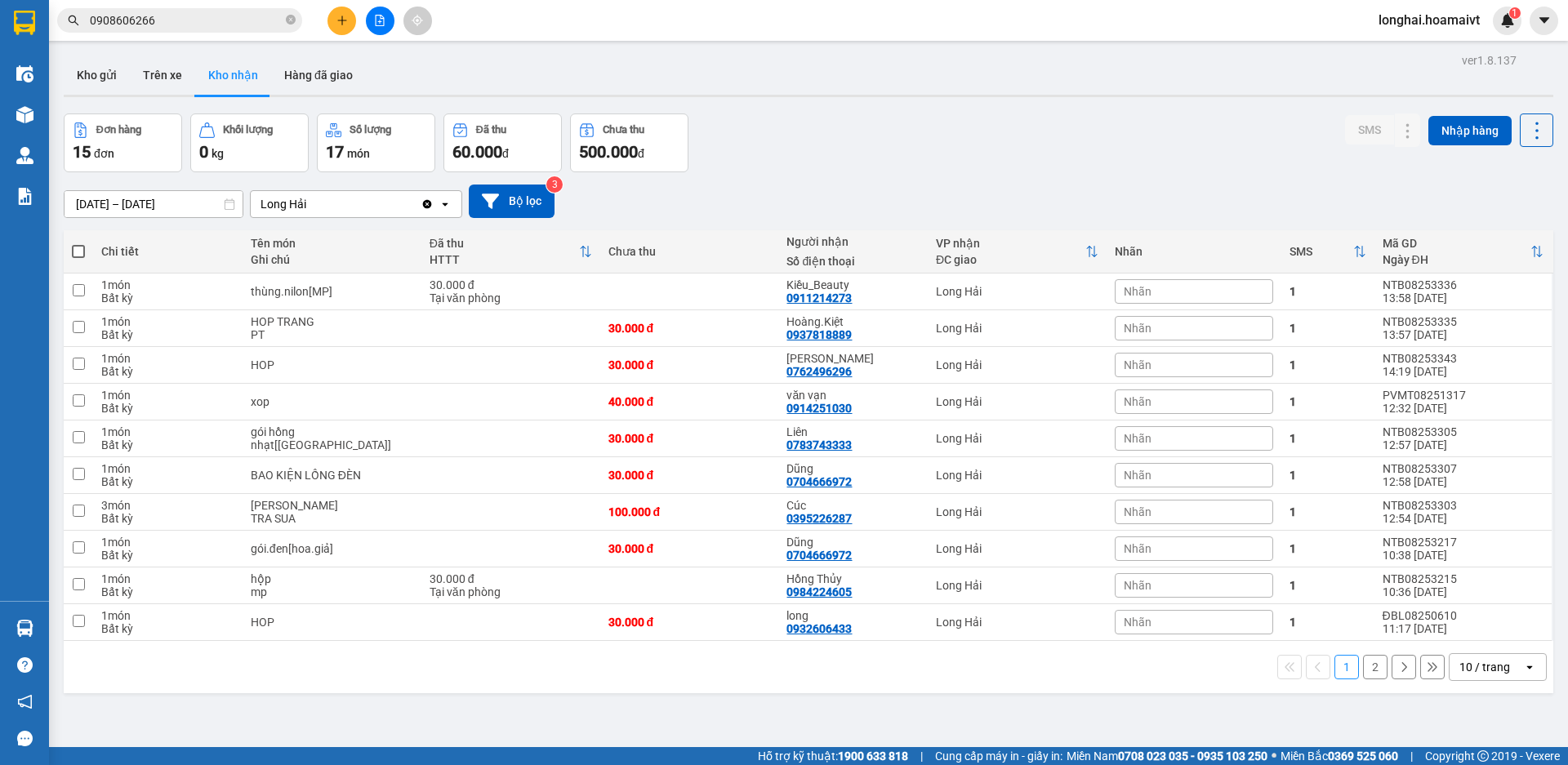
click at [1365, 675] on button "2" at bounding box center [1375, 667] width 24 height 24
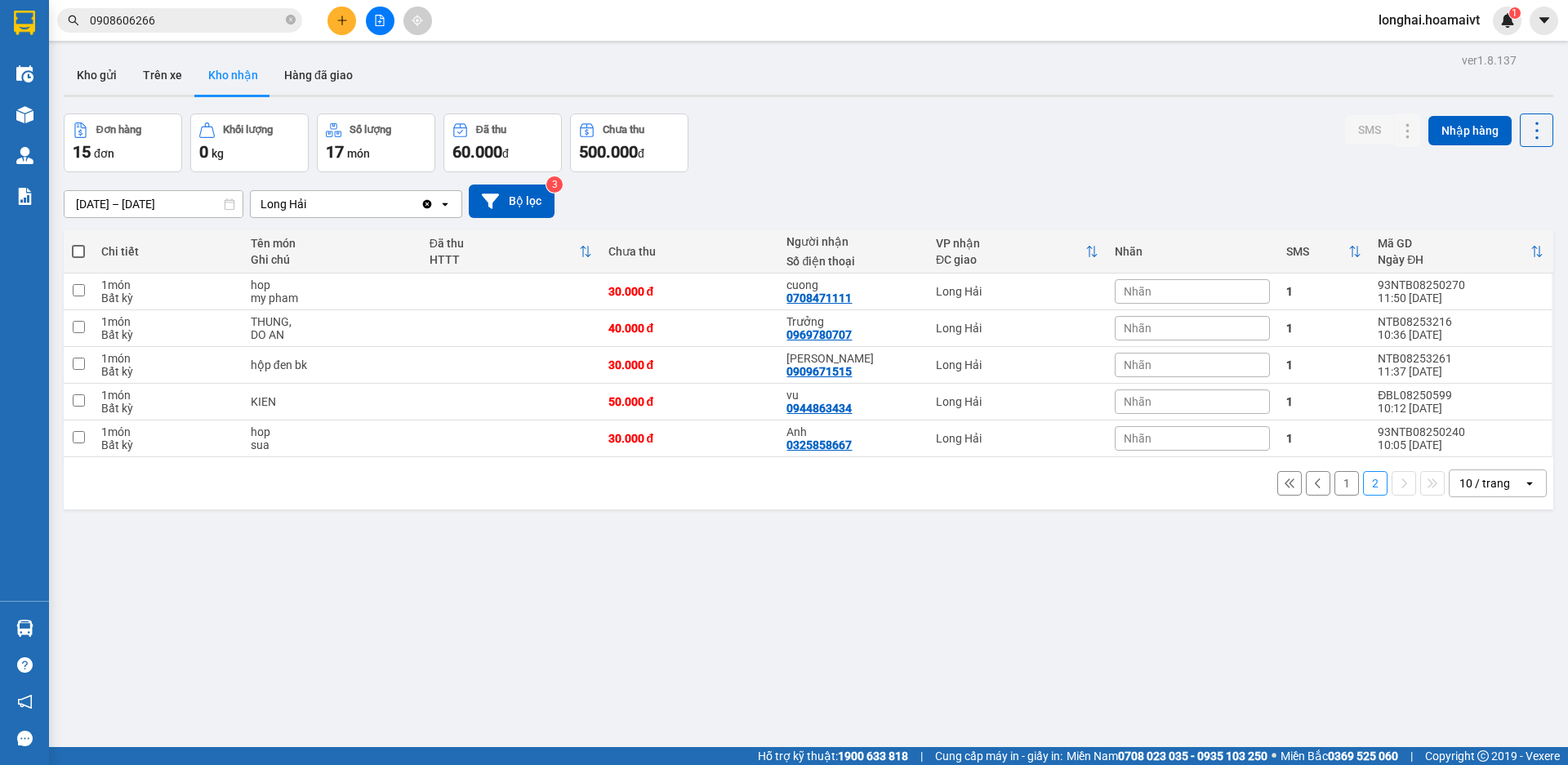
click at [1334, 492] on button "1" at bounding box center [1346, 483] width 24 height 24
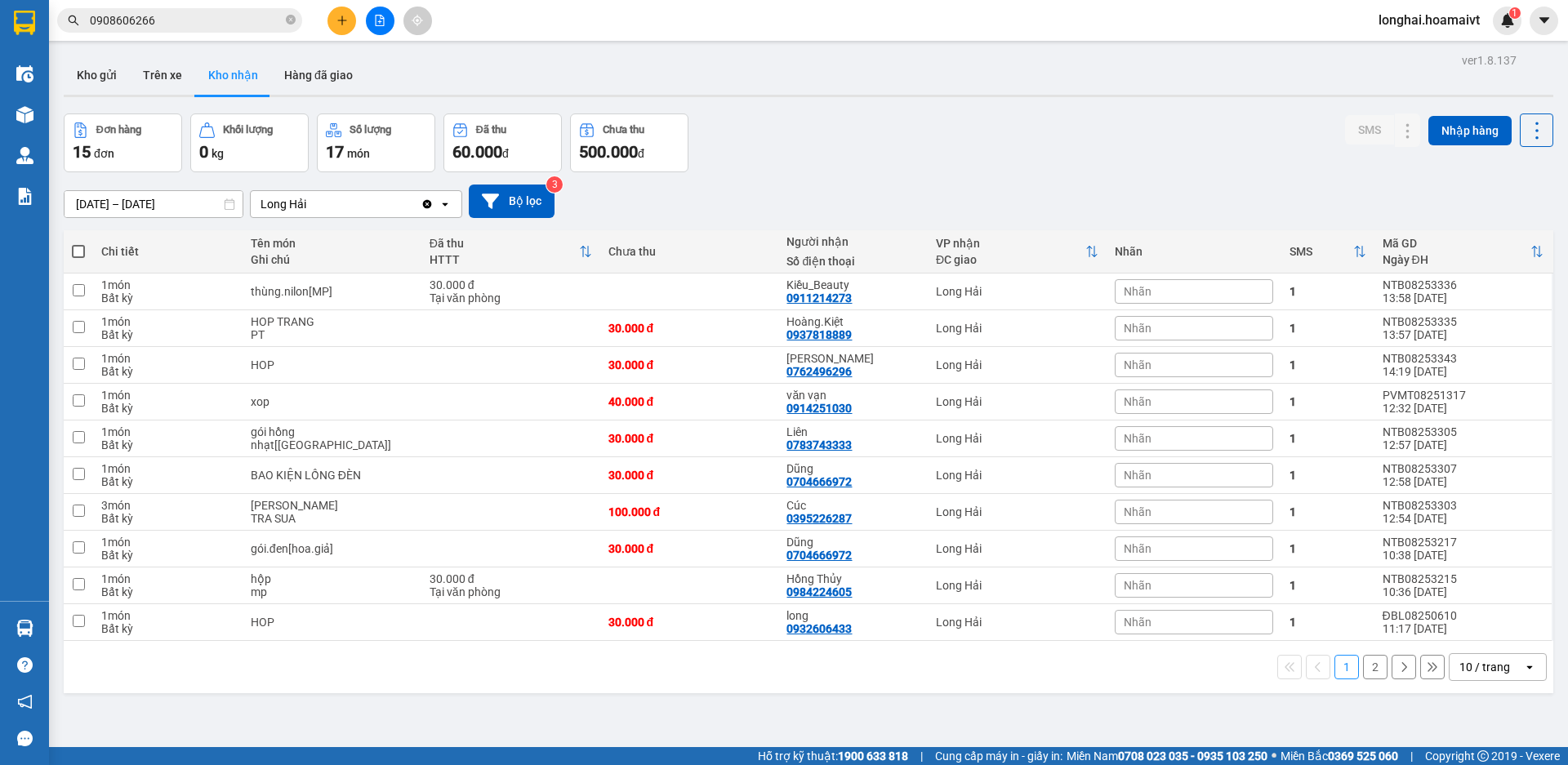
click at [1367, 673] on button "2" at bounding box center [1375, 667] width 24 height 24
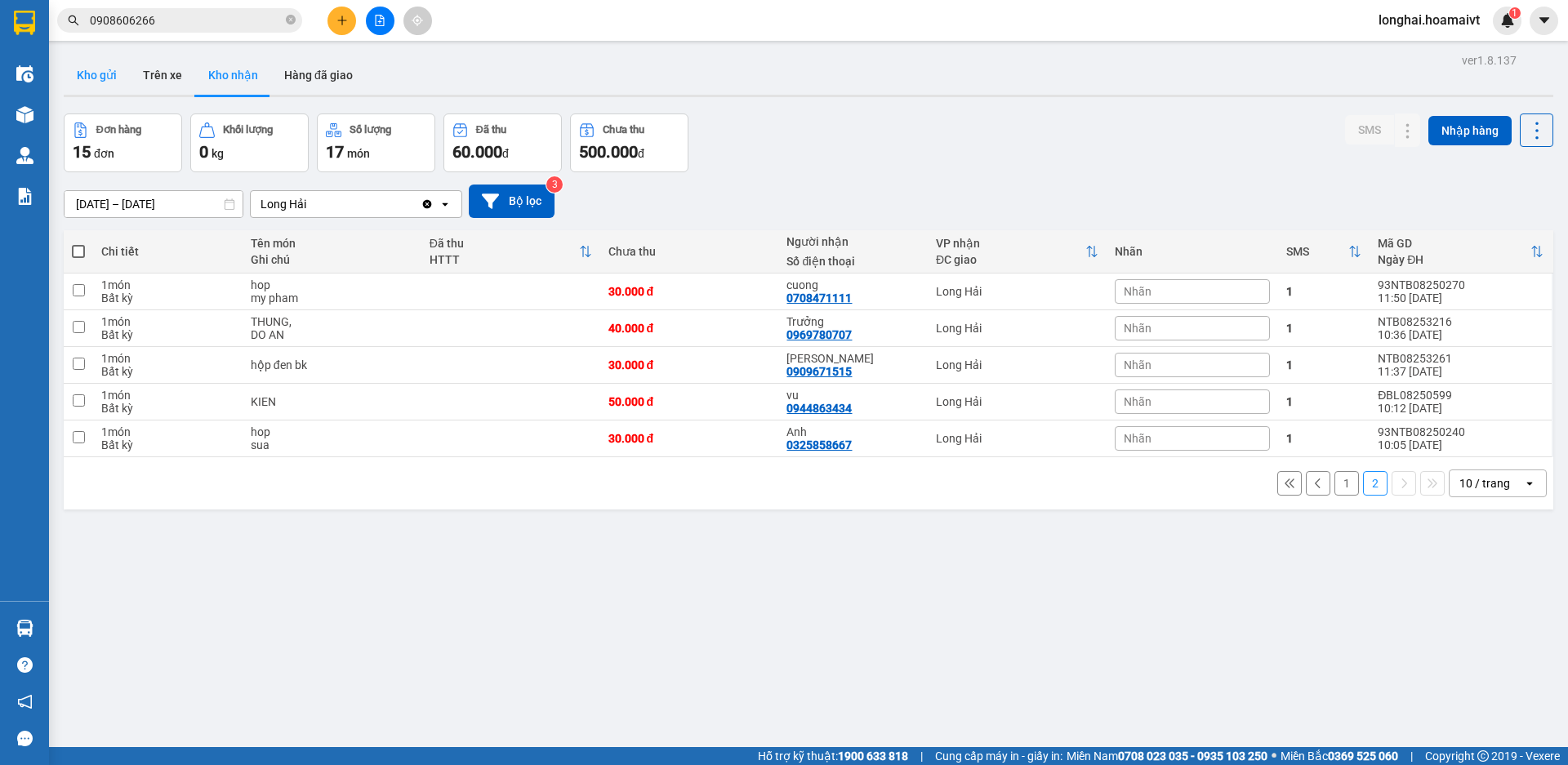
click at [88, 71] on button "Kho gửi" at bounding box center [96, 75] width 66 height 39
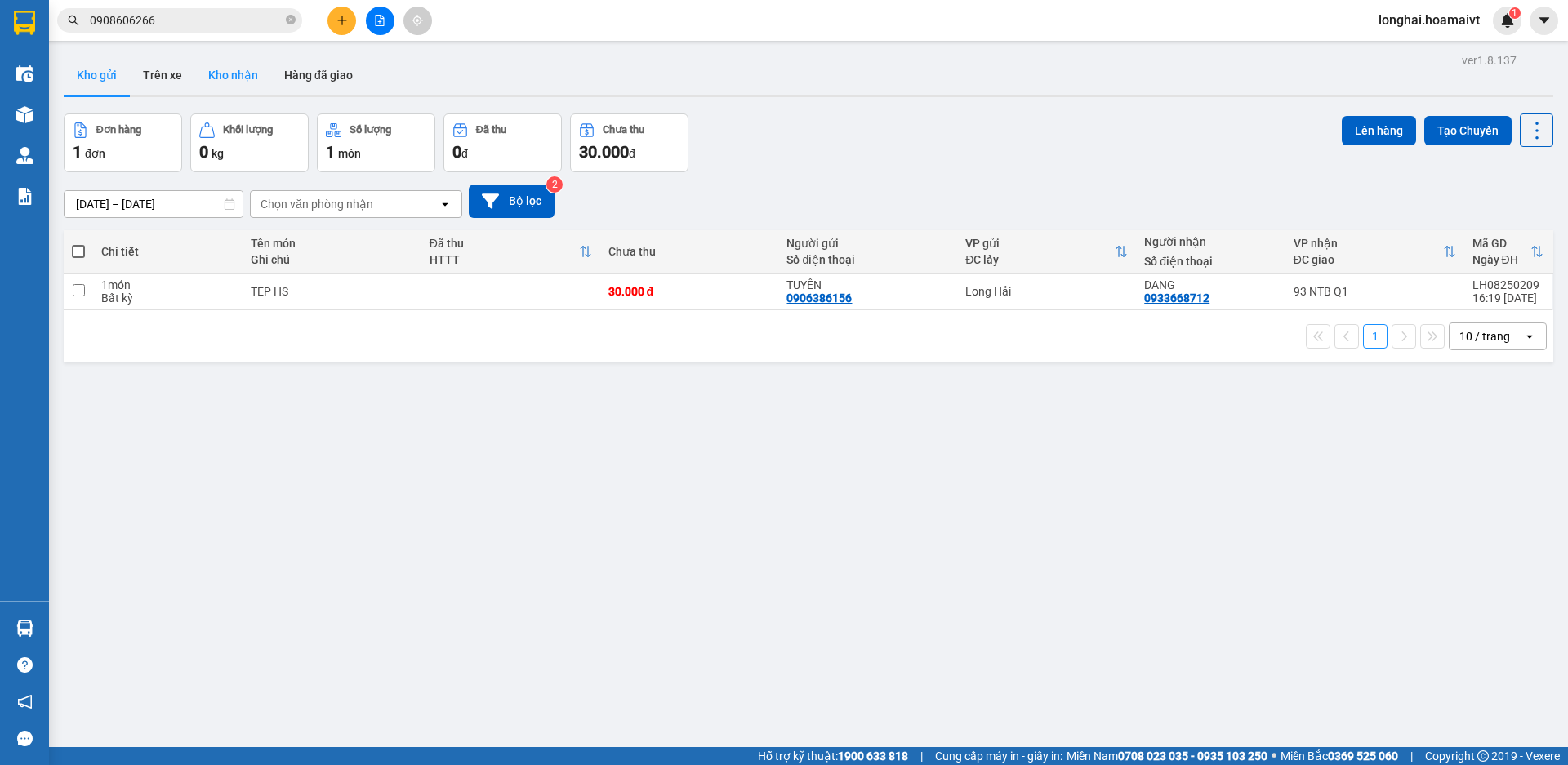
click at [249, 77] on button "Kho nhận" at bounding box center [233, 75] width 76 height 39
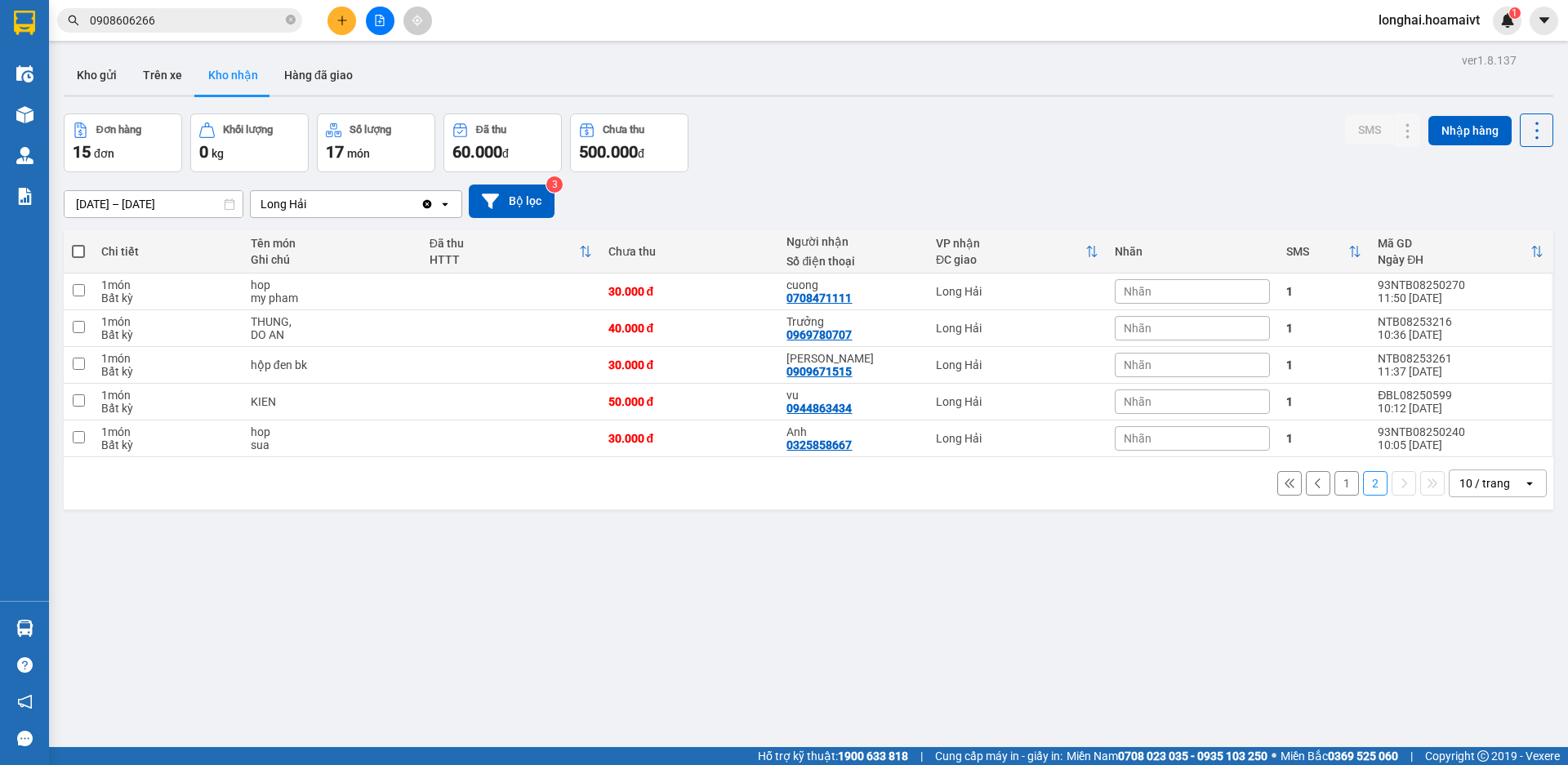
click at [1334, 484] on button "1" at bounding box center [1346, 483] width 24 height 24
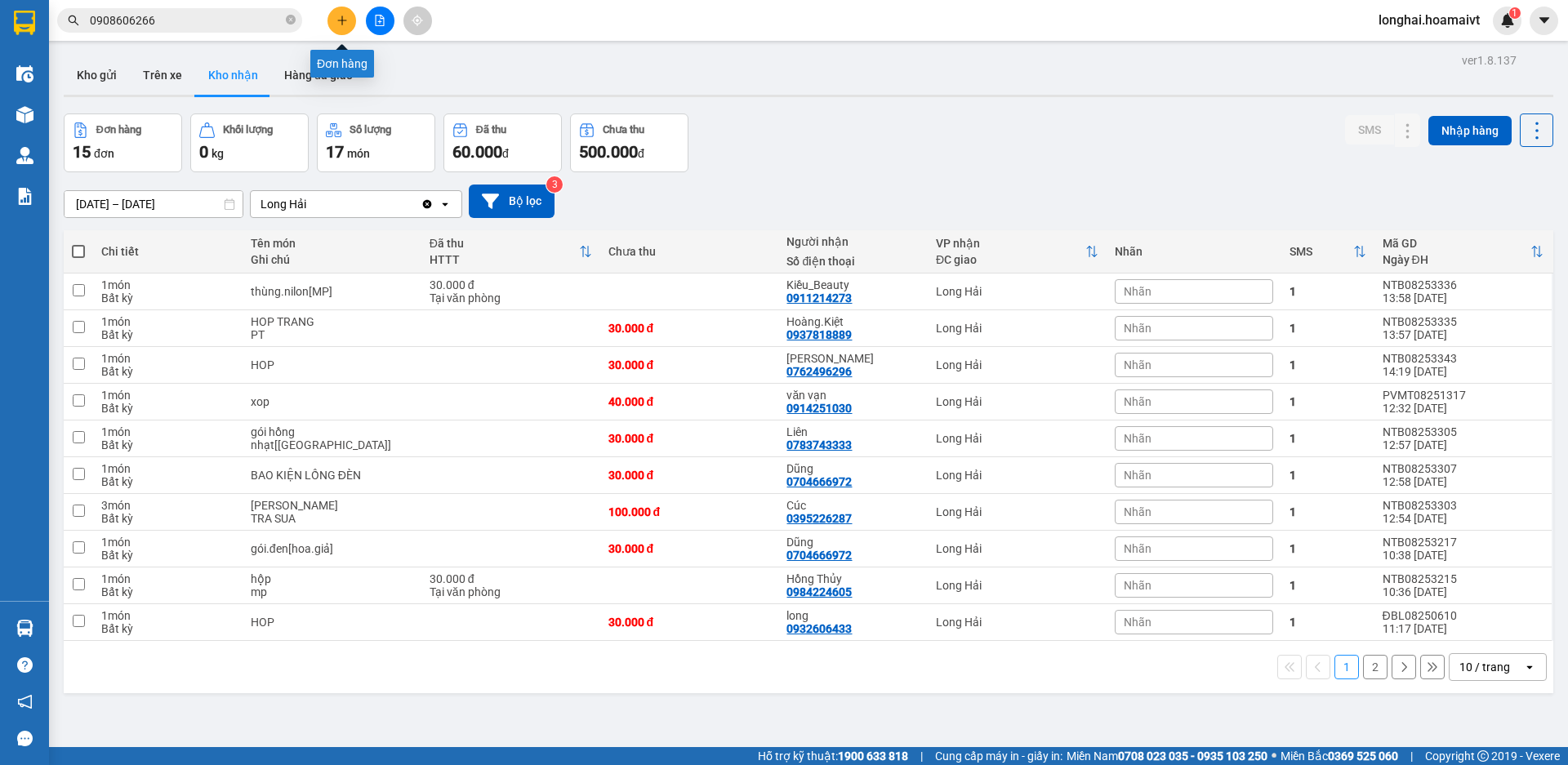
click at [339, 24] on icon "plus" at bounding box center [343, 20] width 12 height 12
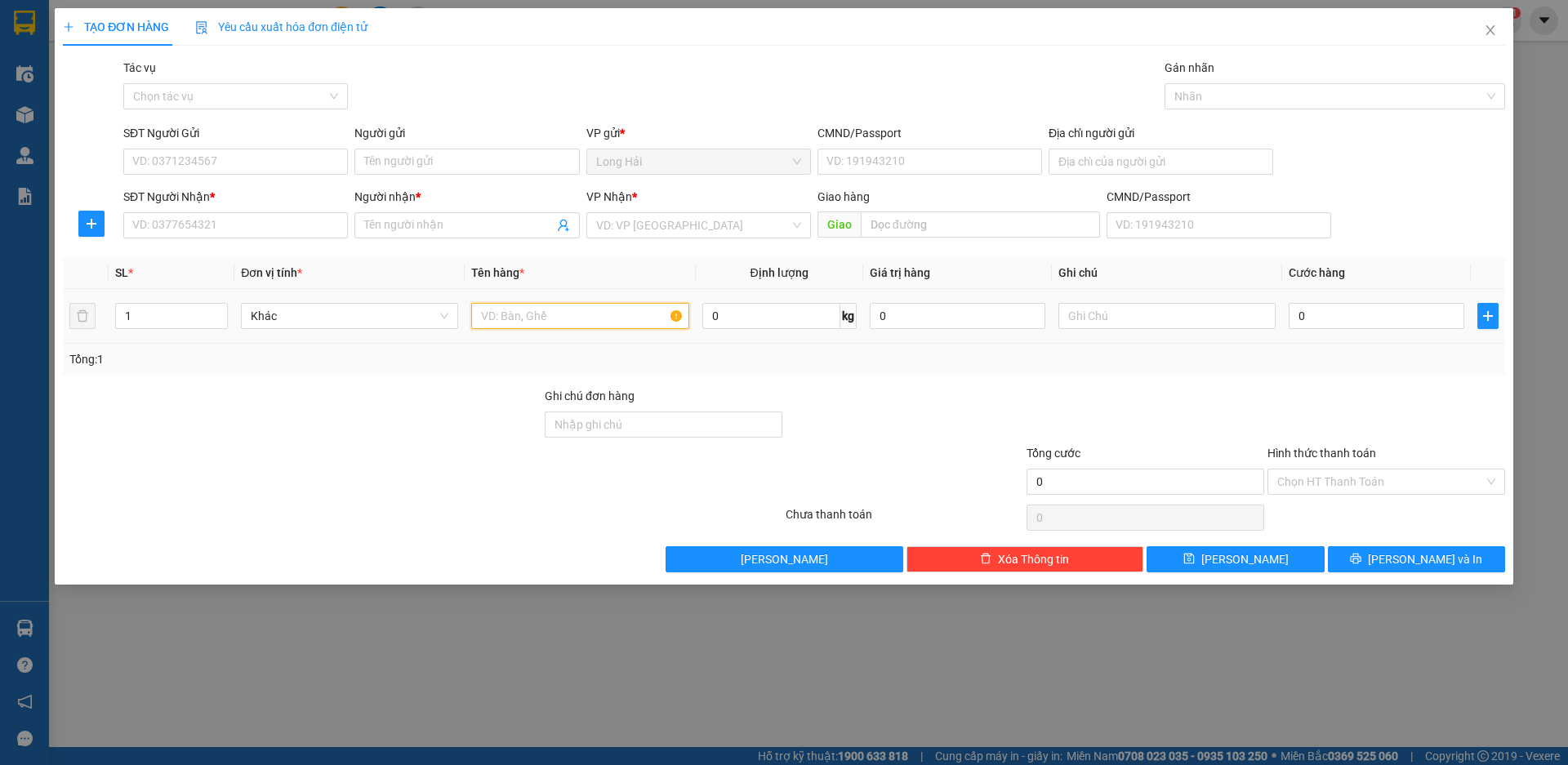
click at [549, 313] on input "text" at bounding box center [579, 316] width 217 height 26
type input "HOP"
click at [1310, 317] on input "0" at bounding box center [1376, 316] width 176 height 26
type input "3"
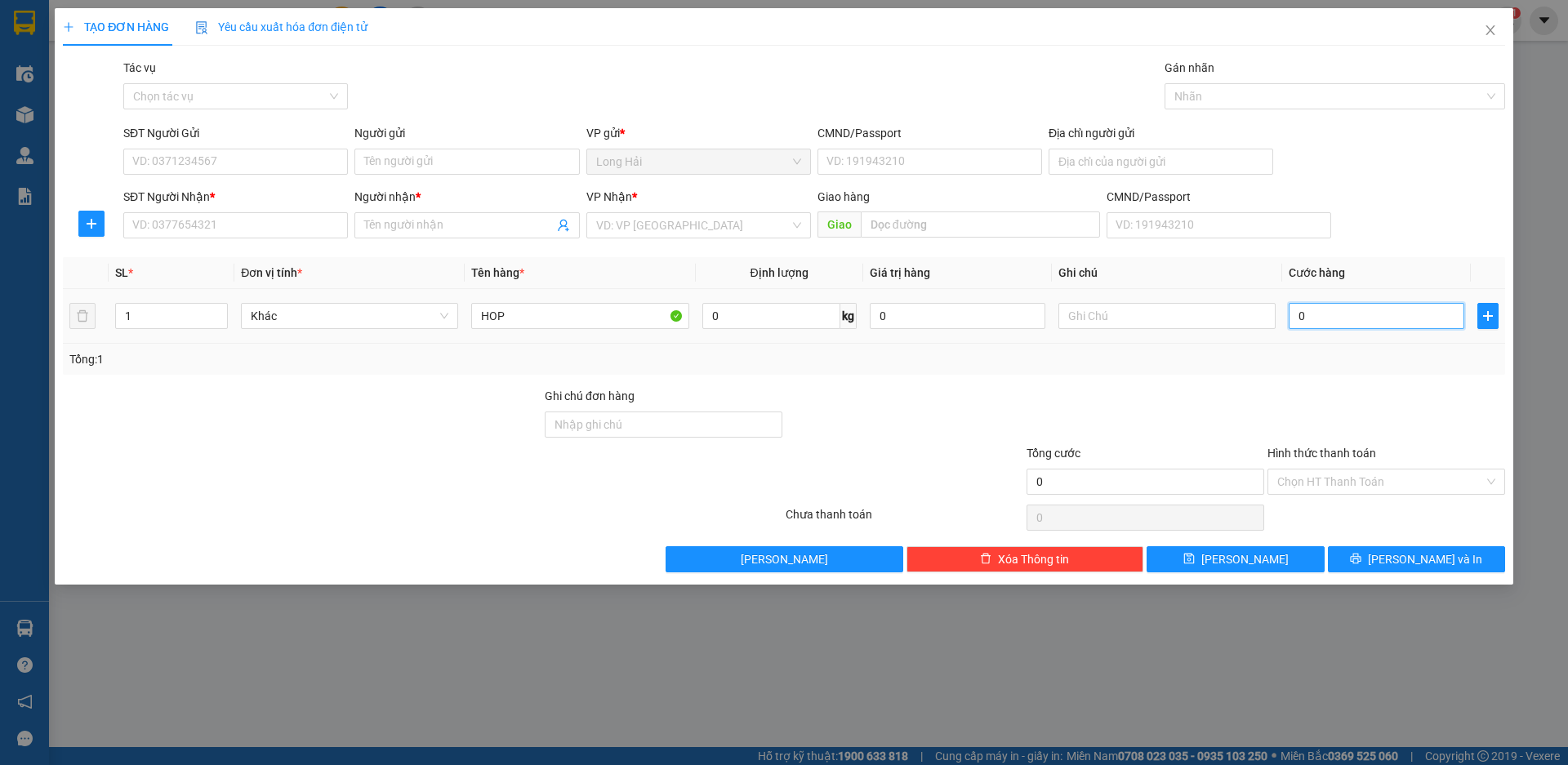
type input "3"
type input "30"
type input "30.000"
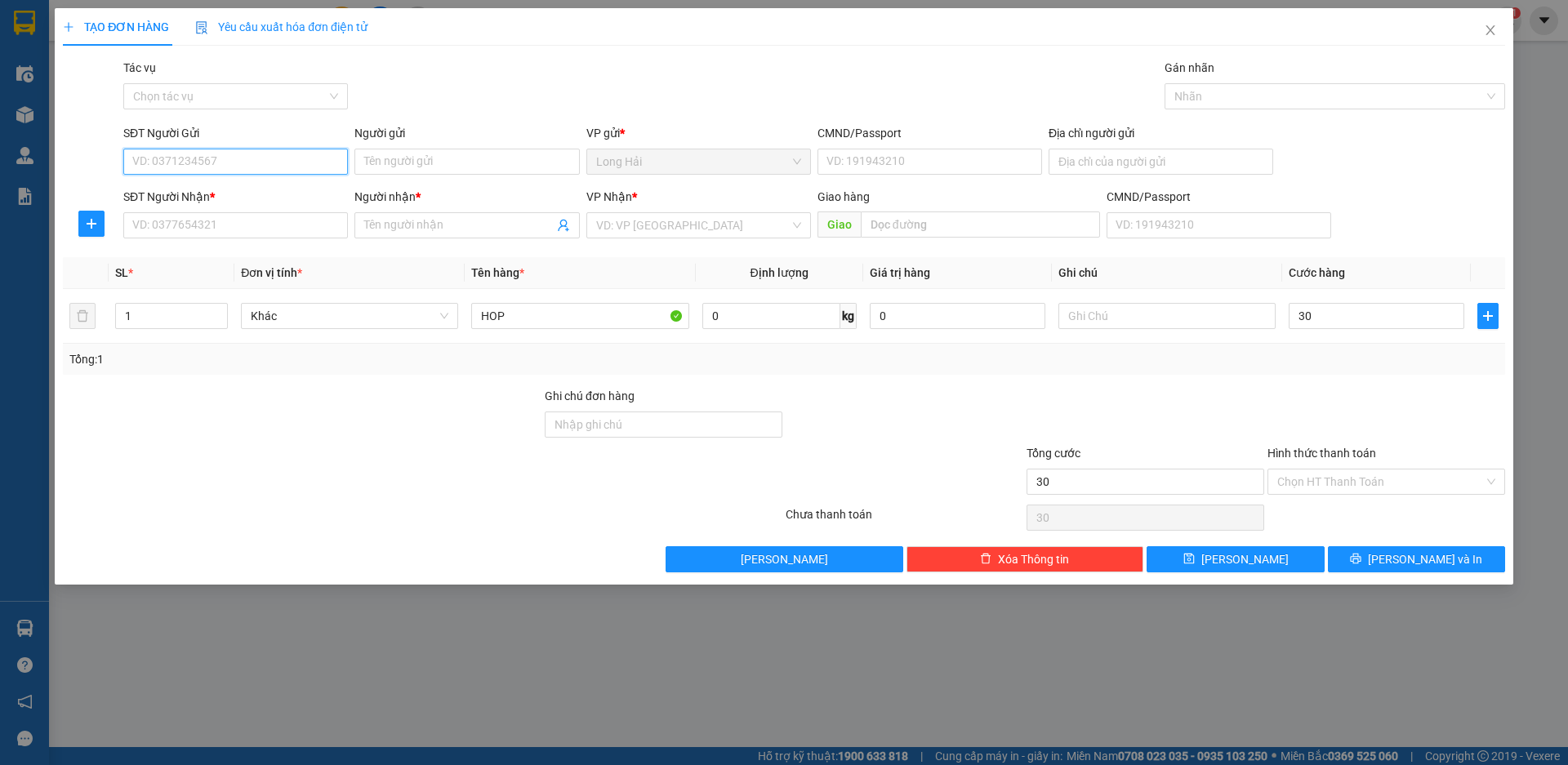
type input "30.000"
click at [205, 155] on input "SĐT Người Gửi" at bounding box center [236, 161] width 225 height 26
type input "0987003323"
click at [200, 193] on div "0987003323 - NK THUAN PHAT" at bounding box center [236, 194] width 205 height 18
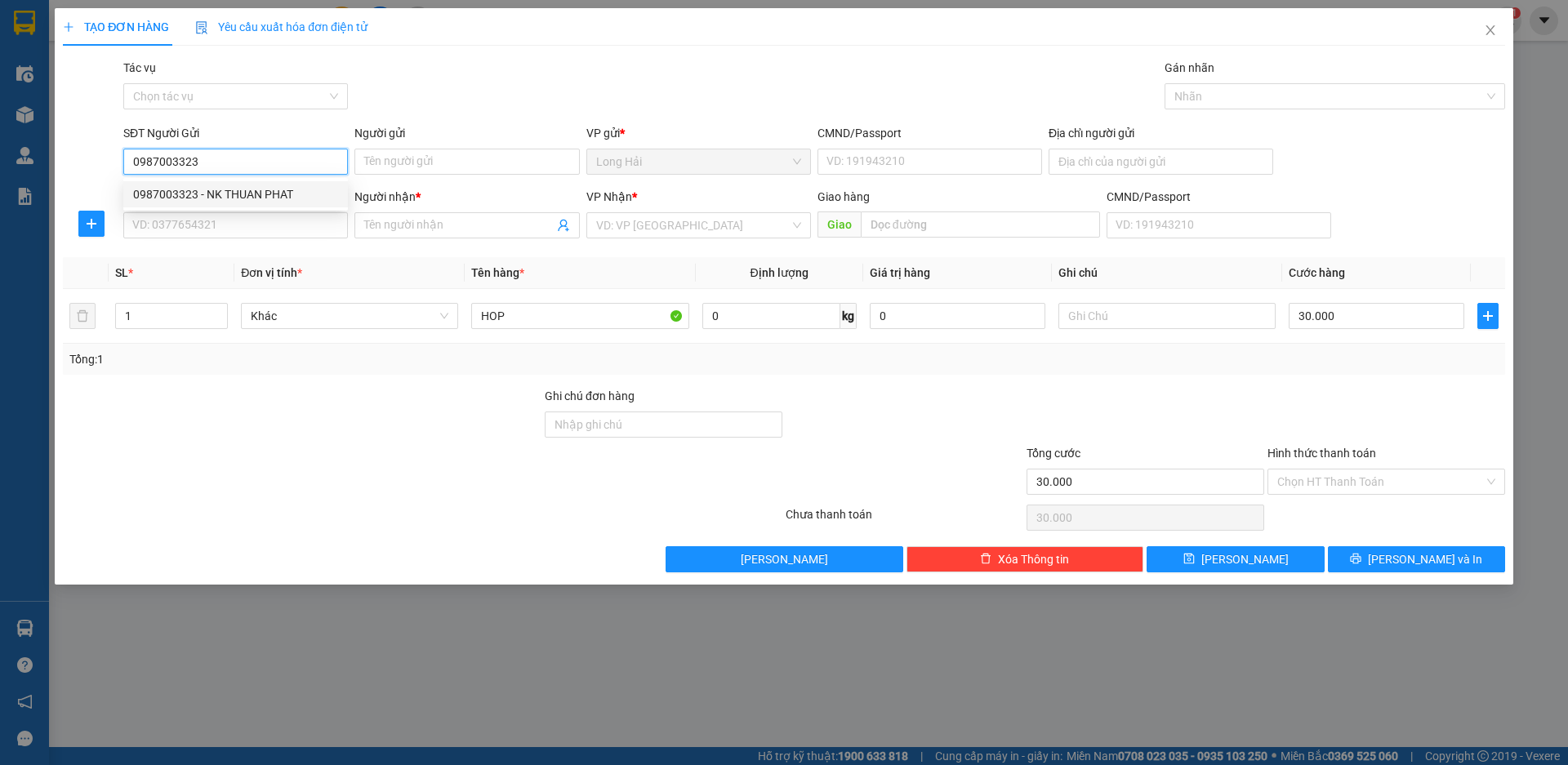
type input "NK THUAN PHAT"
type input "077098002622"
type input "LONG HAI"
type input "02822406240"
type input "vivadent"
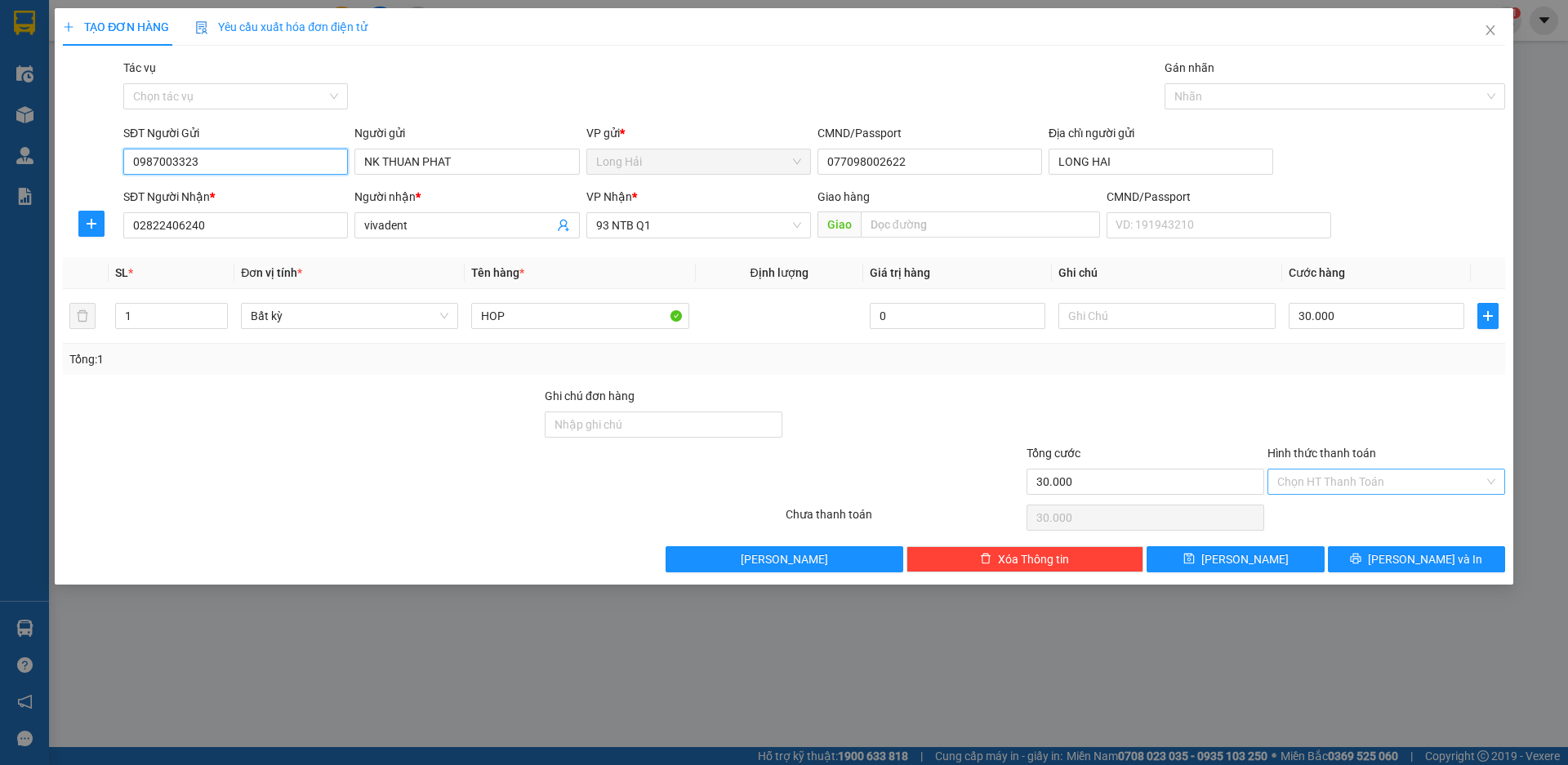
type input "0987003323"
click at [1327, 480] on input "Hình thức thanh toán" at bounding box center [1381, 481] width 207 height 24
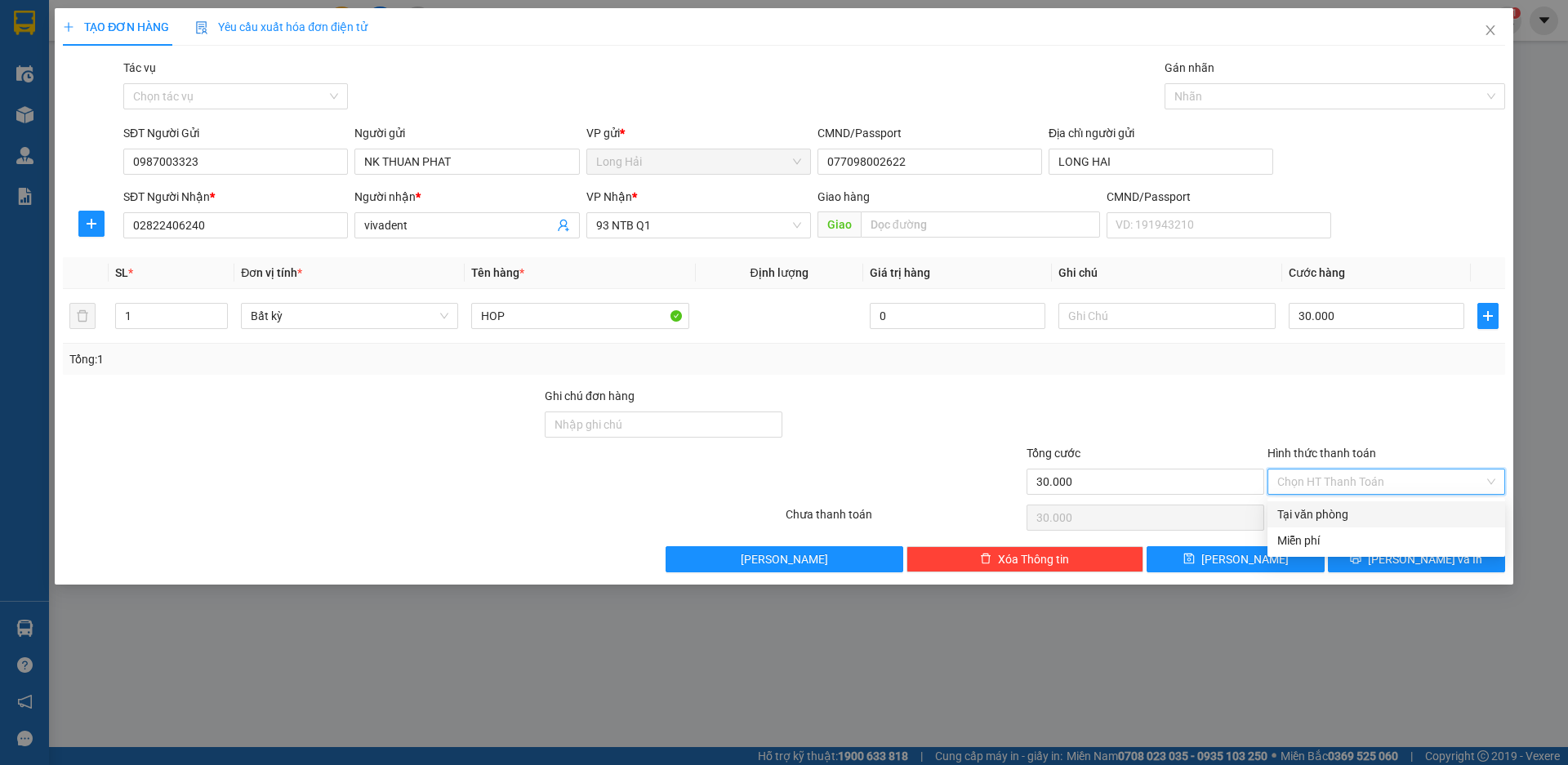
click at [1327, 512] on div "Tại văn phòng" at bounding box center [1386, 514] width 218 height 18
type input "0"
click at [1399, 561] on button "[PERSON_NAME] và In" at bounding box center [1417, 559] width 177 height 26
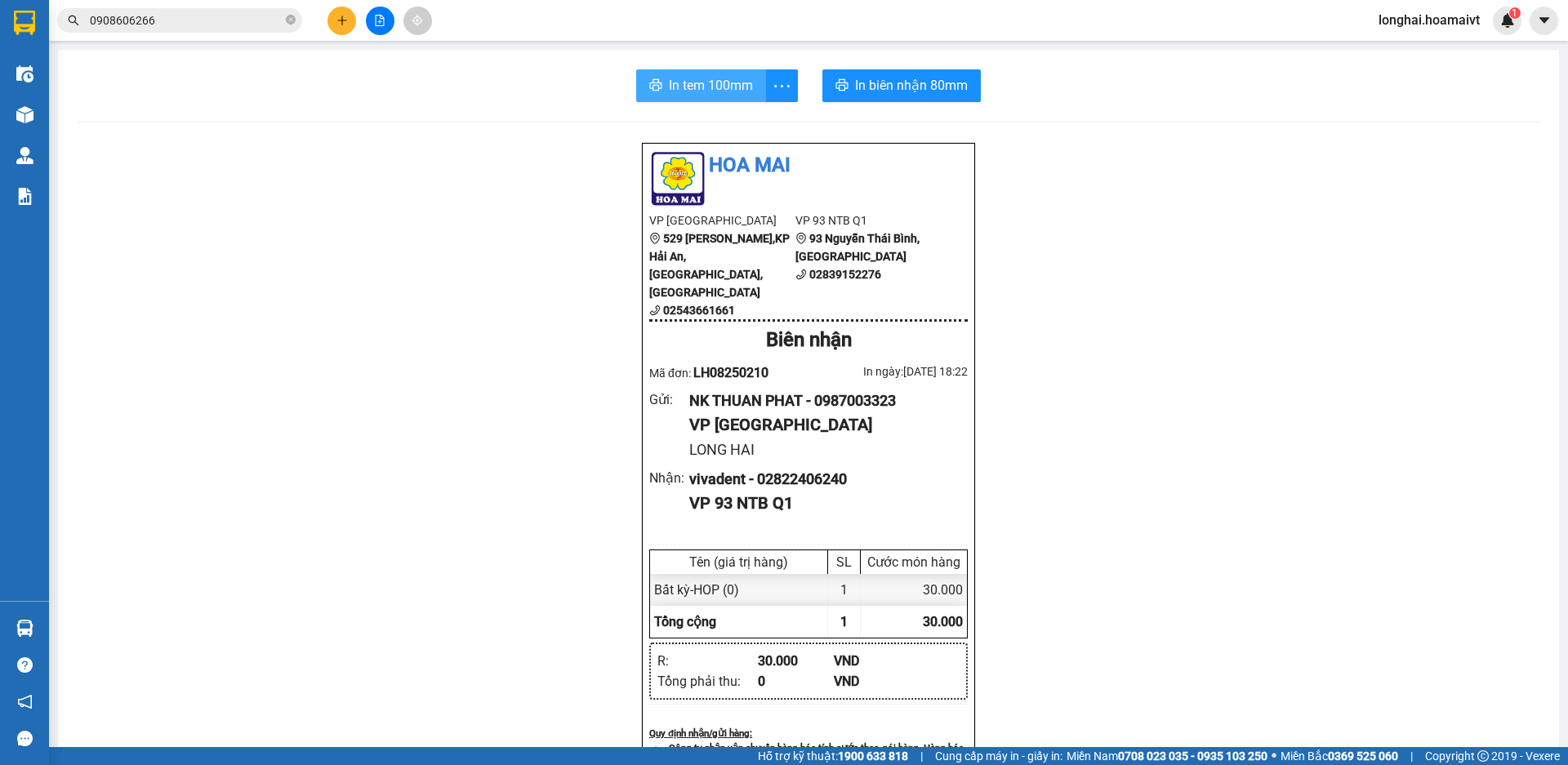
click at [679, 84] on span "In tem 100mm" at bounding box center [711, 85] width 84 height 20
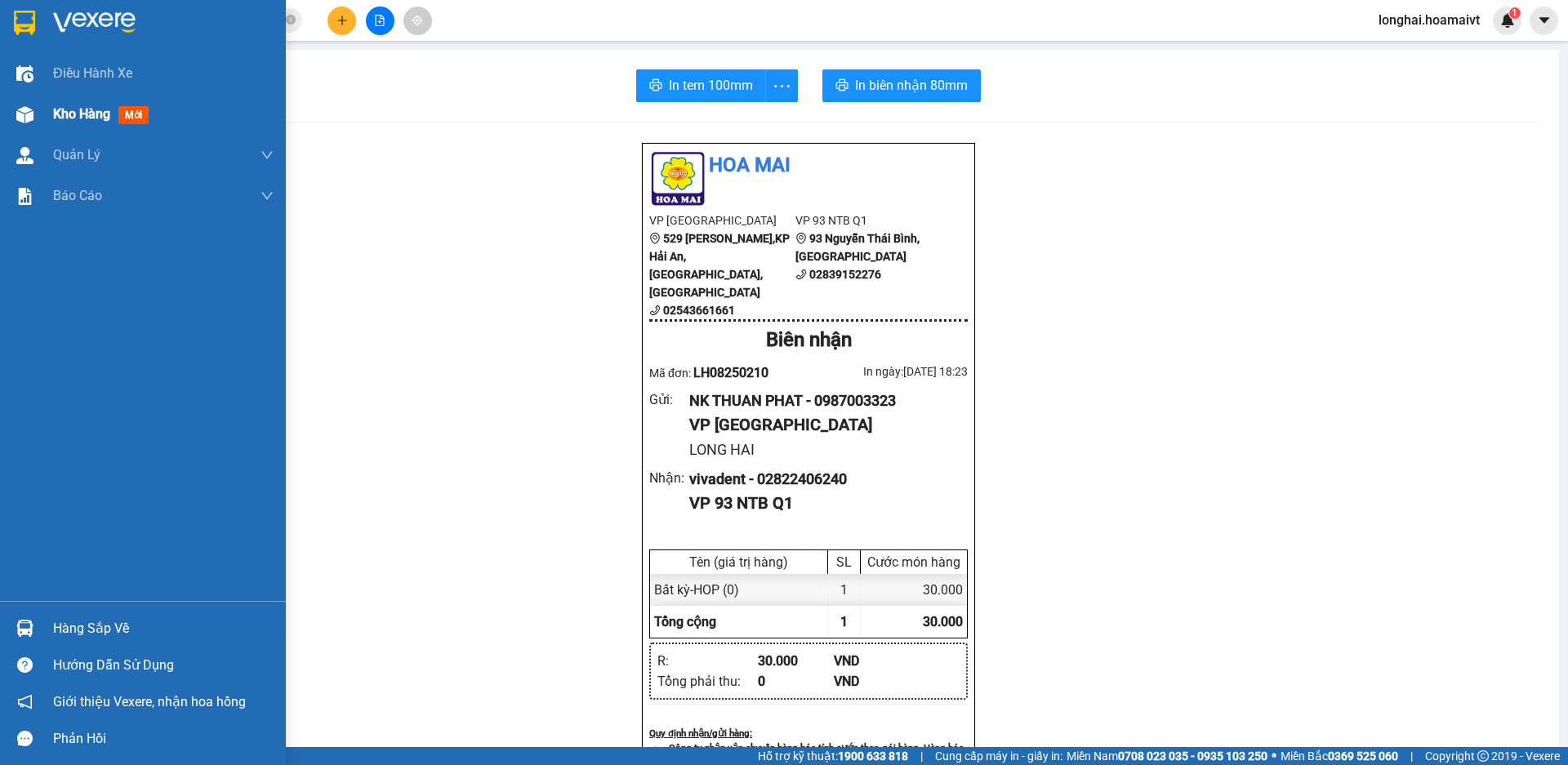
click at [61, 113] on span "Kho hàng" at bounding box center [82, 114] width 57 height 15
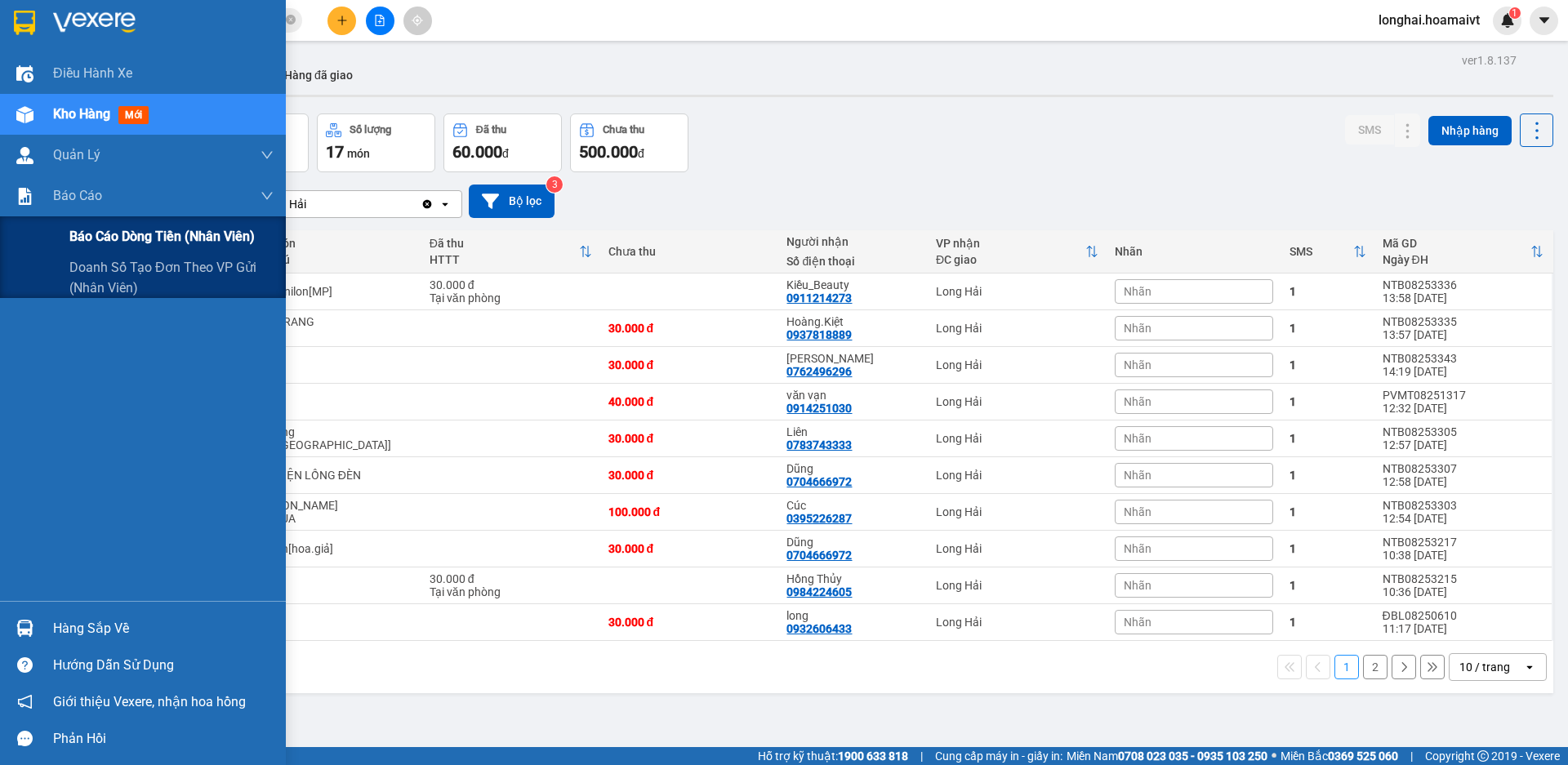
click at [104, 239] on span "Báo cáo dòng tiền (nhân viên)" at bounding box center [162, 236] width 186 height 20
